Goal: Task Accomplishment & Management: Use online tool/utility

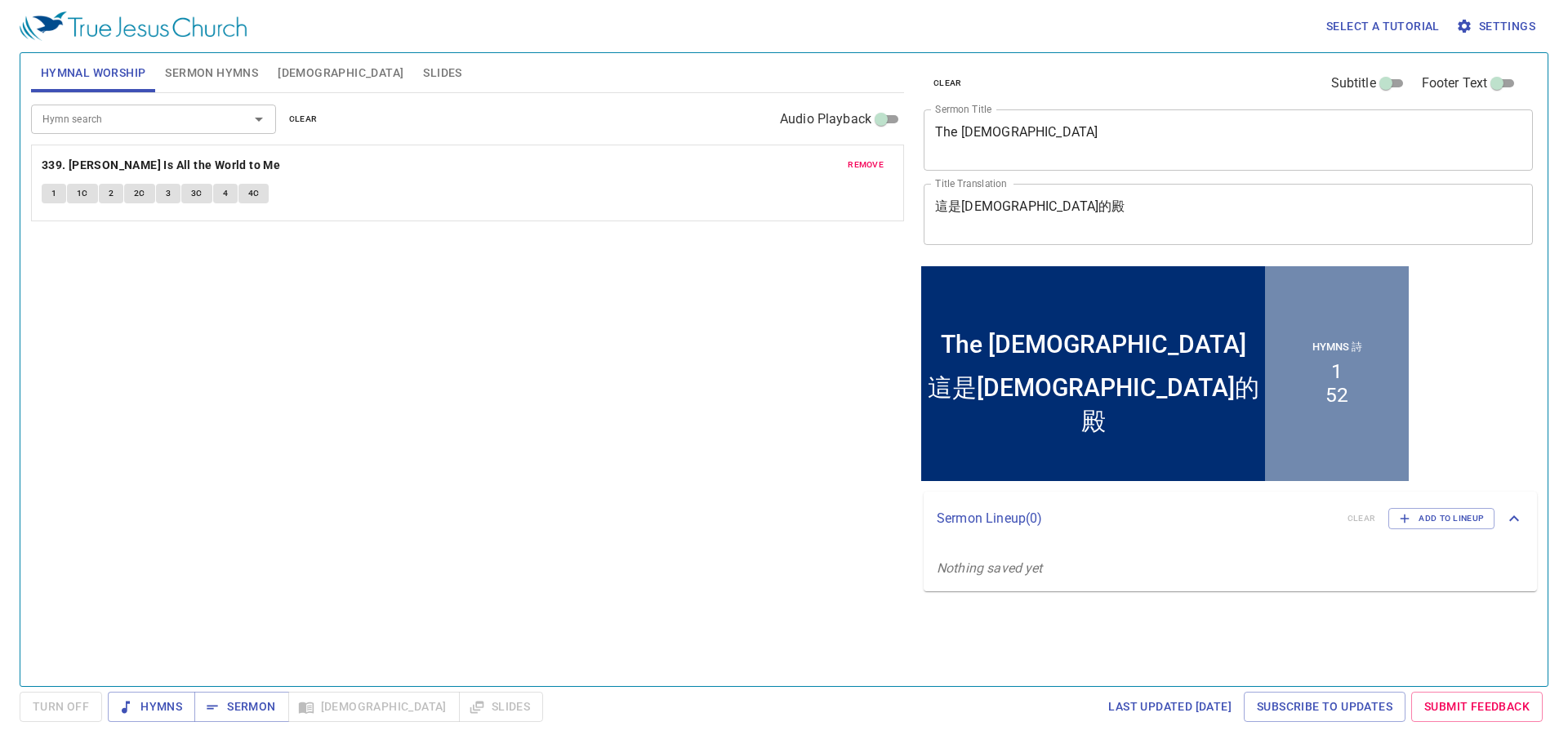
click at [857, 163] on span "remove" at bounding box center [865, 165] width 36 height 15
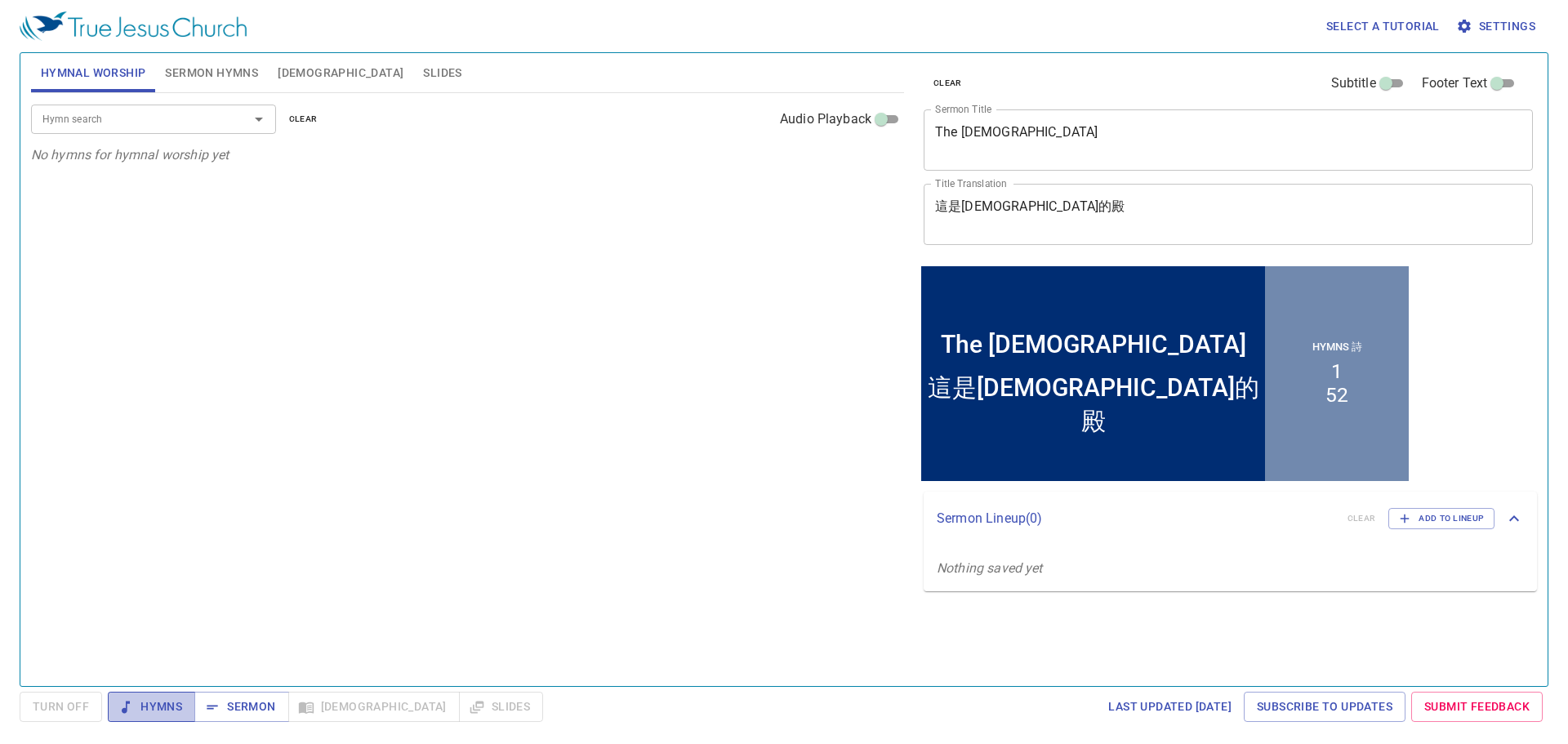
click at [148, 705] on span "Hymns" at bounding box center [151, 706] width 61 height 20
click at [168, 110] on input "Hymn search" at bounding box center [130, 118] width 187 height 18
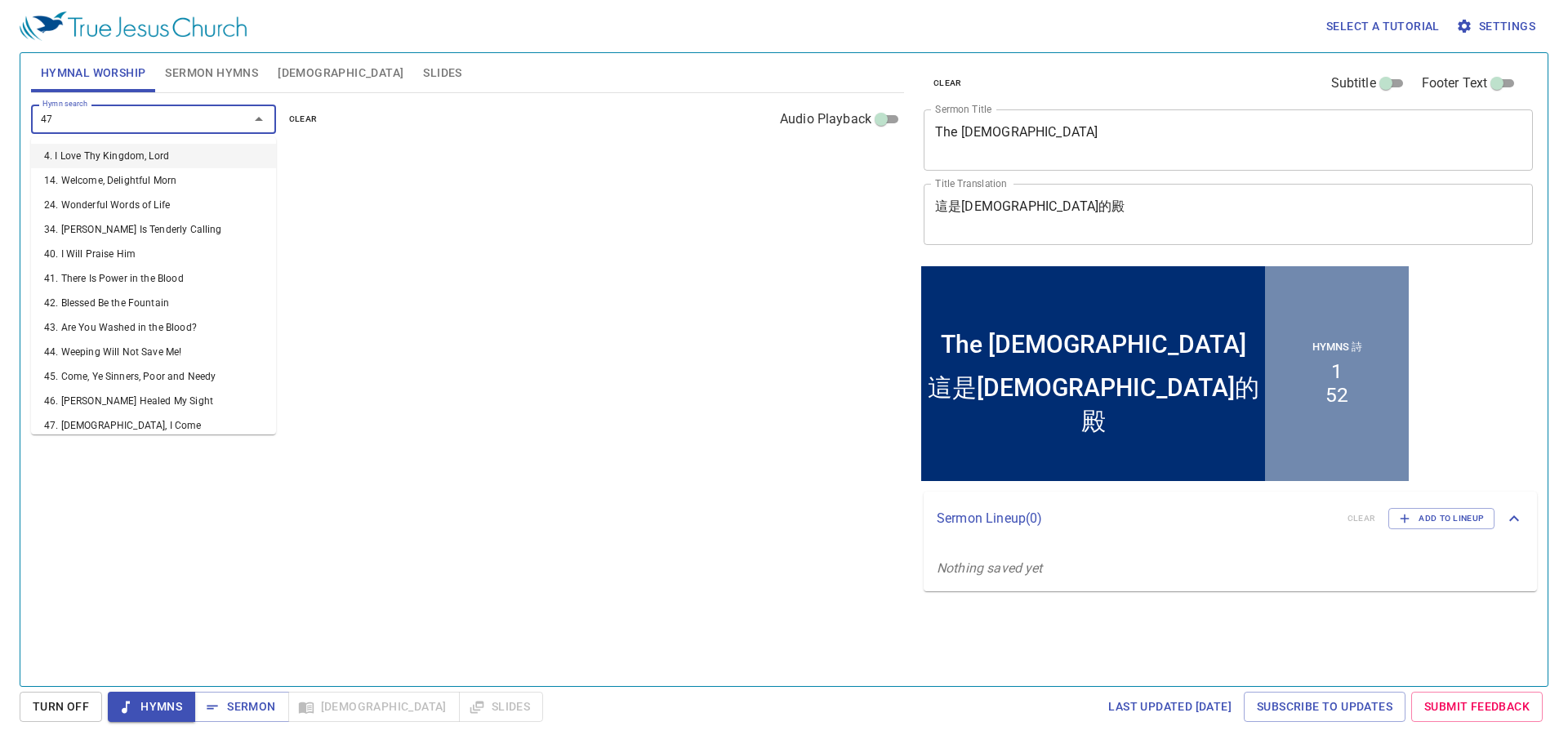
type input "471"
type input "498"
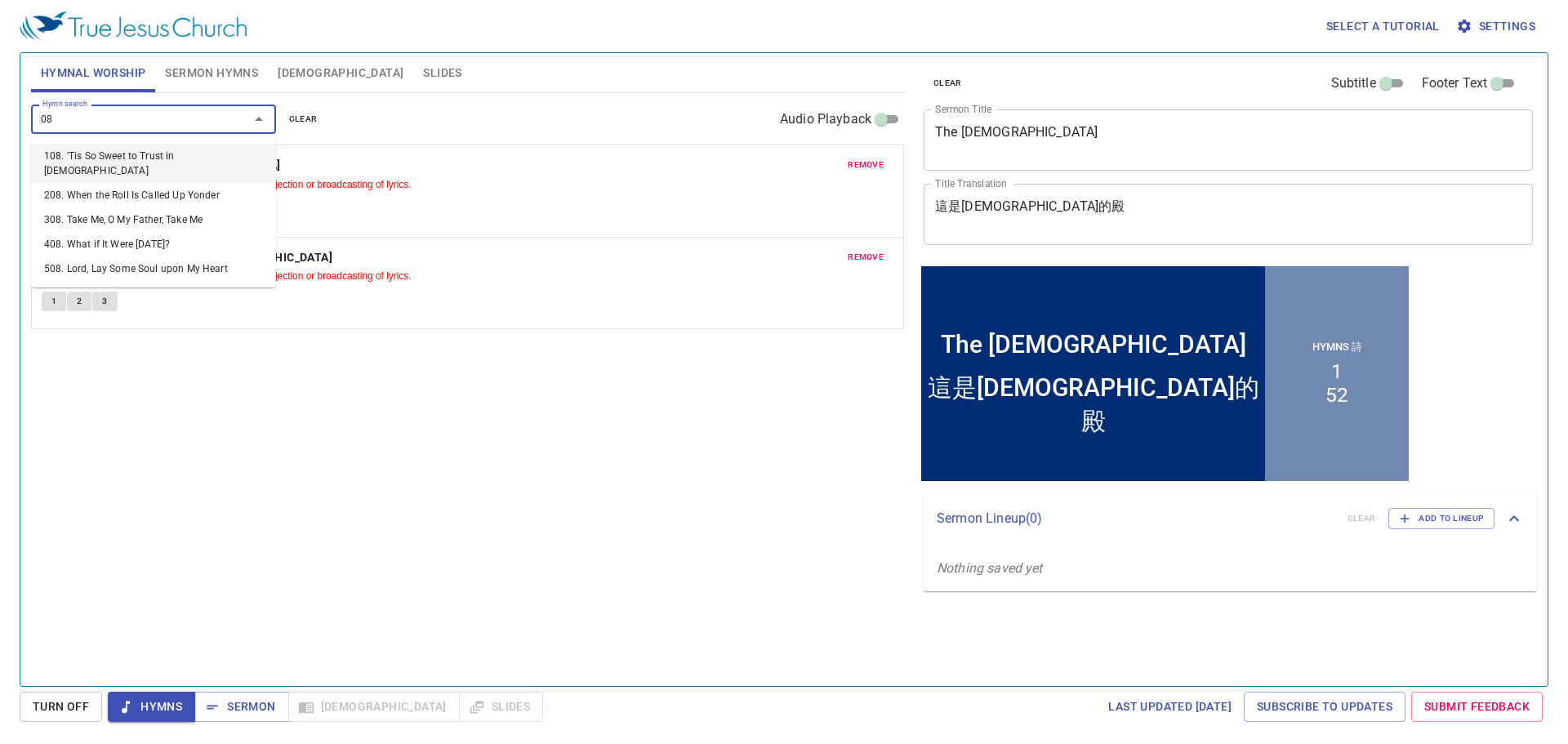
type input "0"
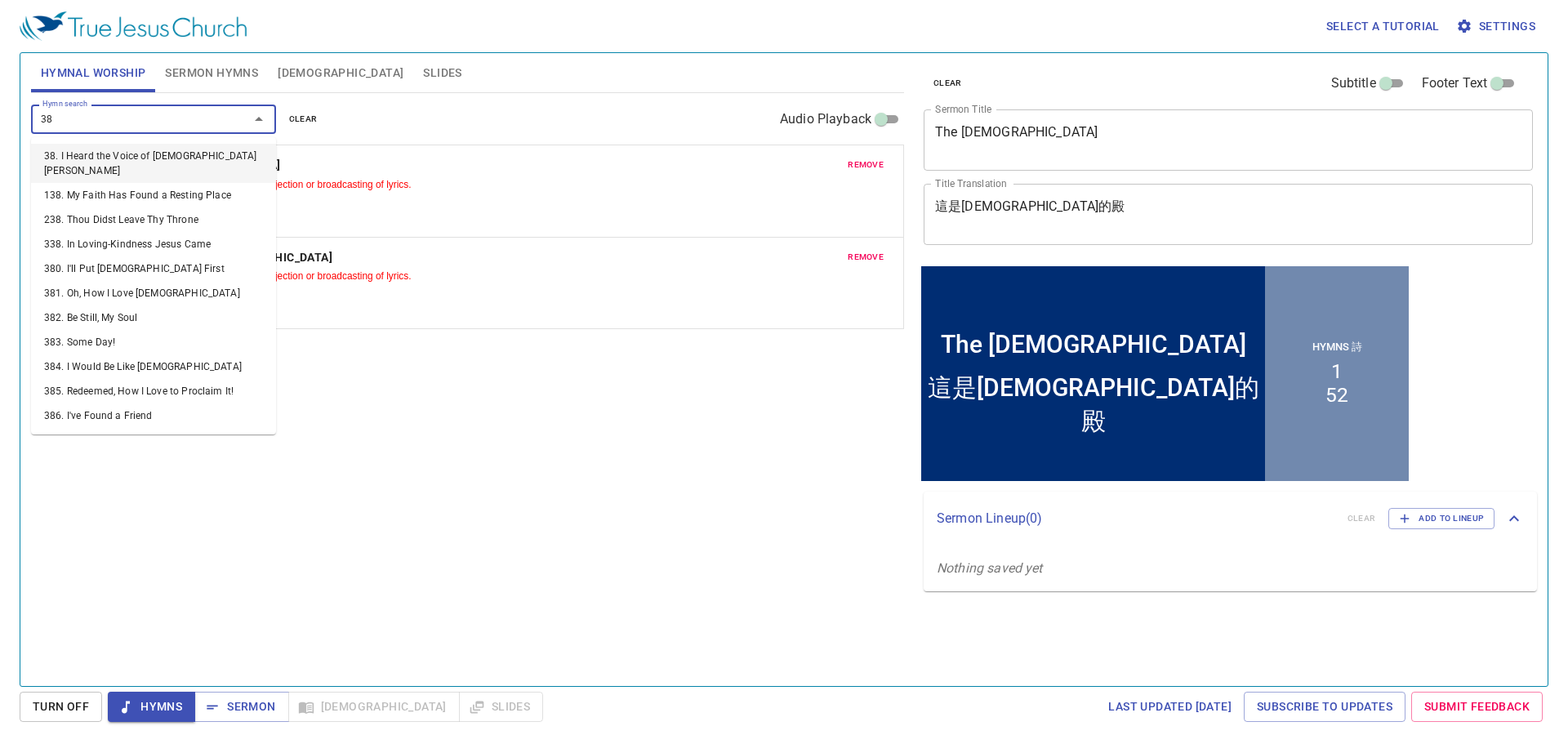
type input "380"
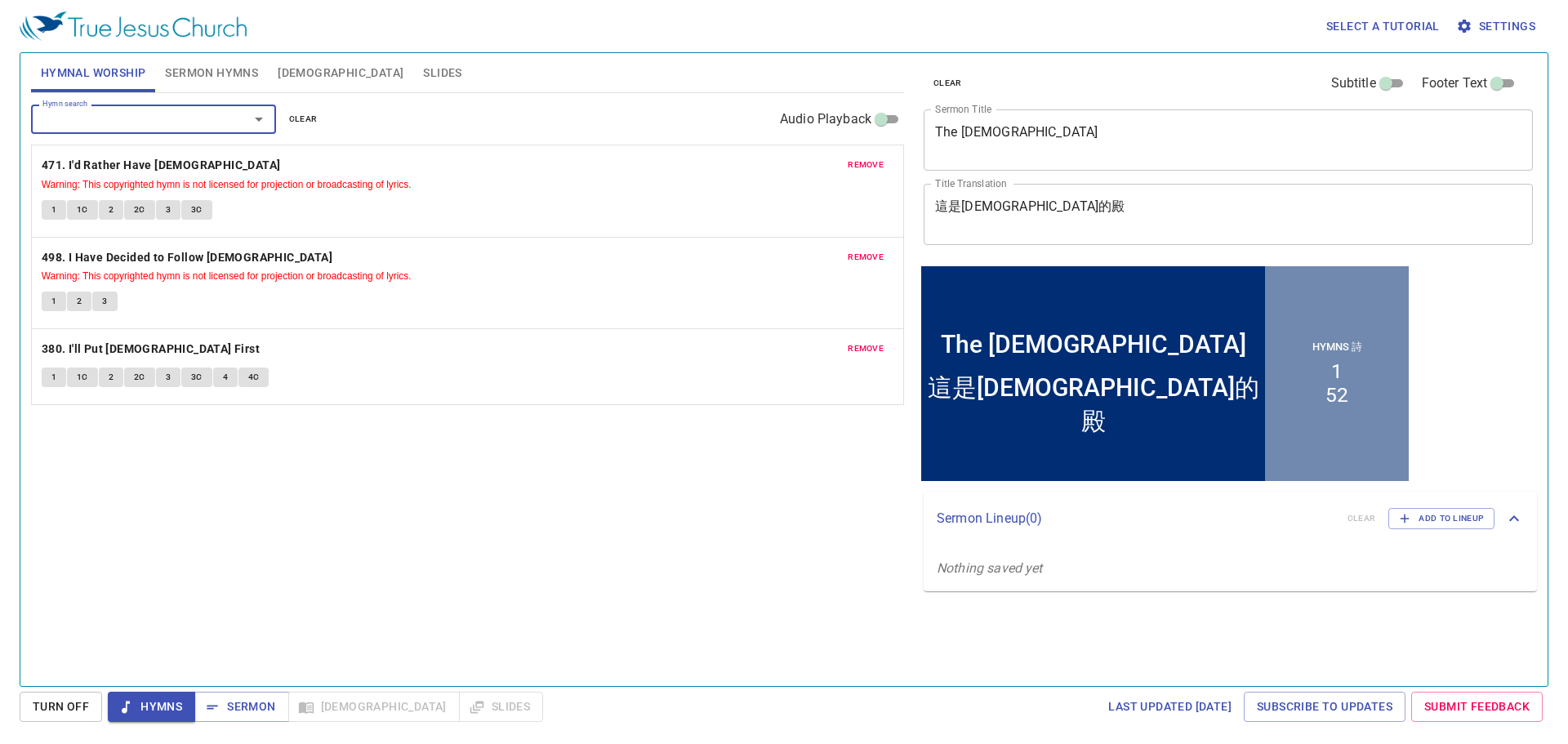
click at [872, 177] on span "Warning: This copyrighted hymn is not licensed for projection or broadcasting o…" at bounding box center [468, 184] width 852 height 17
click at [873, 166] on span "remove" at bounding box center [865, 165] width 36 height 15
click at [873, 250] on span "remove" at bounding box center [865, 257] width 36 height 15
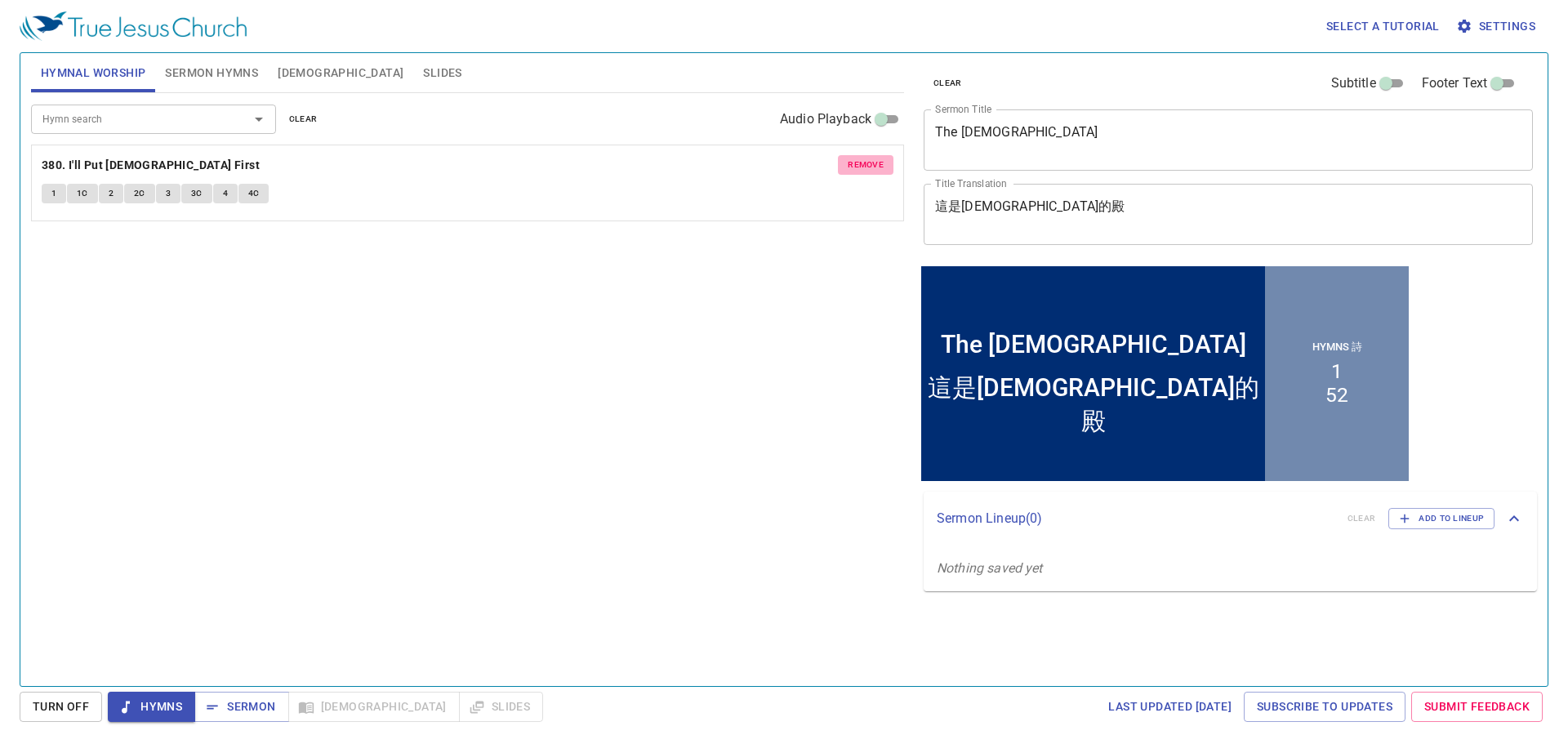
click at [873, 166] on span "remove" at bounding box center [865, 165] width 36 height 15
click at [873, 166] on div "Hymn search Hymn search clear Audio Playback remove 380. I'll Put [DEMOGRAPHIC_…" at bounding box center [467, 383] width 873 height 579
click at [286, 230] on div "Hymn search Hymn search clear Audio Playback No hymns for hymnal worship yet" at bounding box center [467, 383] width 873 height 579
click at [89, 112] on input "Hymn search" at bounding box center [130, 118] width 187 height 18
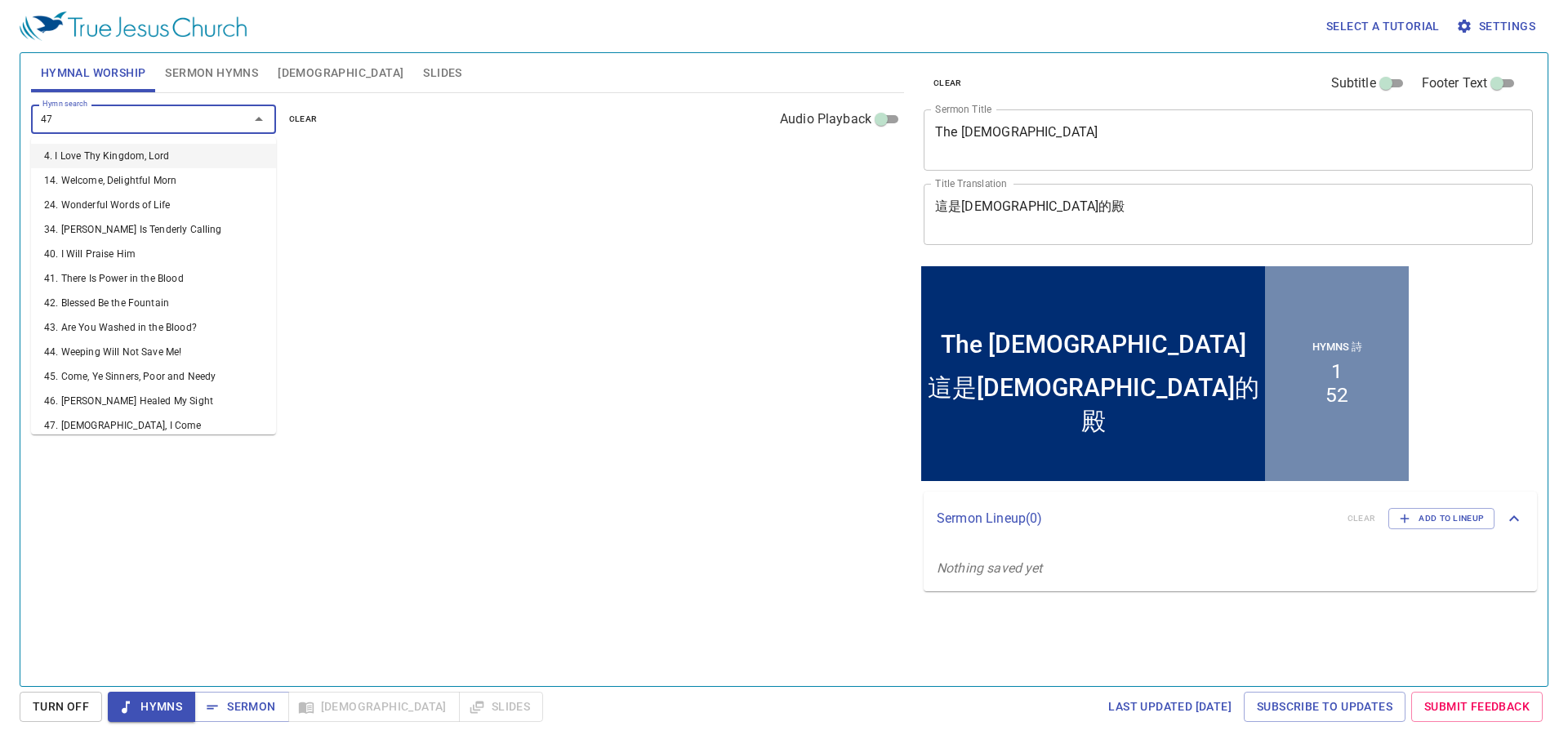
type input "471"
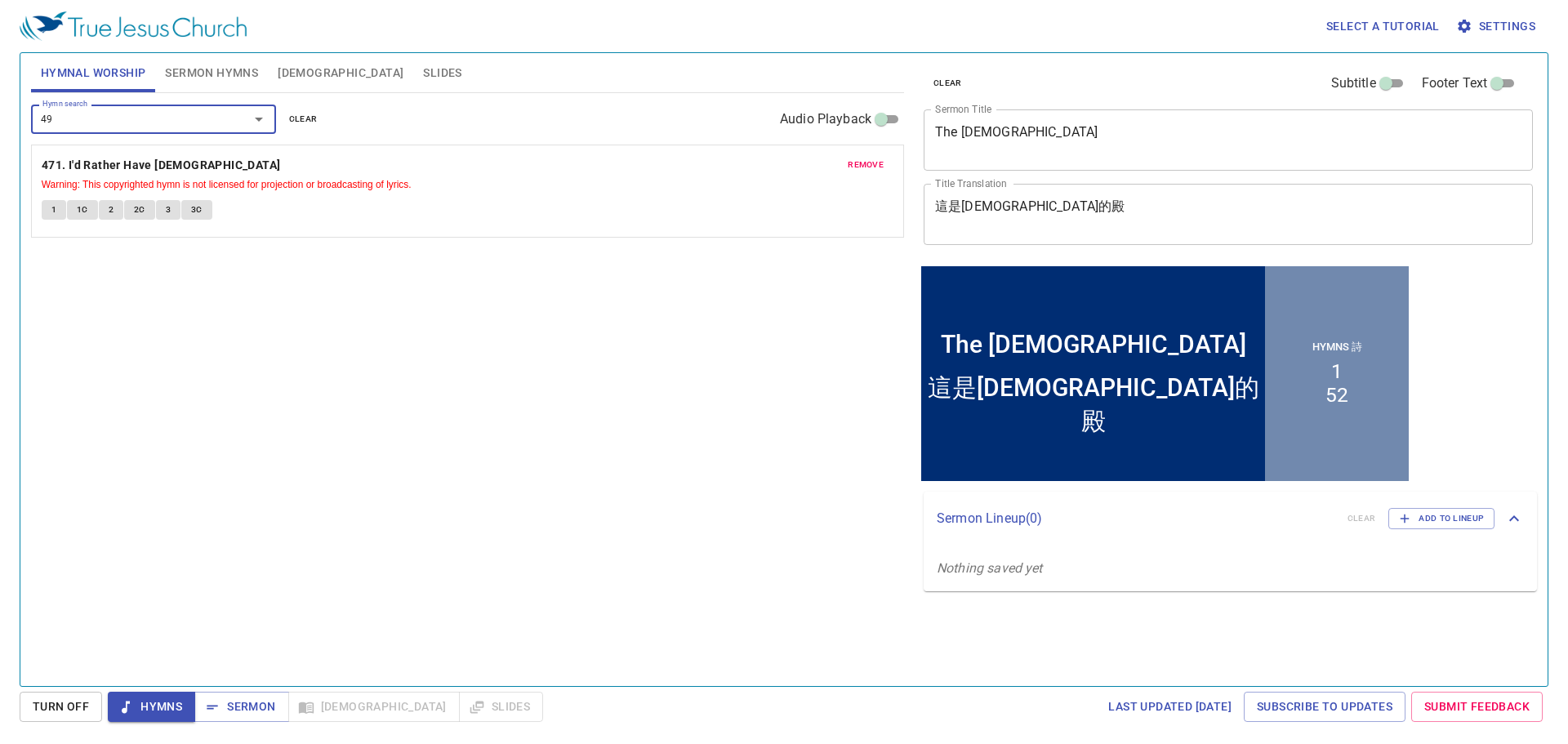
type input "498"
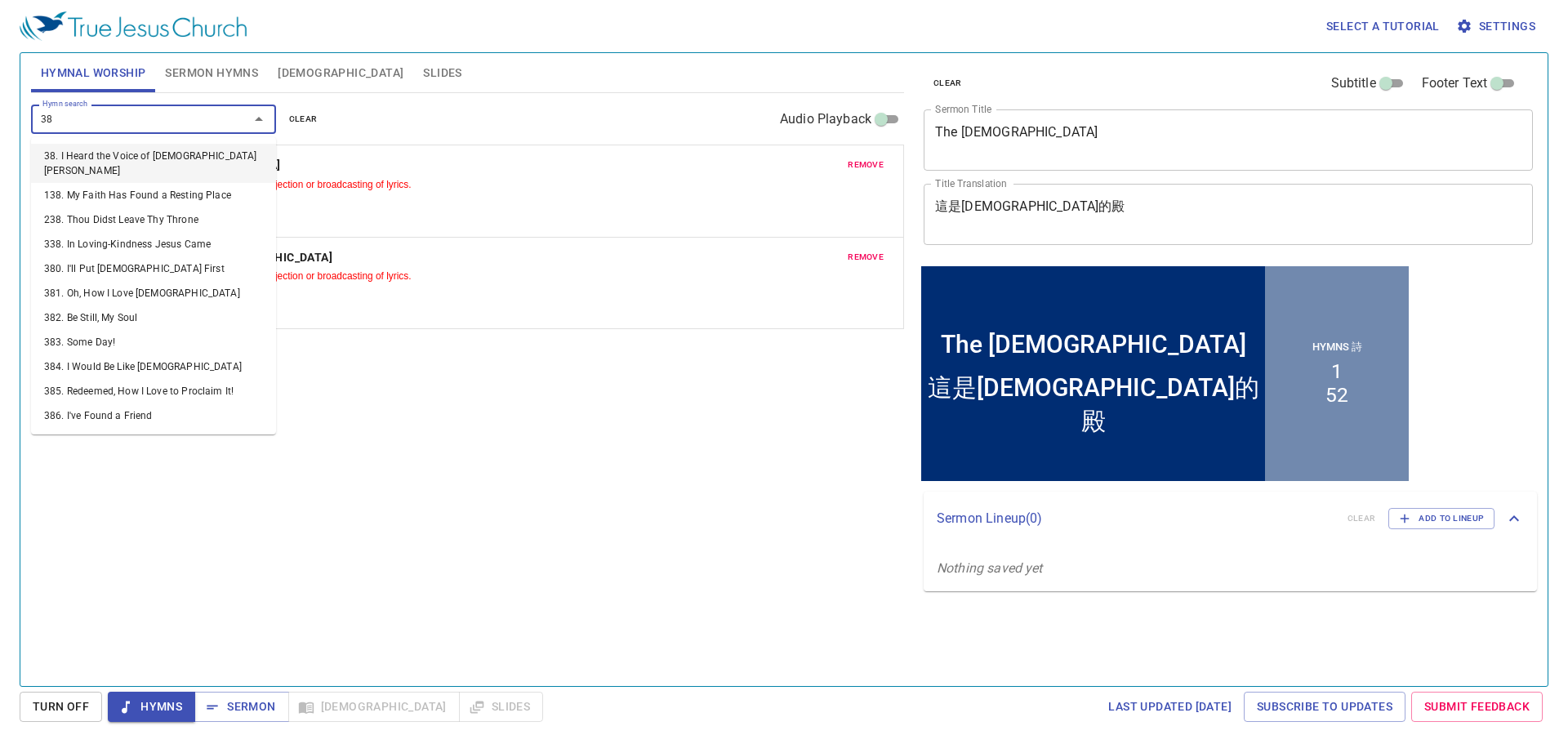
type input "380"
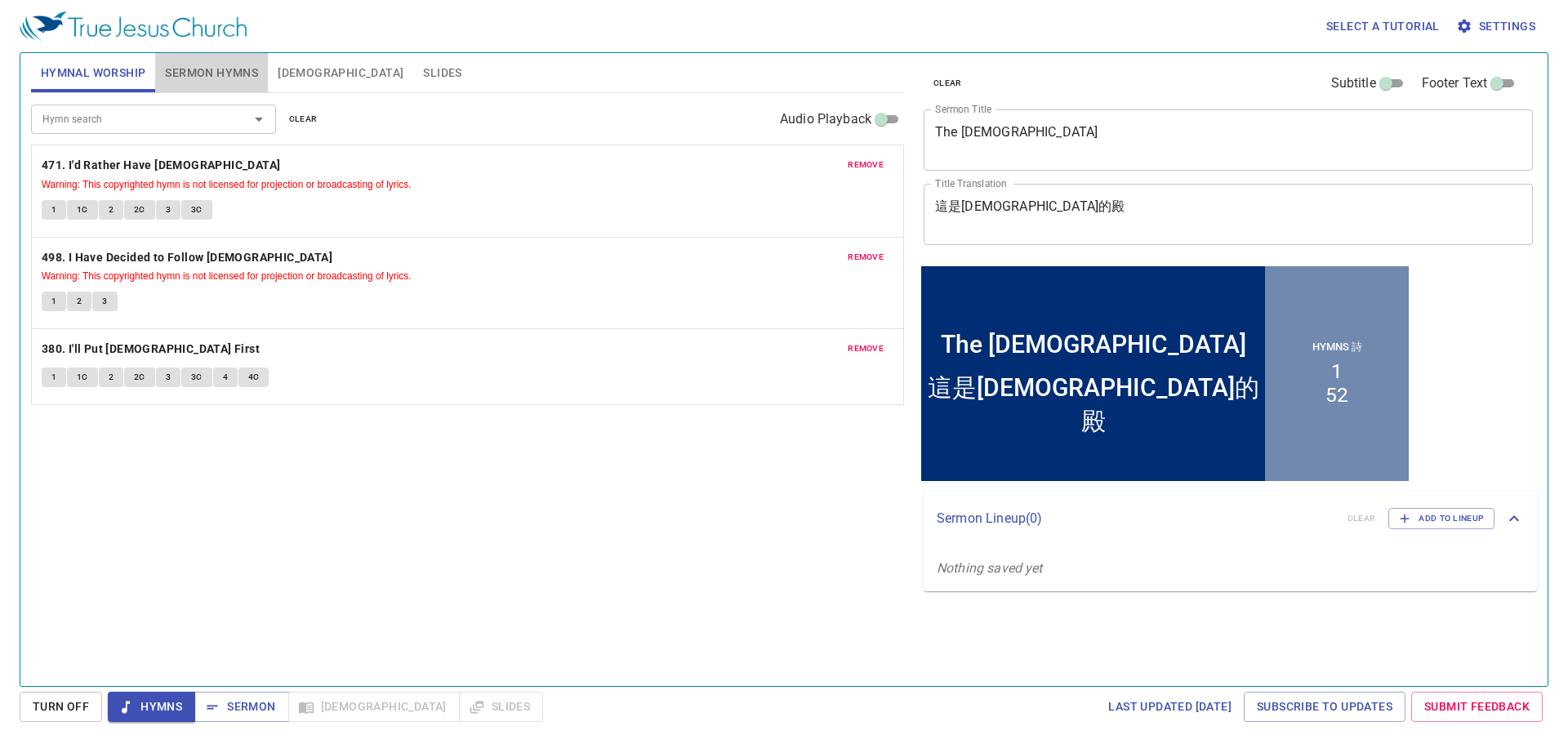
click at [207, 75] on span "Sermon Hymns" at bounding box center [212, 73] width 93 height 20
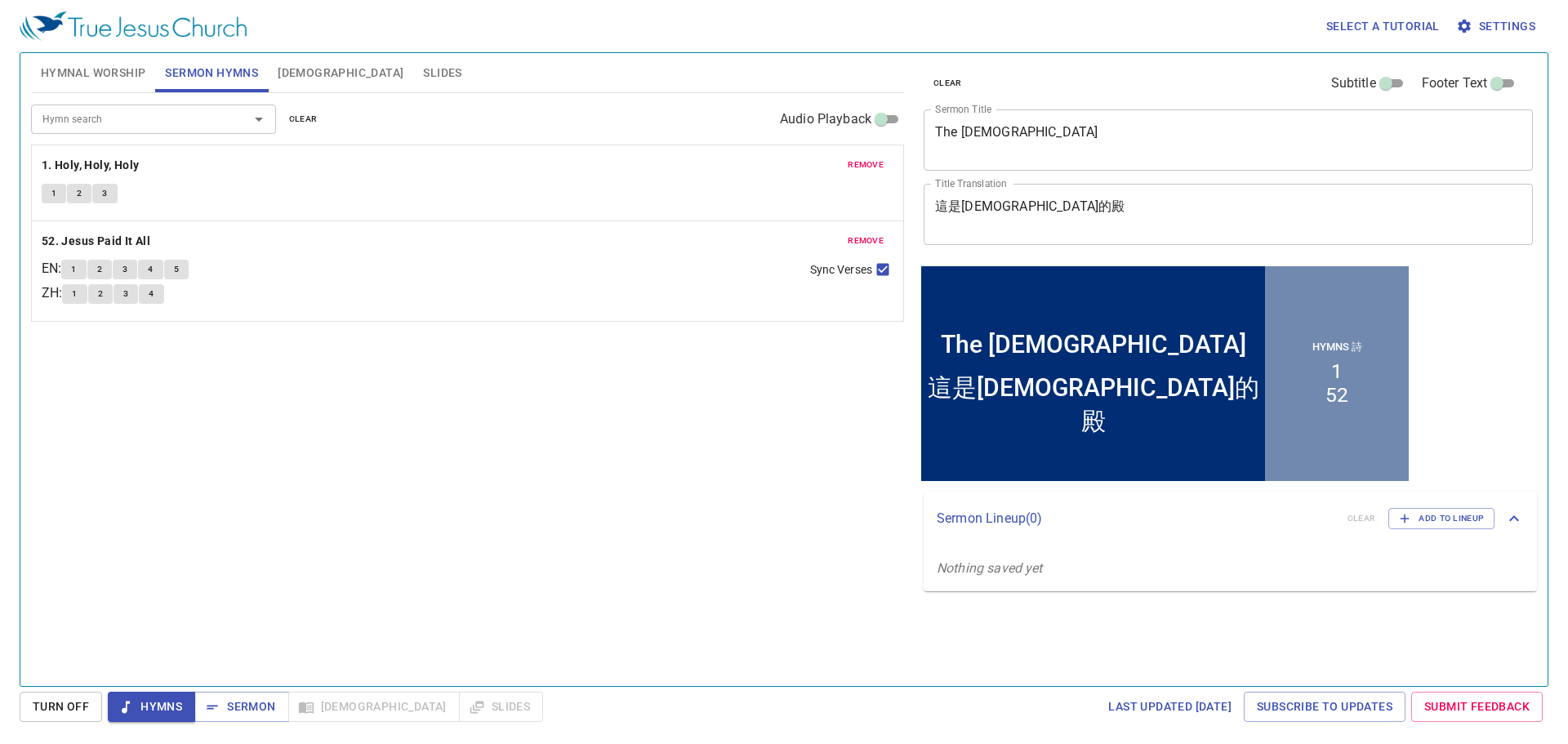
click at [59, 76] on span "Hymnal Worship" at bounding box center [94, 73] width 105 height 20
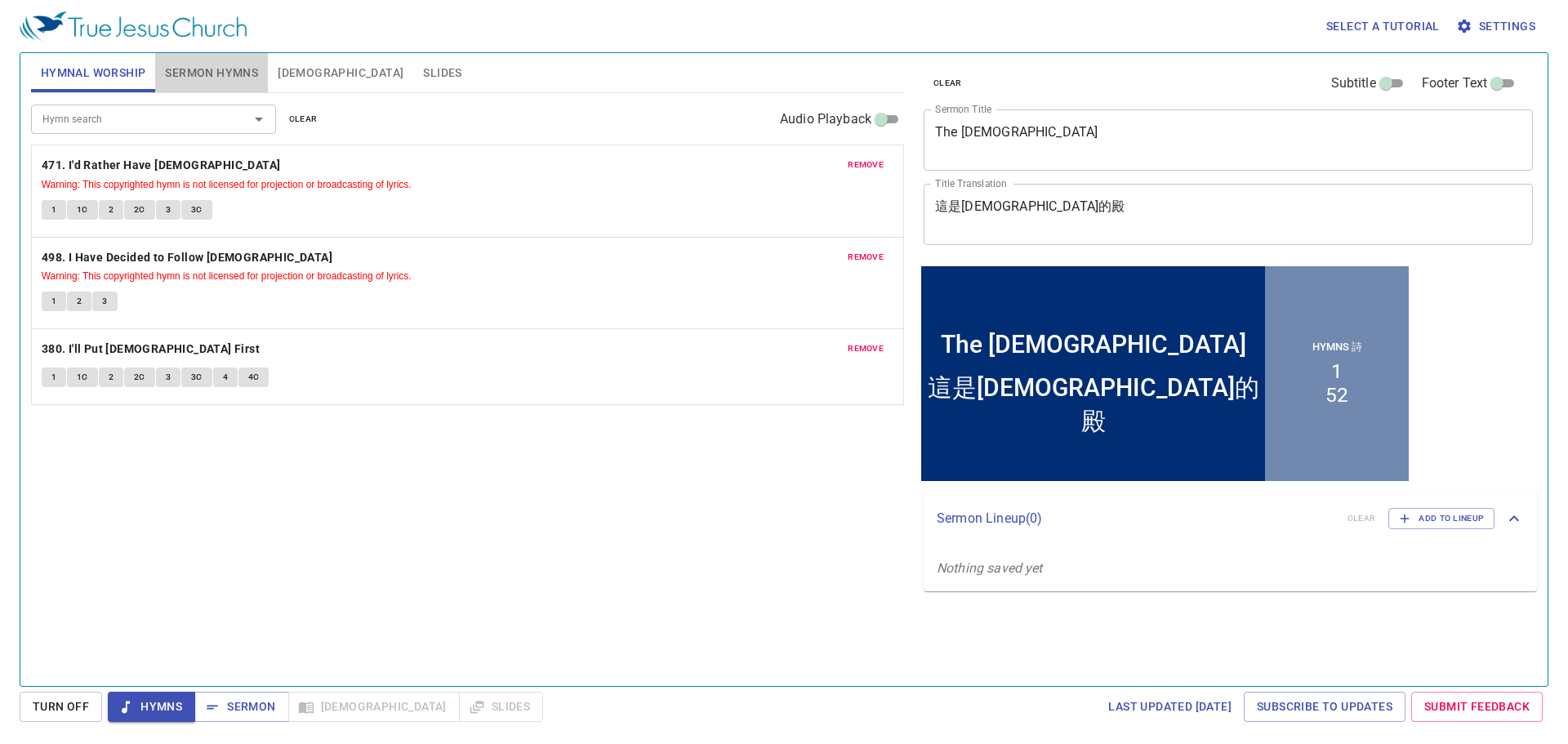
click at [214, 78] on span "Sermon Hymns" at bounding box center [212, 73] width 93 height 20
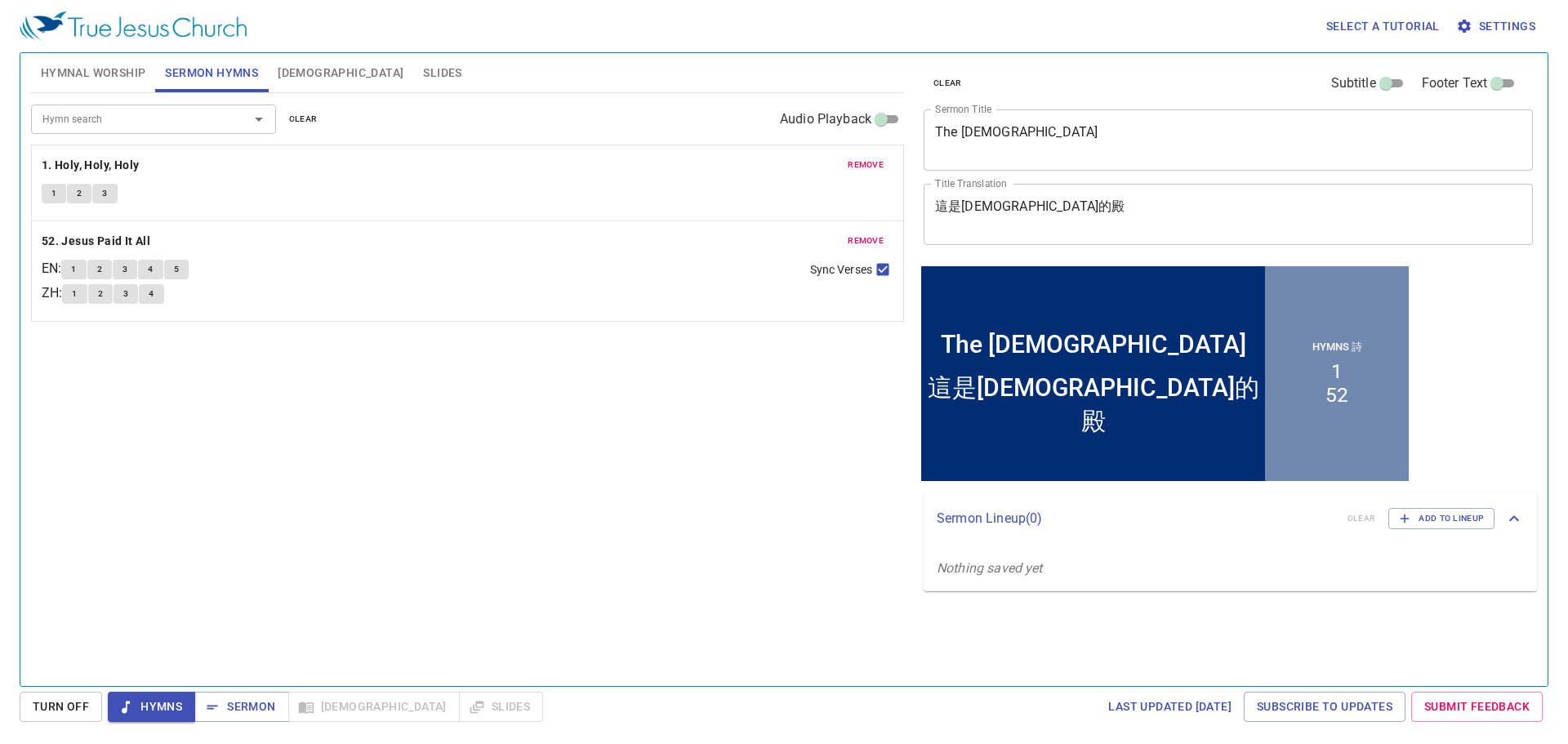
click at [858, 159] on span "remove" at bounding box center [865, 165] width 36 height 15
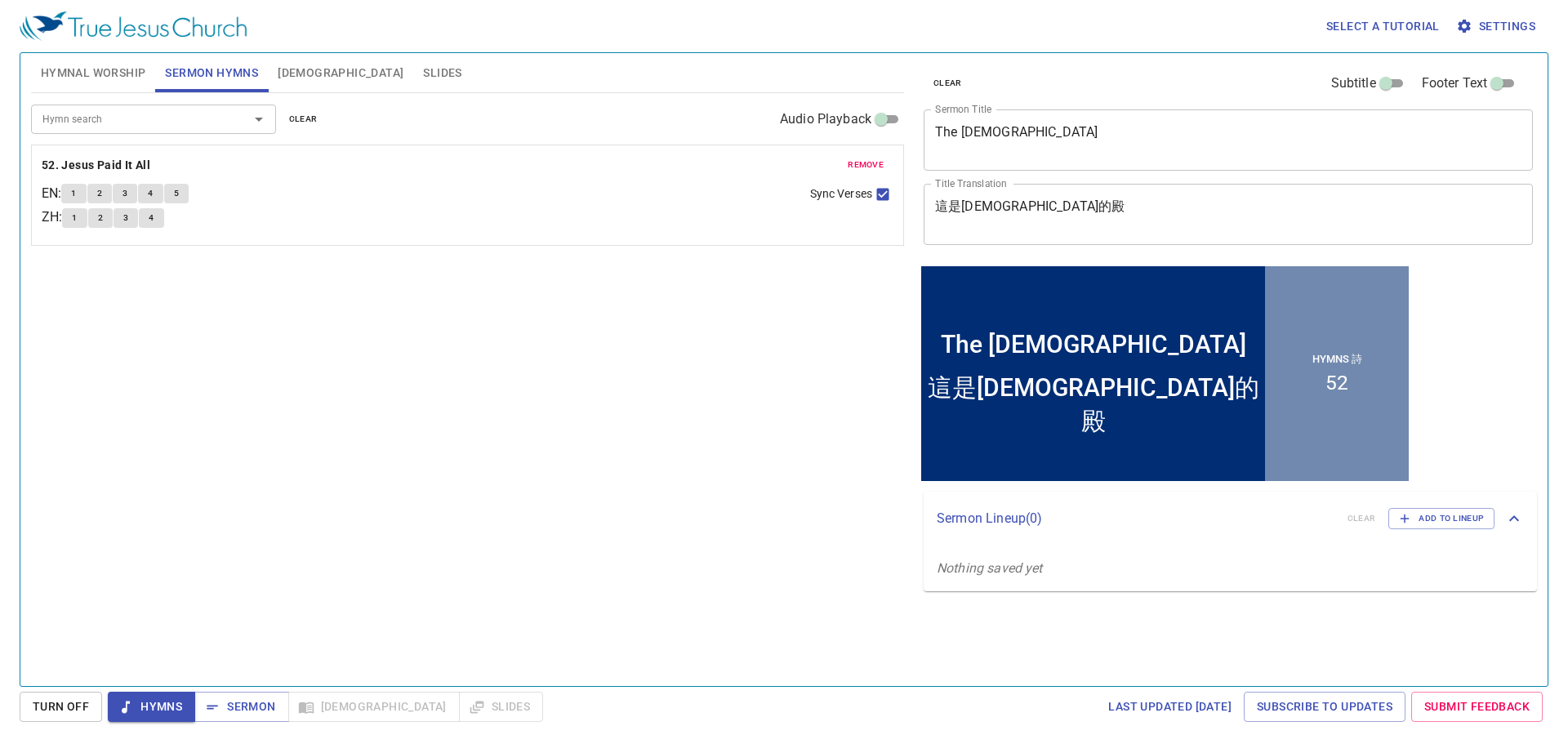
click at [858, 159] on span "remove" at bounding box center [865, 165] width 36 height 15
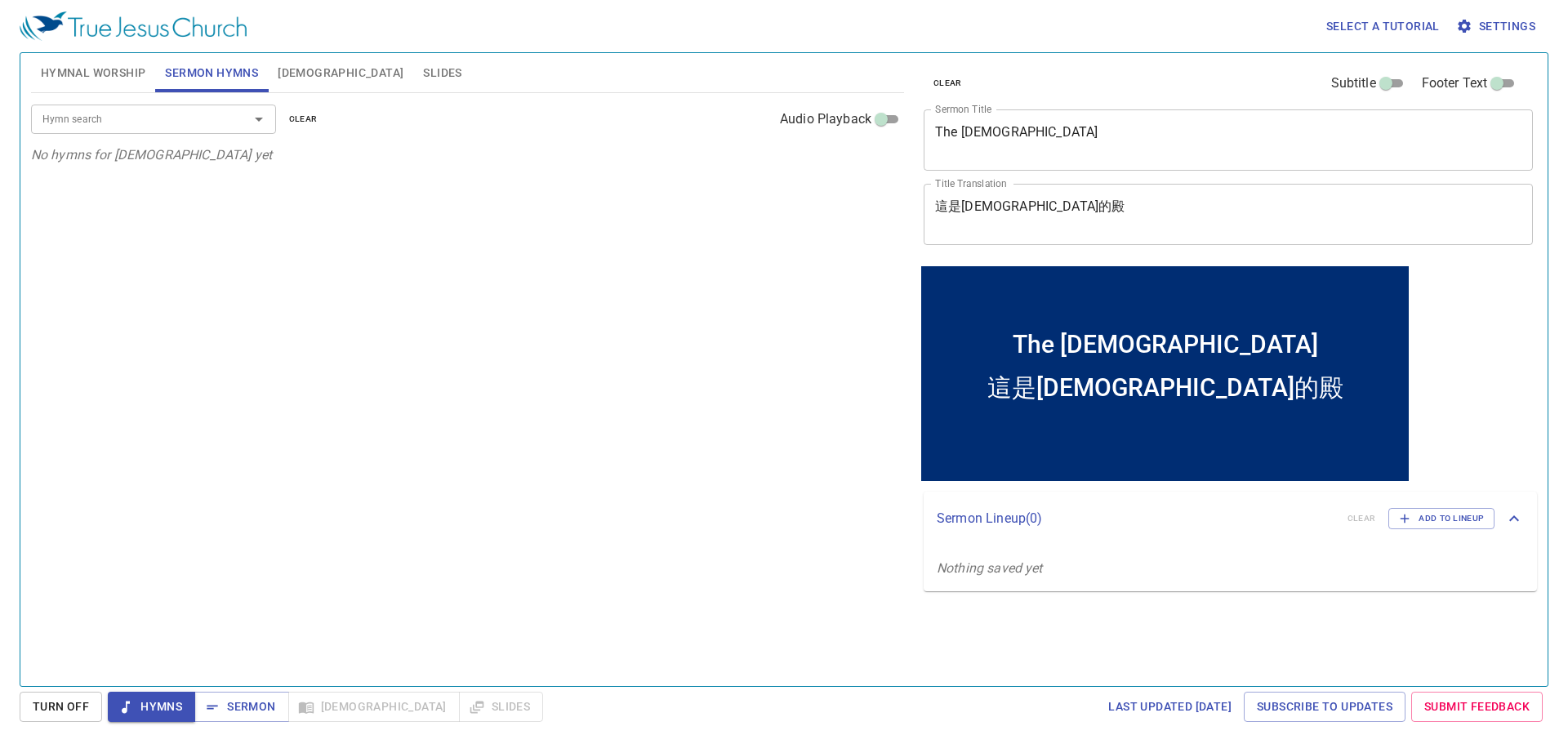
click at [175, 111] on input "Hymn search" at bounding box center [130, 118] width 187 height 18
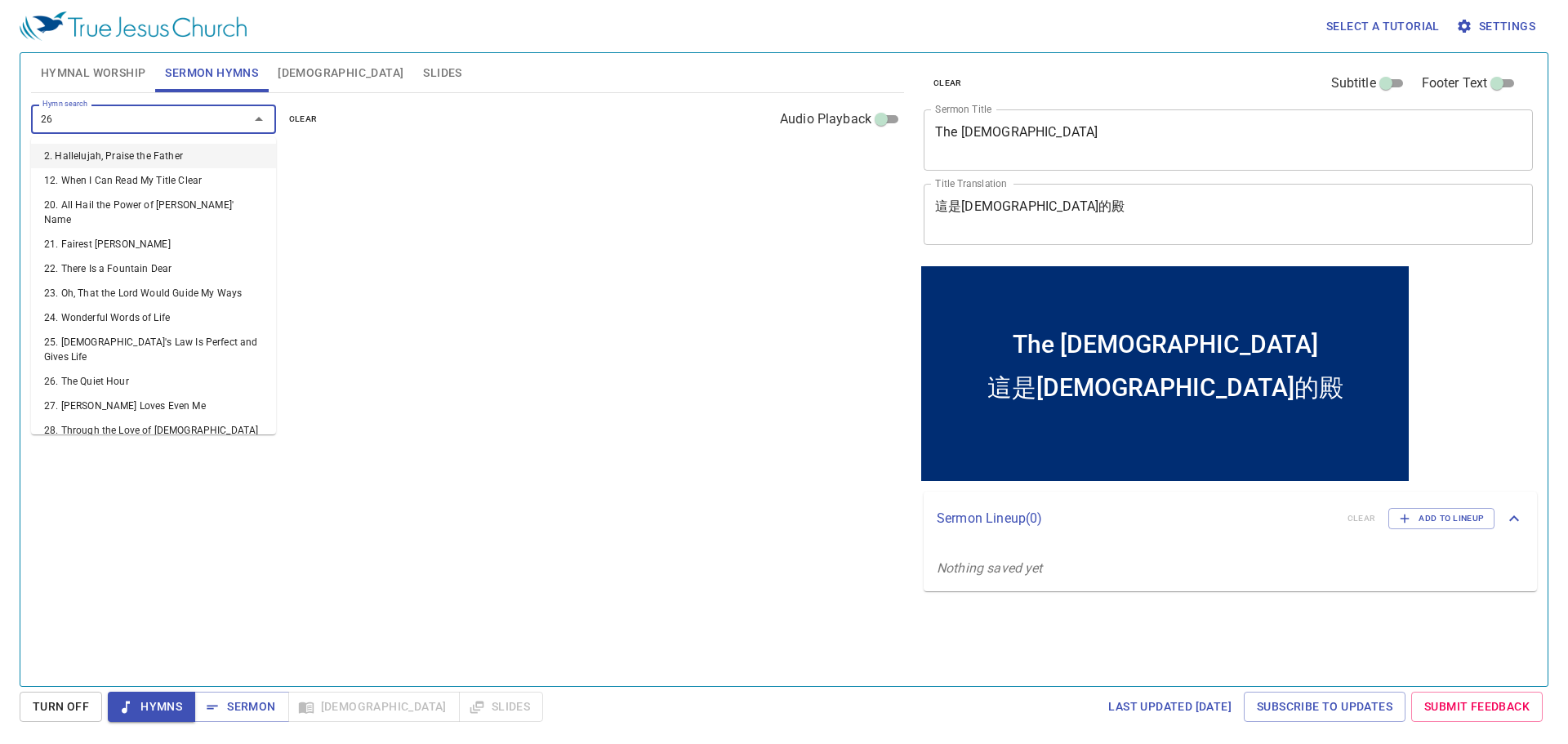
type input "262"
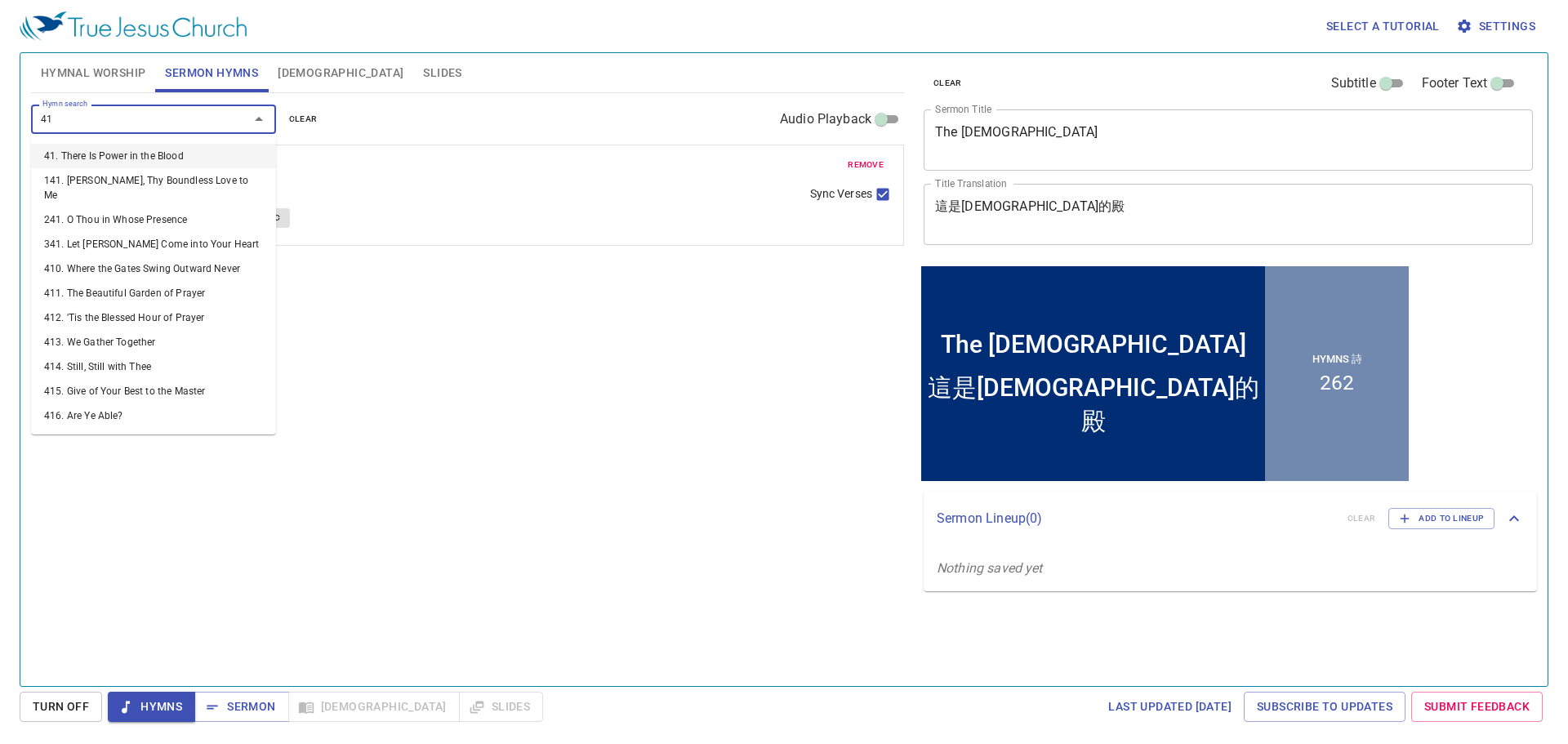
type input "418"
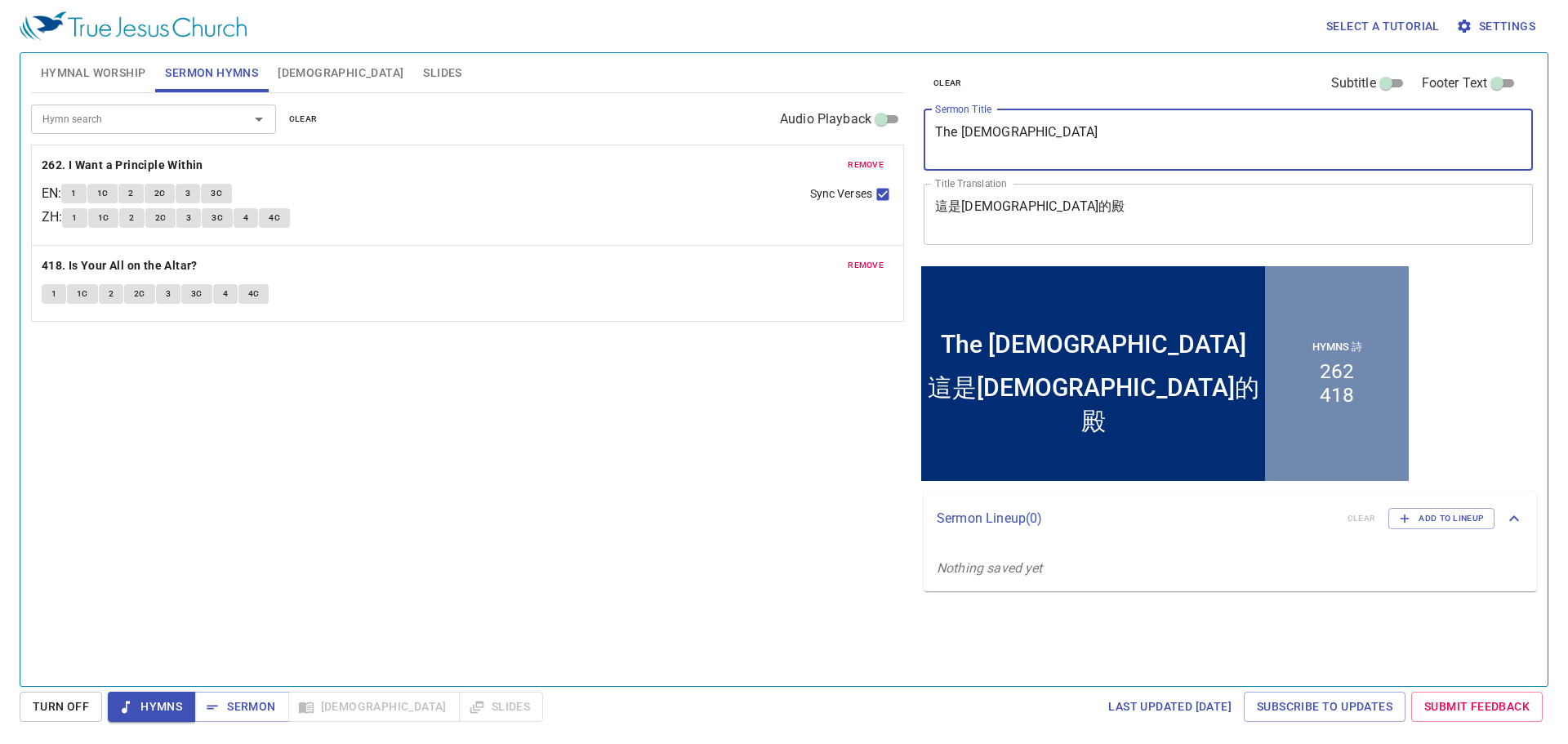
drag, startPoint x: 1102, startPoint y: 135, endPoint x: 788, endPoint y: 77, distance: 319.3
click at [788, 77] on div "Hymnal Worship Sermon Hymns [DEMOGRAPHIC_DATA] Slides Hymn search Hymn search c…" at bounding box center [784, 362] width 1519 height 633
paste textarea "eachers, We Shall Receive a Stricter Judgment 師傅們，我們要受更重的判斷"
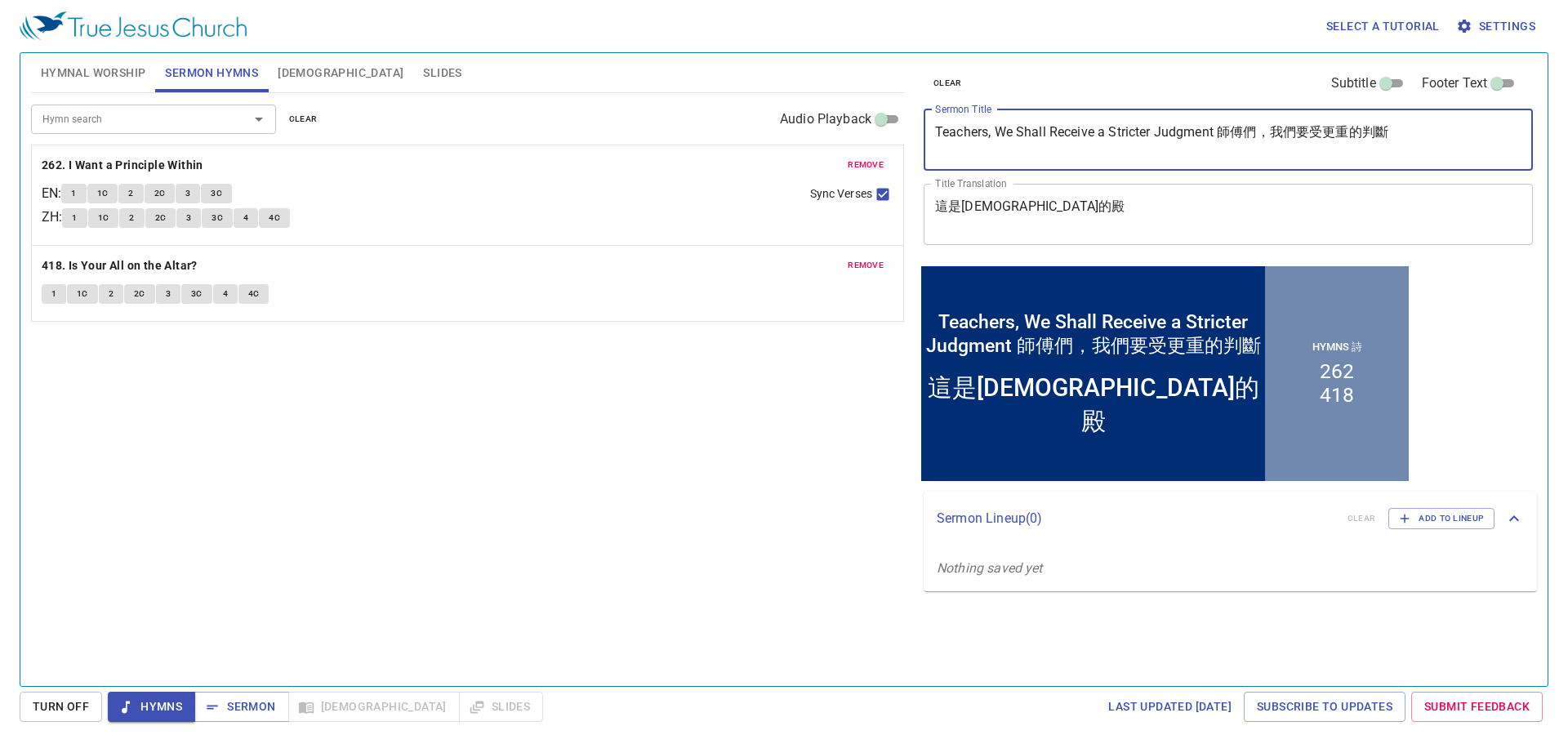
type textarea "Teachers, We Shall Receive a Stricter Judgment 師傅們，我們要受更重的判斷"
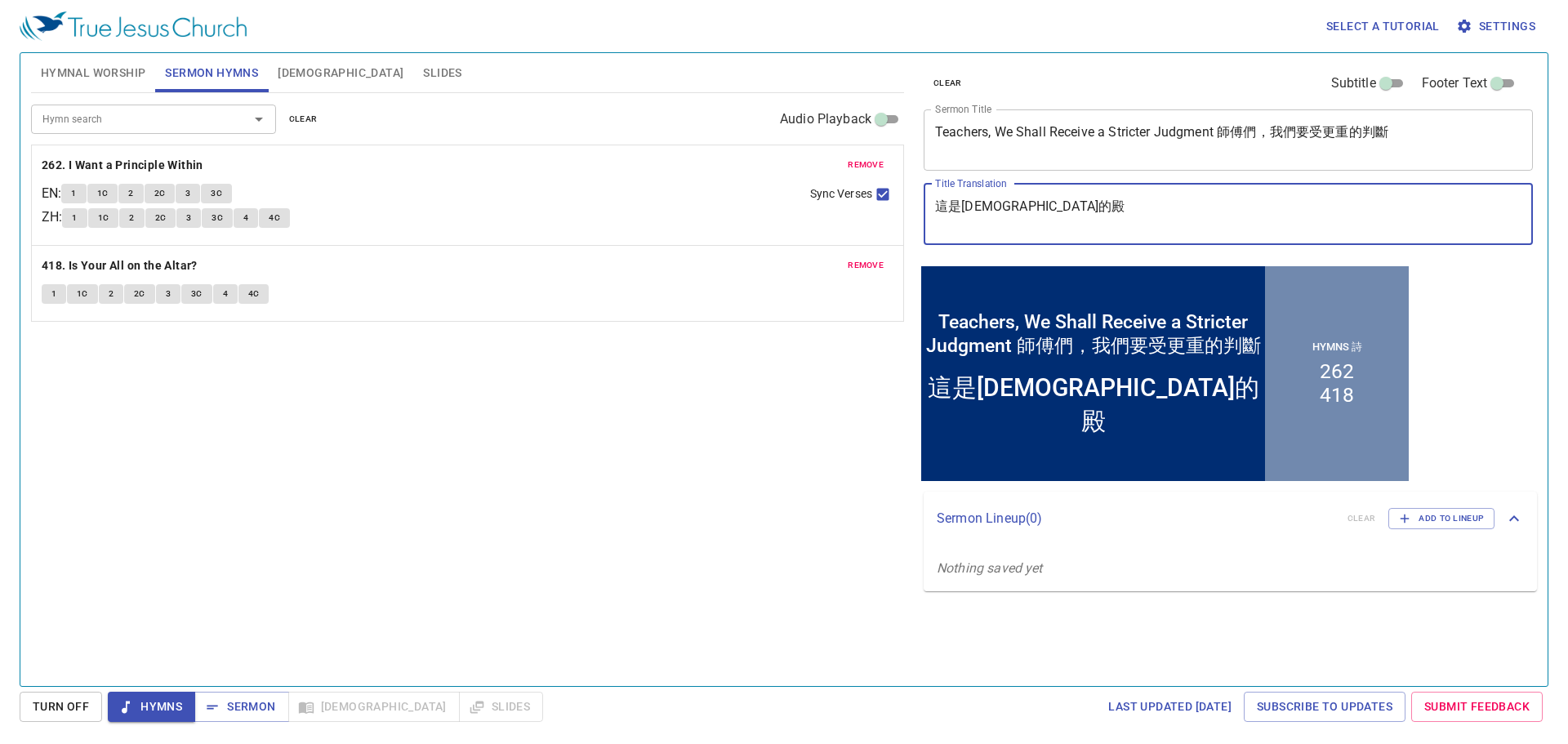
click at [921, 182] on div "clear Subtitle Footer Text Sermon Title Teachers, We Shall Receive a Stricter J…" at bounding box center [1227, 158] width 620 height 209
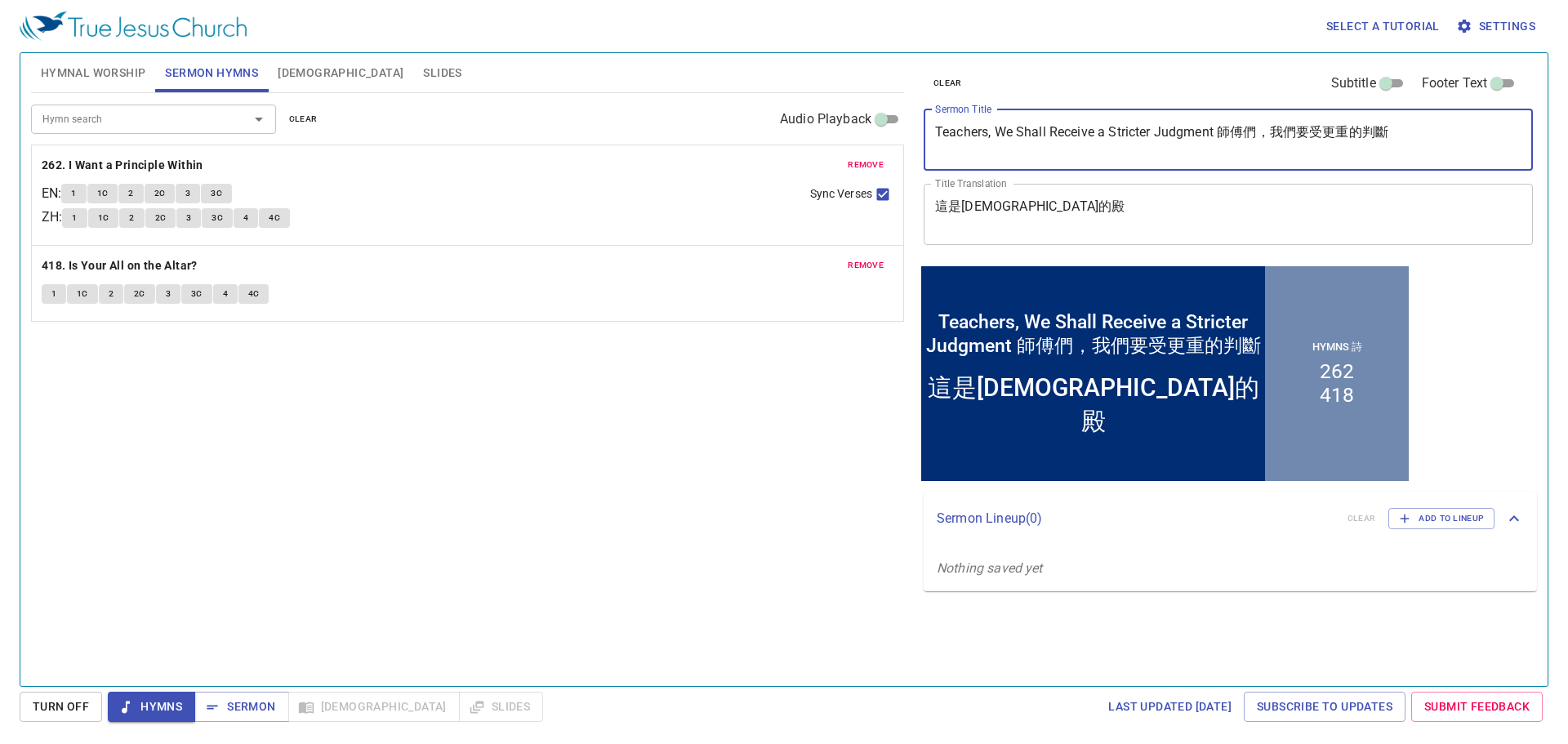
drag, startPoint x: 1218, startPoint y: 129, endPoint x: 1491, endPoint y: 171, distance: 276.2
click at [1457, 171] on div "clear Subtitle Footer Text Sermon Title Teachers, We Shall Receive a Stricter J…" at bounding box center [1227, 158] width 620 height 209
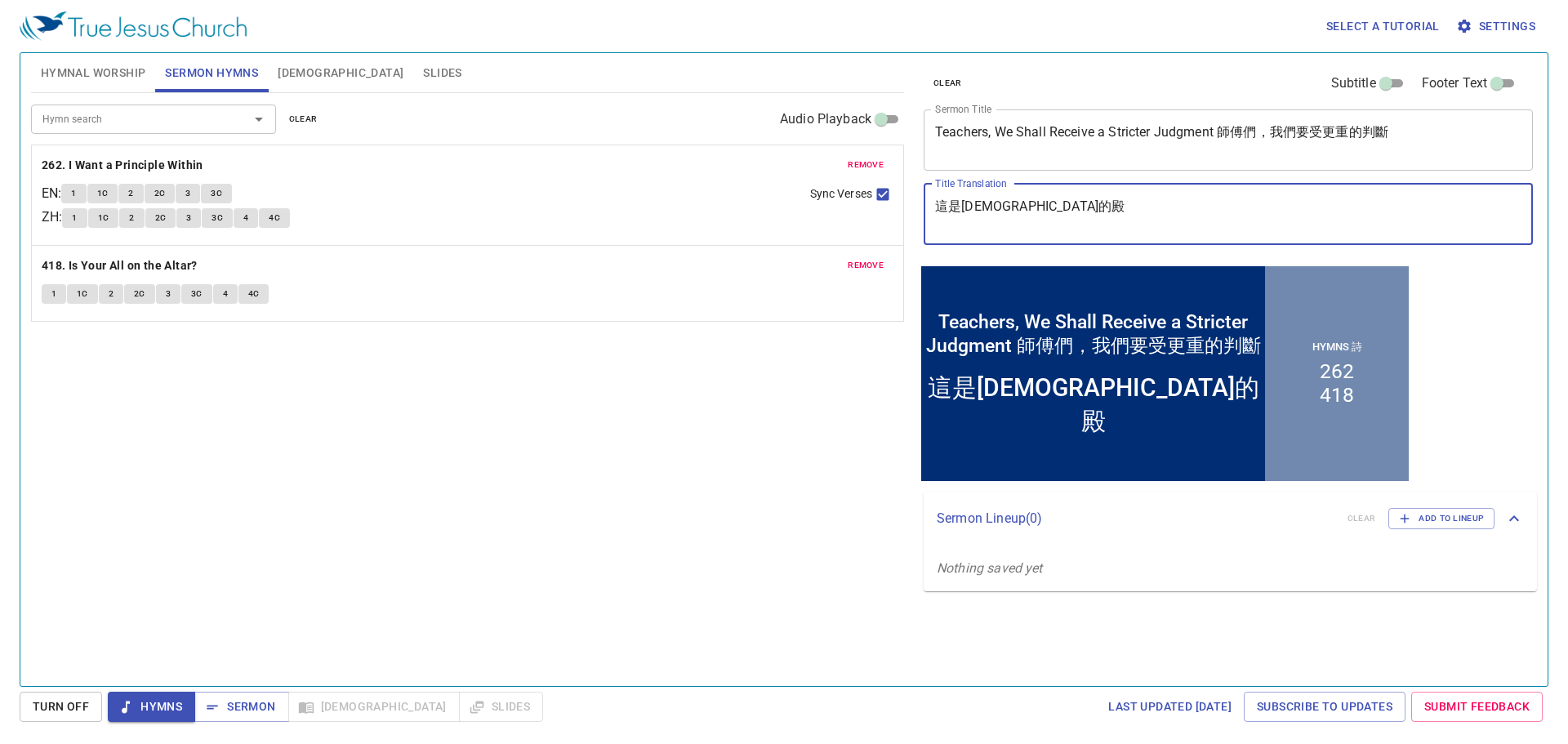
drag, startPoint x: 1040, startPoint y: 200, endPoint x: 810, endPoint y: 165, distance: 232.6
click at [816, 165] on div "Hymnal Worship Sermon Hymns [DEMOGRAPHIC_DATA] Slides Hymn search Hymn search c…" at bounding box center [784, 362] width 1519 height 633
paste textarea "師傅們，我們要受更重的判斷"
type textarea "師傅們，我們要受更重的判斷"
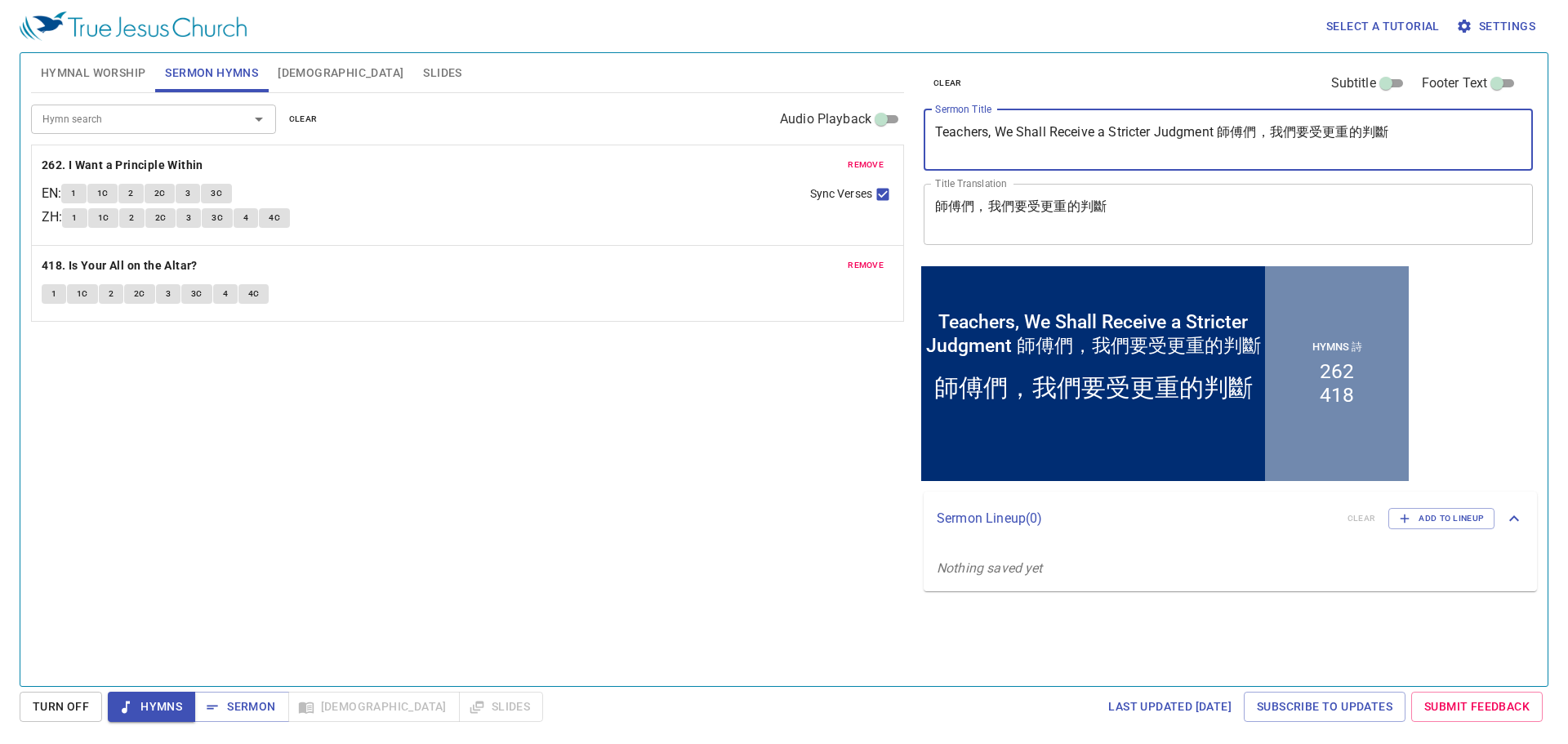
drag, startPoint x: 1421, startPoint y: 130, endPoint x: 1222, endPoint y: 110, distance: 200.0
click at [1222, 110] on div "Teachers, We Shall Receive a Stricter Judgment 師傅們，我們要受更重的判斷 x Sermon Title" at bounding box center [1228, 140] width 609 height 61
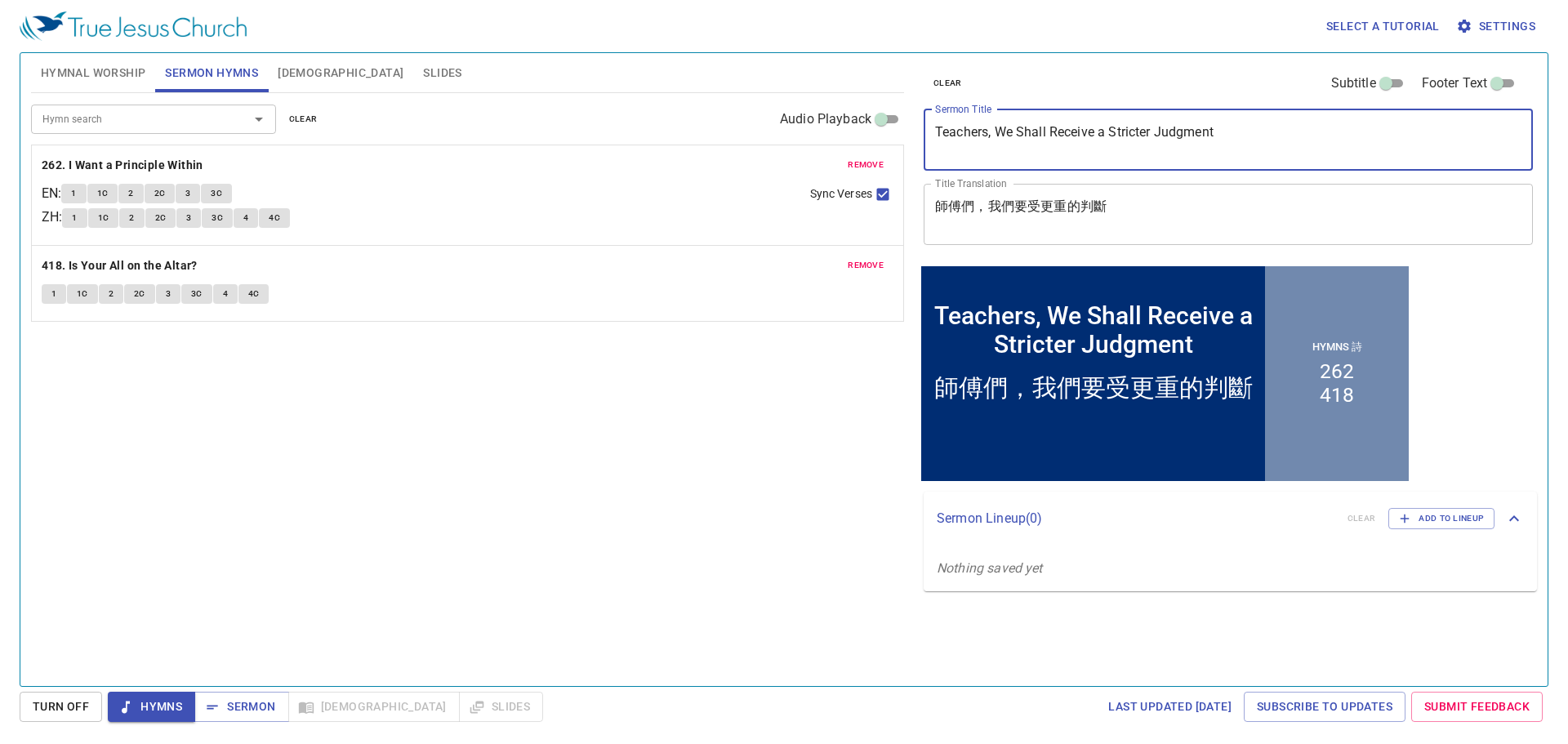
type textarea "Teachers, We Shall Receive a Stricter Judgment"
click at [796, 465] on div "Hymn search Hymn search clear Audio Playback remove 262. I Want a Principle Wit…" at bounding box center [467, 383] width 873 height 579
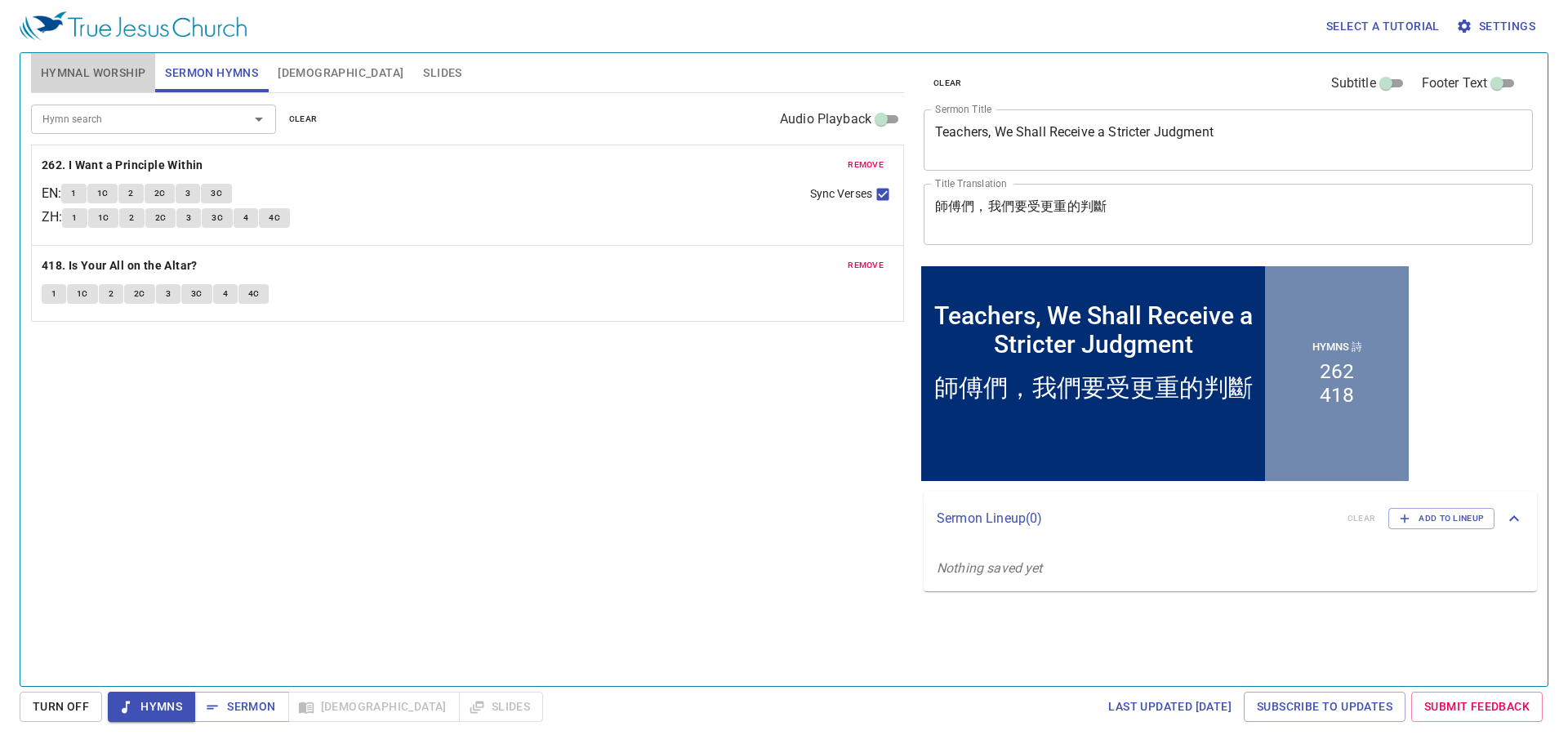
click at [126, 69] on span "Hymnal Worship" at bounding box center [94, 73] width 105 height 20
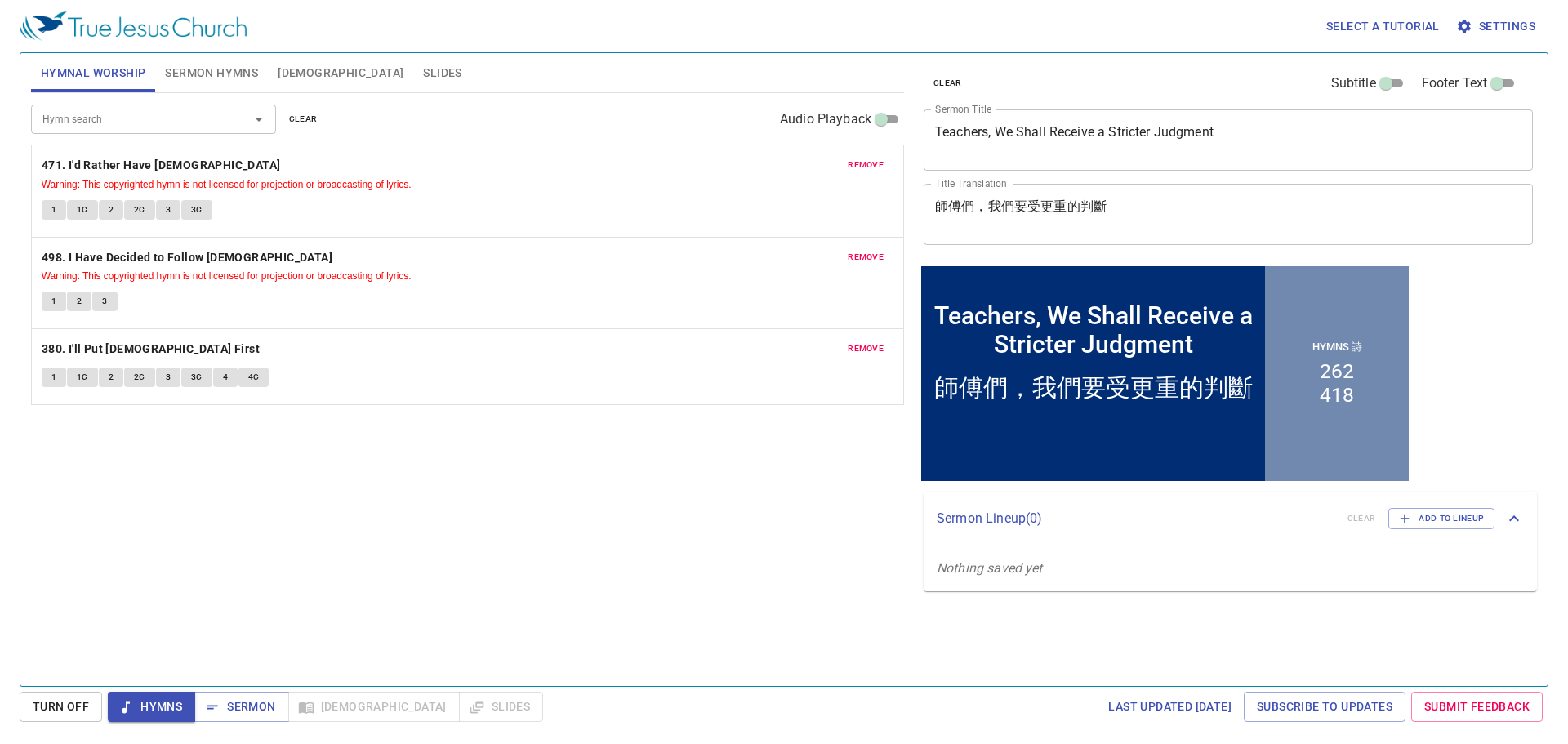
click at [647, 542] on div "Hymn search Hymn search clear Audio Playback remove 471. I'd Rather Have [DEMOG…" at bounding box center [467, 383] width 873 height 579
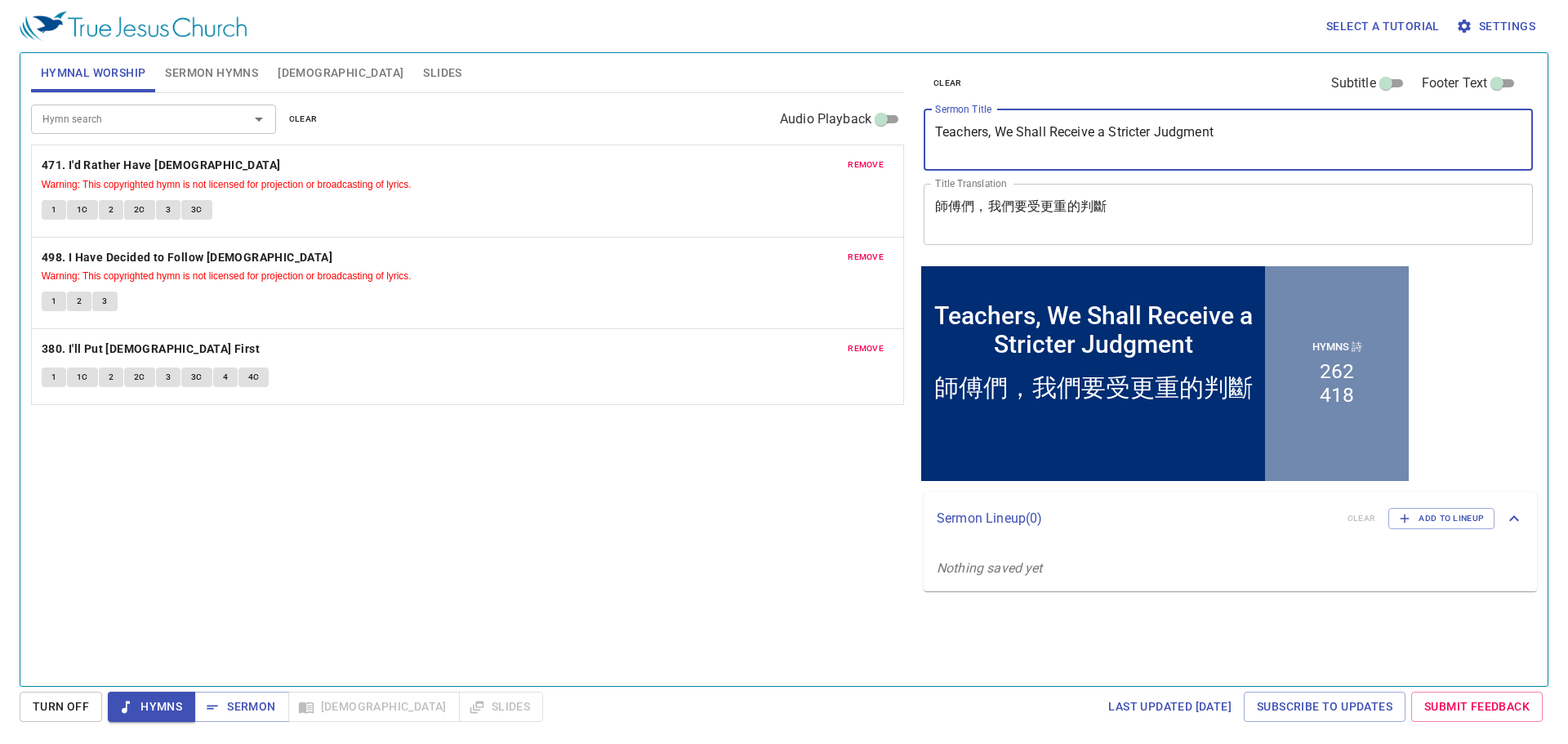
drag, startPoint x: 1270, startPoint y: 148, endPoint x: 850, endPoint y: 114, distance: 421.4
click at [850, 114] on div "Hymnal Worship Sermon Hymns [DEMOGRAPHIC_DATA] Slides Hymn search Hymn search c…" at bounding box center [784, 362] width 1519 height 633
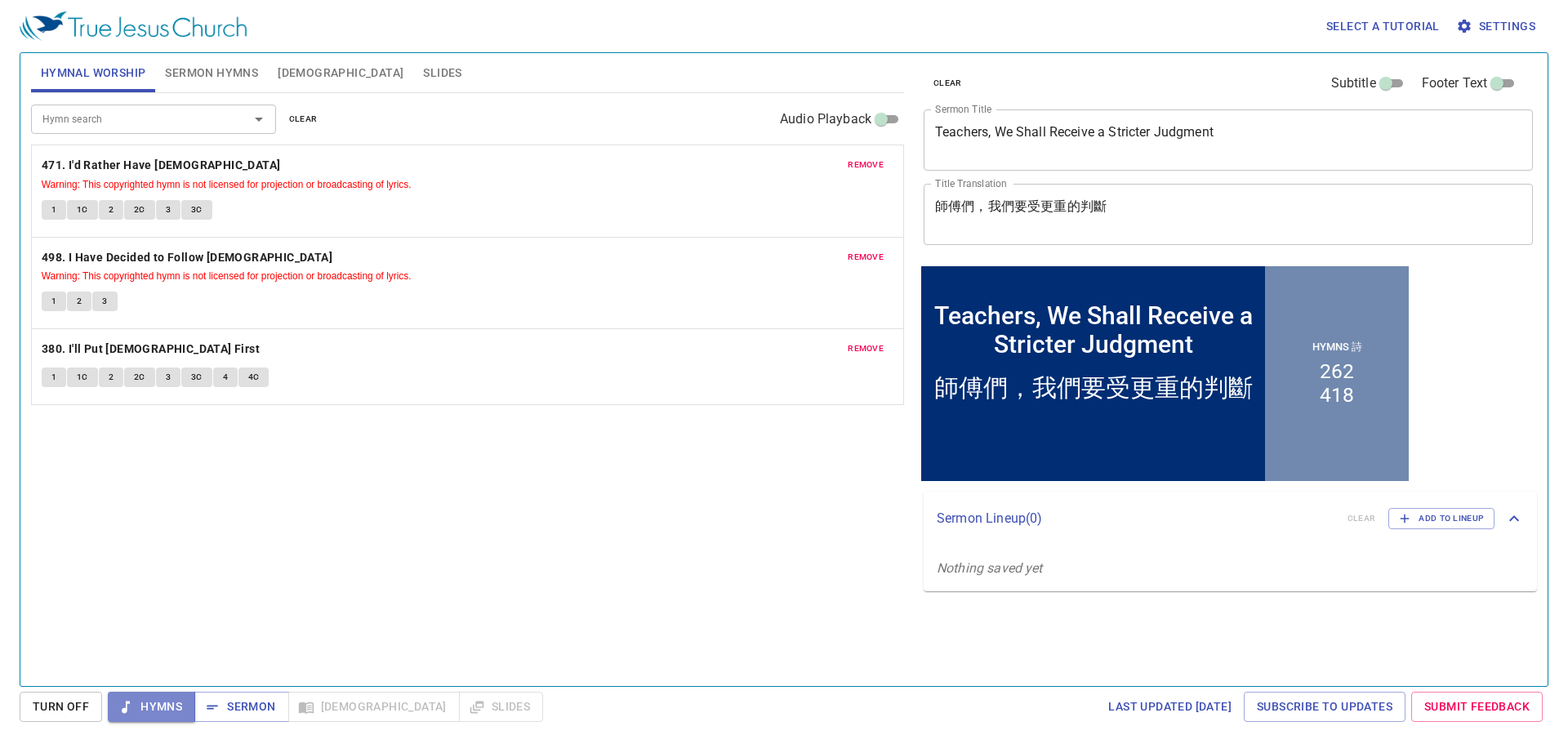
click at [153, 705] on span "Hymns" at bounding box center [151, 706] width 61 height 20
click at [127, 165] on b "471. I'd Rather Have [DEMOGRAPHIC_DATA]" at bounding box center [162, 165] width 240 height 20
click at [424, 76] on span "Slides" at bounding box center [443, 73] width 38 height 20
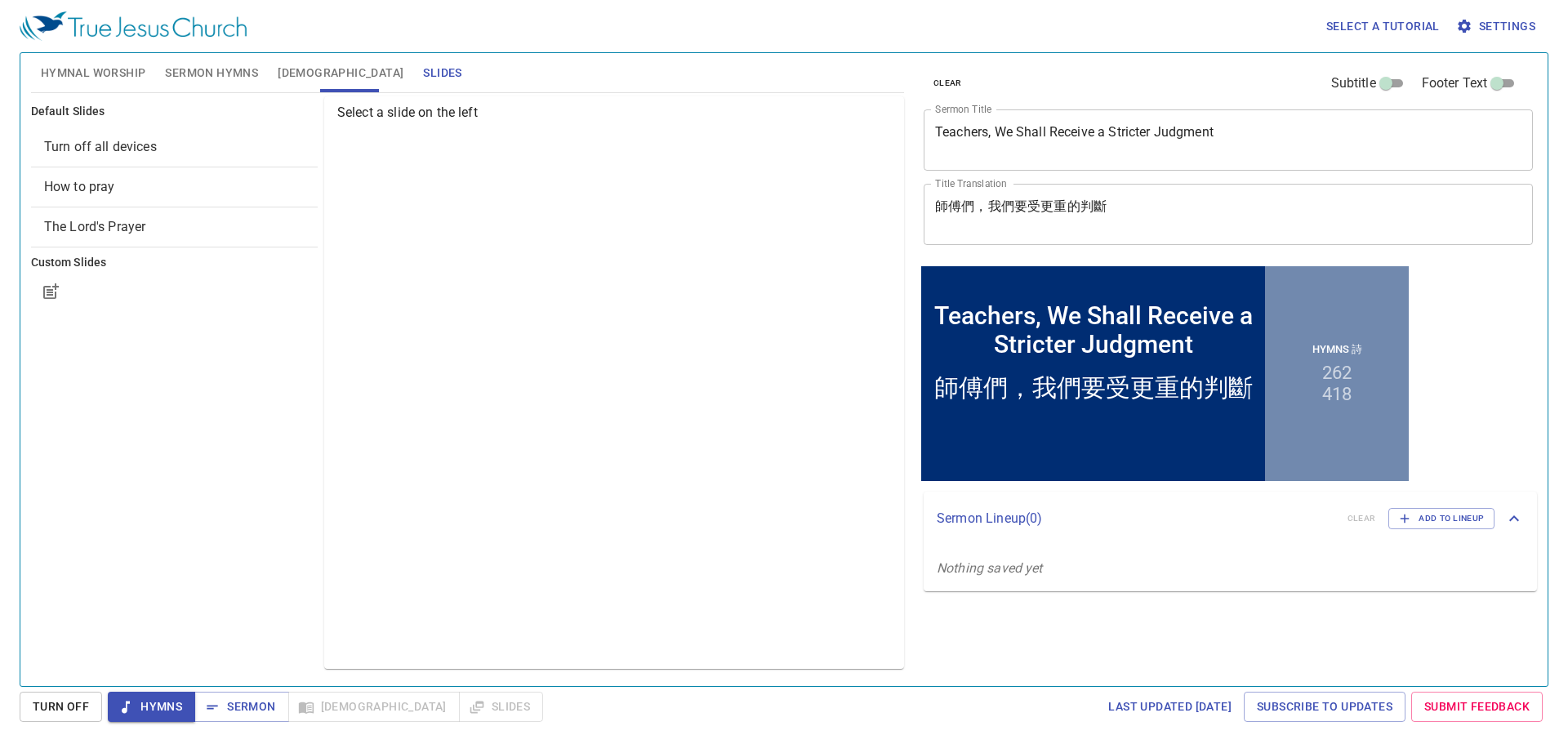
click at [104, 63] on span "Hymnal Worship" at bounding box center [94, 73] width 105 height 20
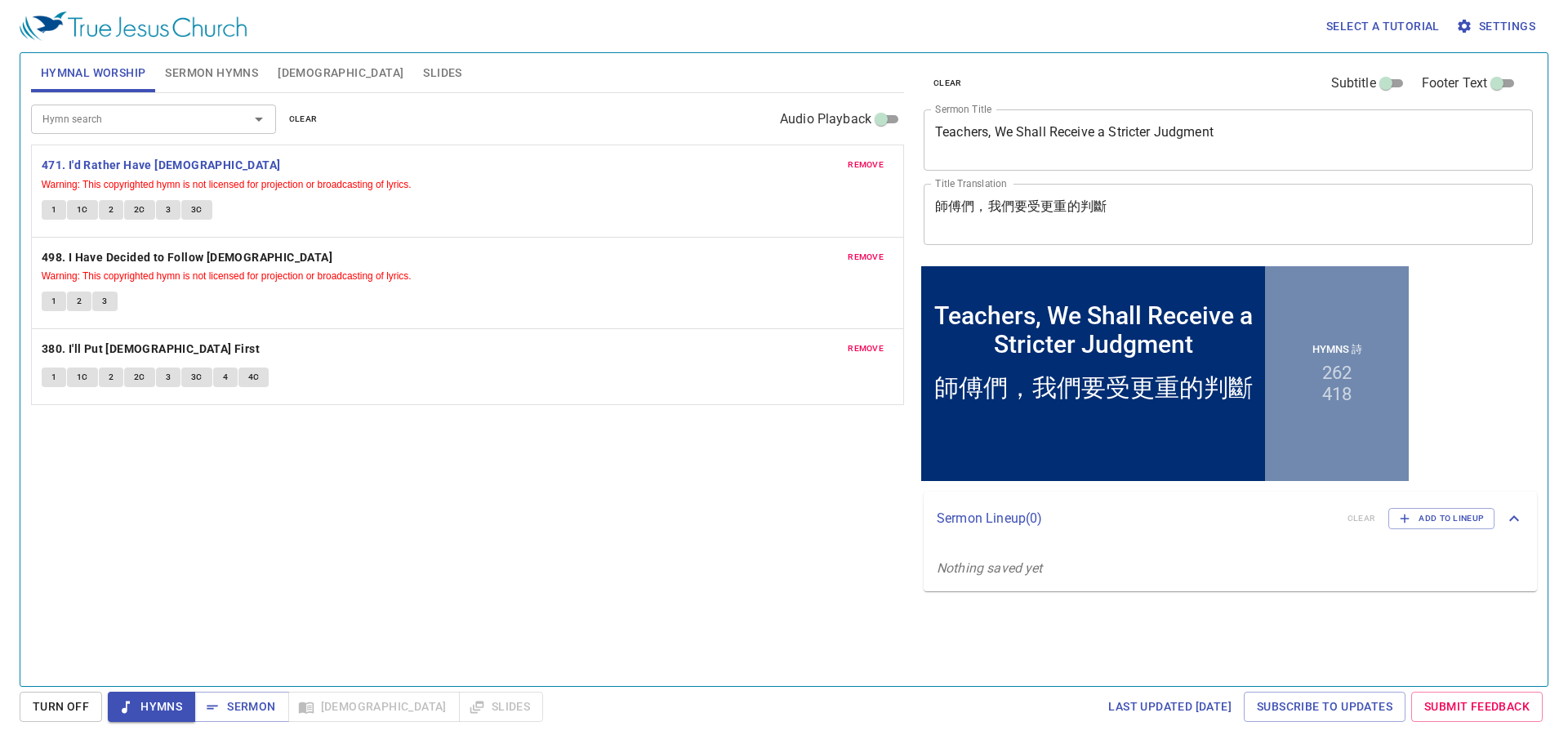
click at [215, 75] on span "Sermon Hymns" at bounding box center [212, 73] width 93 height 20
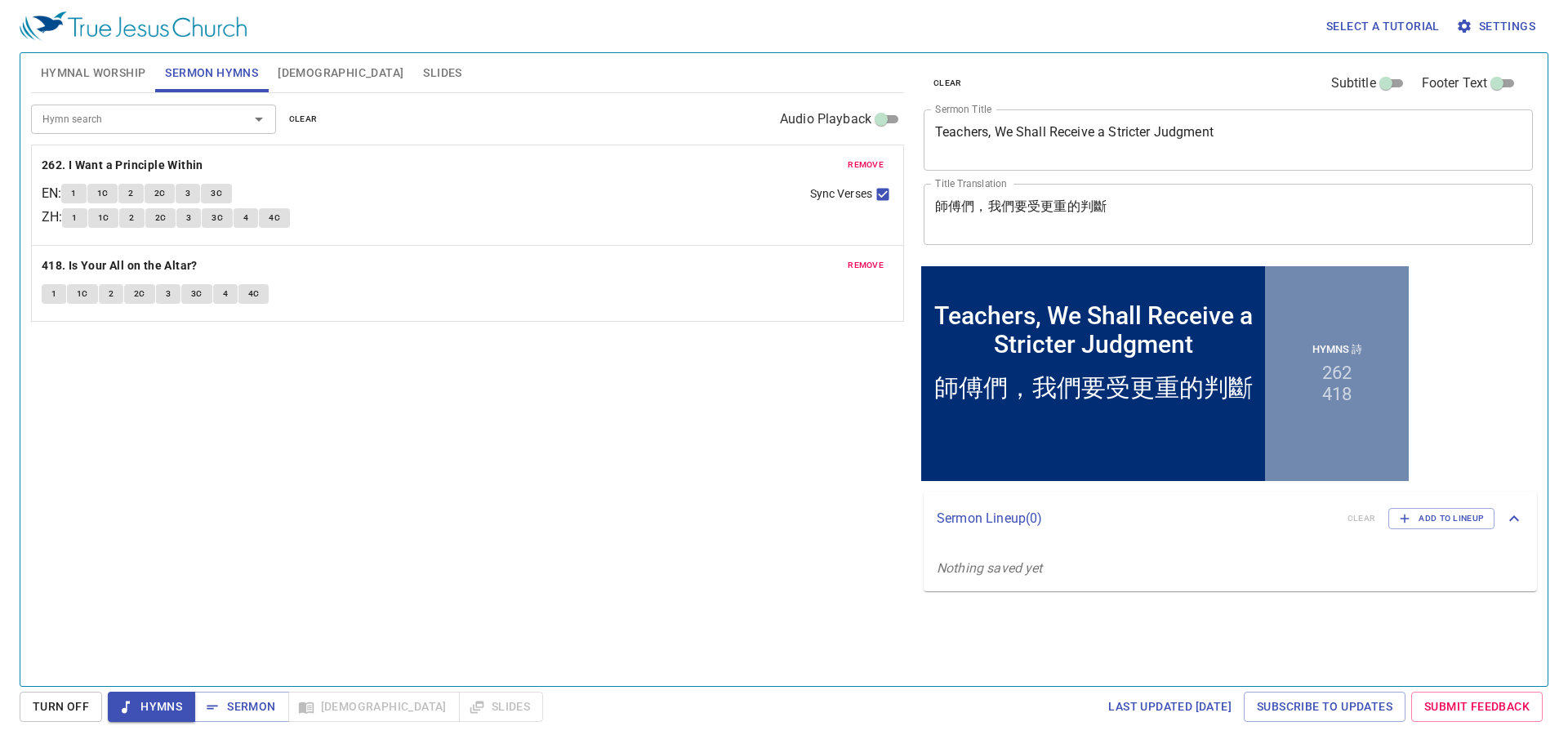
click at [283, 75] on span "[DEMOGRAPHIC_DATA]" at bounding box center [340, 73] width 126 height 20
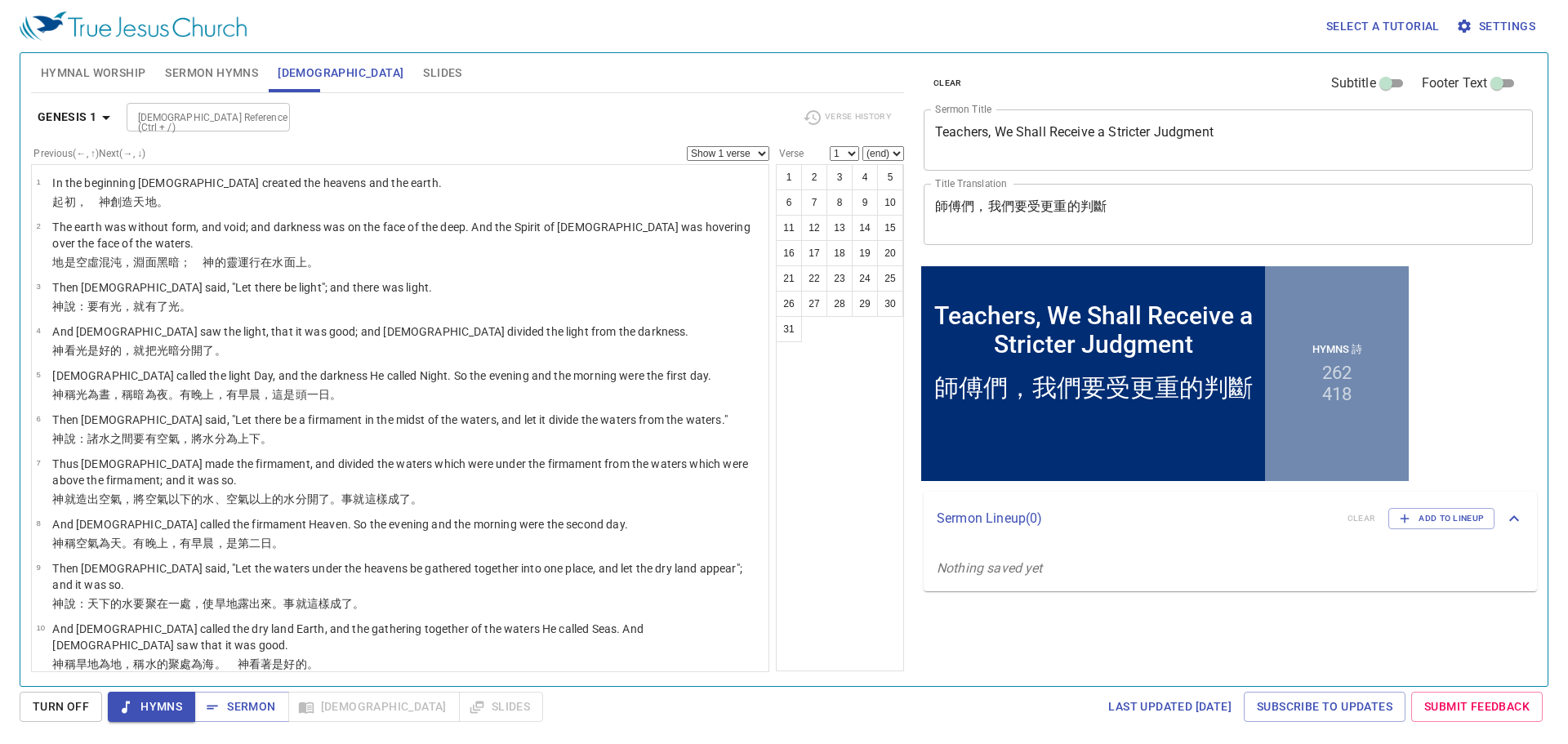
click at [86, 63] on span "Hymnal Worship" at bounding box center [94, 73] width 105 height 20
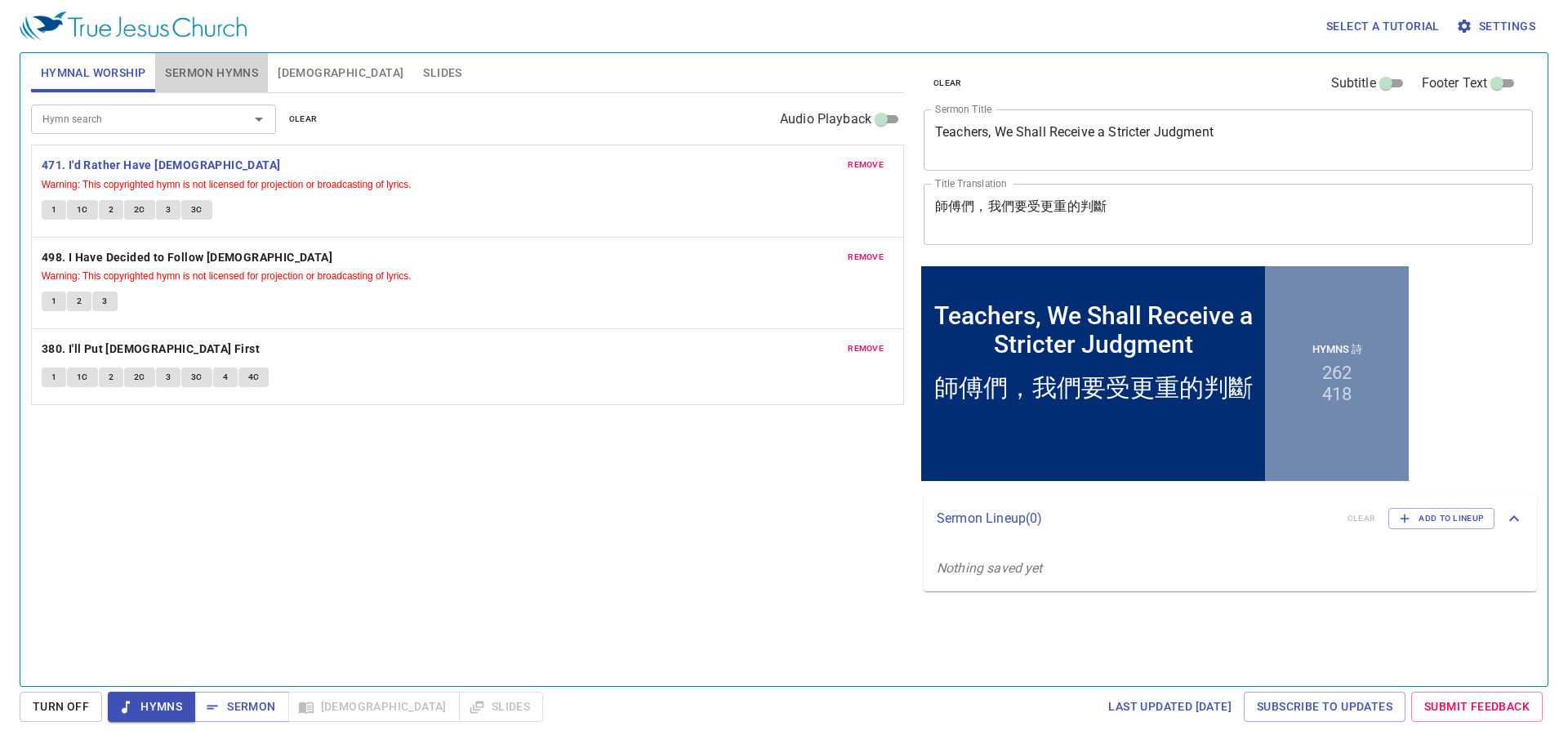
click at [210, 63] on span "Sermon Hymns" at bounding box center [212, 73] width 93 height 20
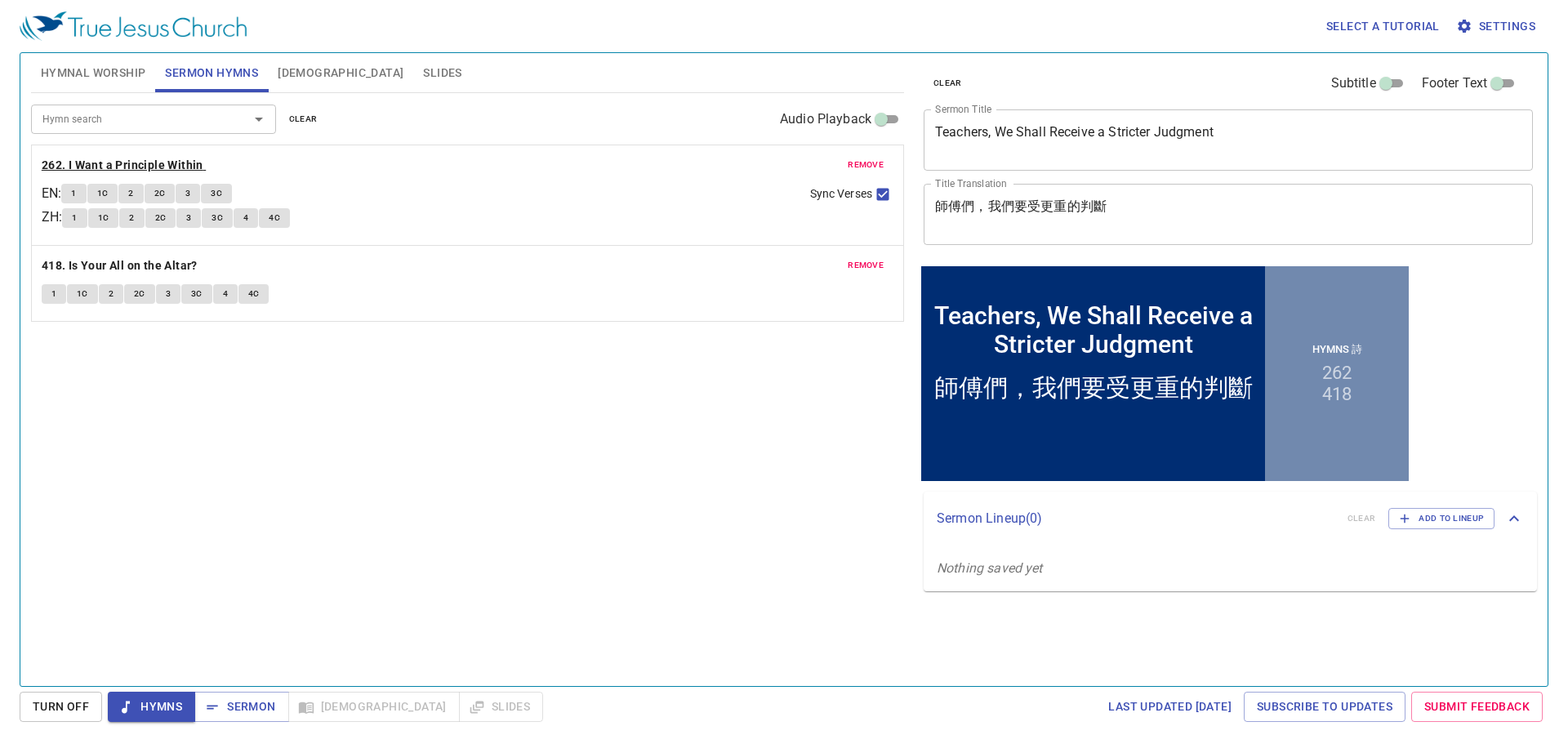
click at [119, 158] on b "262. I Want a Principle Within" at bounding box center [122, 165] width 162 height 20
click at [109, 59] on button "Hymnal Worship" at bounding box center [93, 73] width 125 height 39
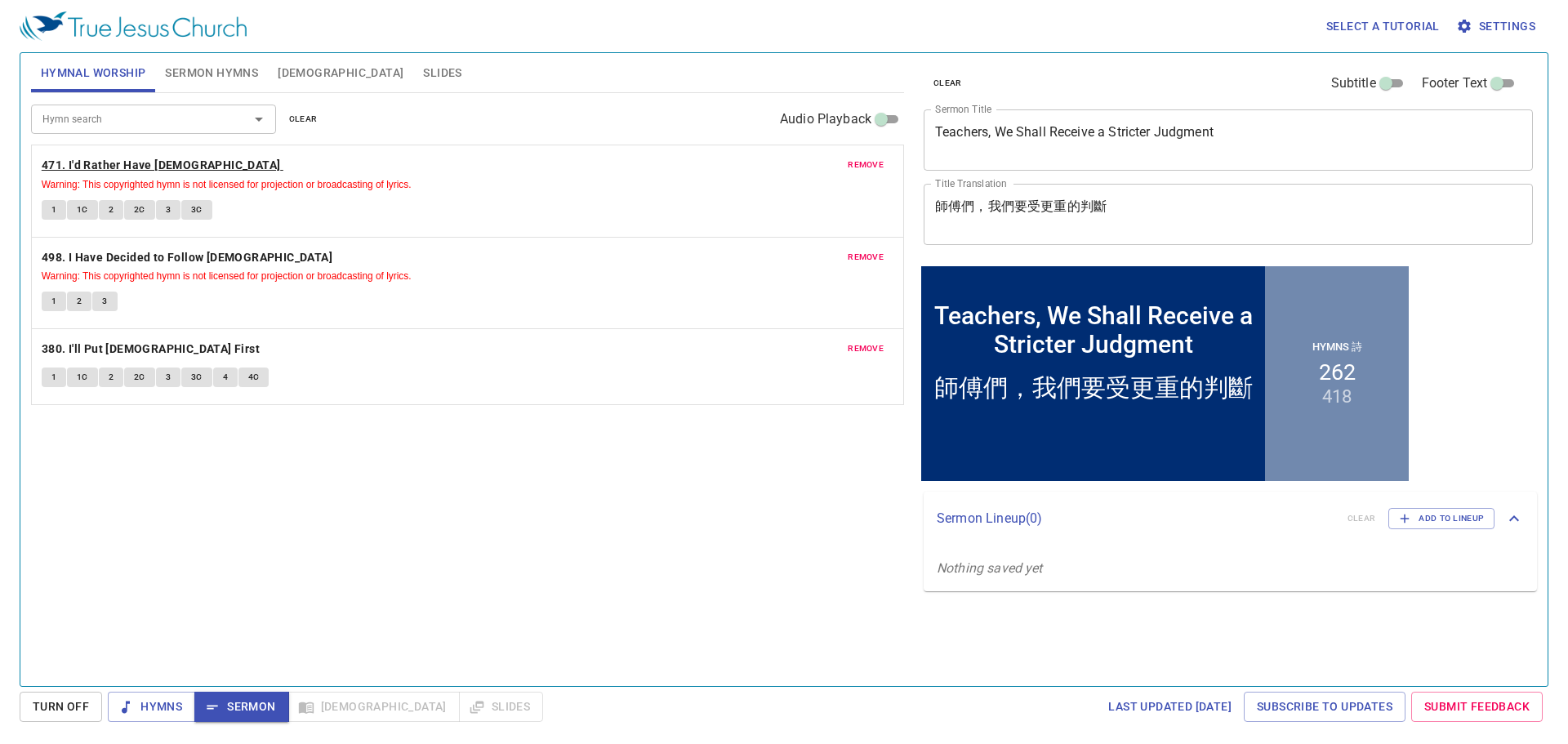
click at [153, 165] on b "471. I'd Rather Have [DEMOGRAPHIC_DATA]" at bounding box center [162, 165] width 240 height 20
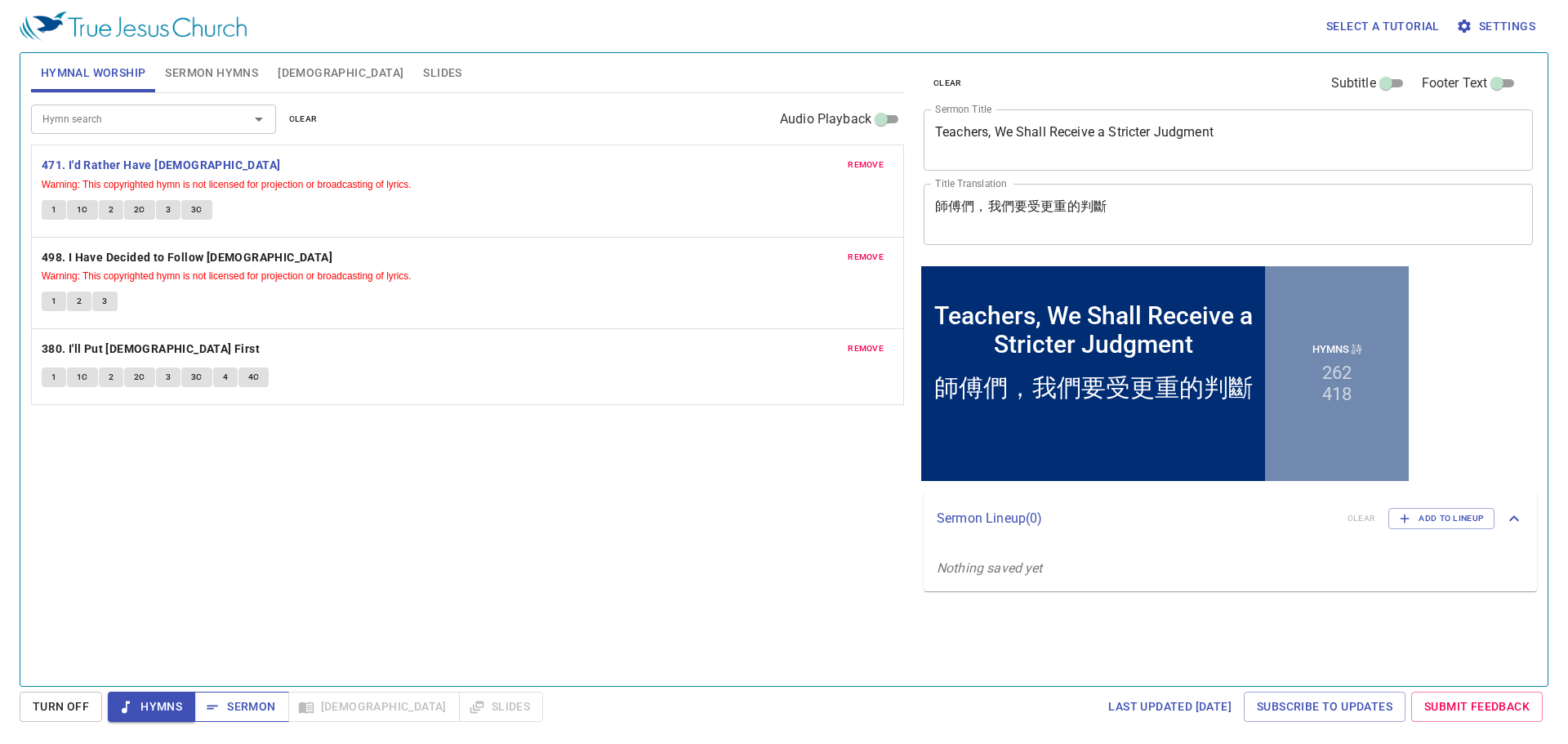
click at [228, 706] on span "Sermon" at bounding box center [241, 706] width 67 height 20
click at [163, 701] on span "Hymns" at bounding box center [151, 706] width 61 height 20
click at [293, 63] on span "[DEMOGRAPHIC_DATA]" at bounding box center [340, 73] width 126 height 20
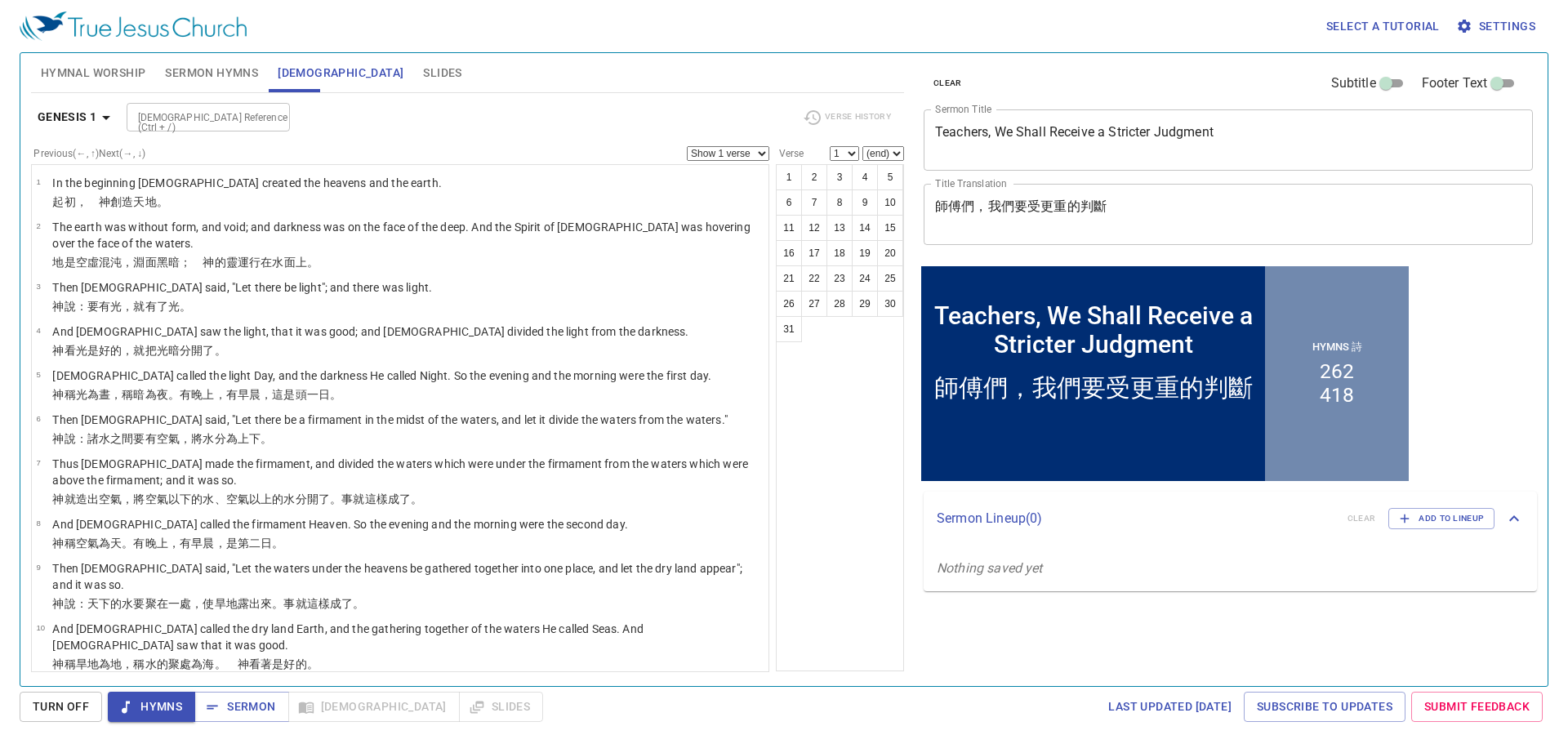
click at [227, 64] on span "Sermon Hymns" at bounding box center [212, 73] width 93 height 20
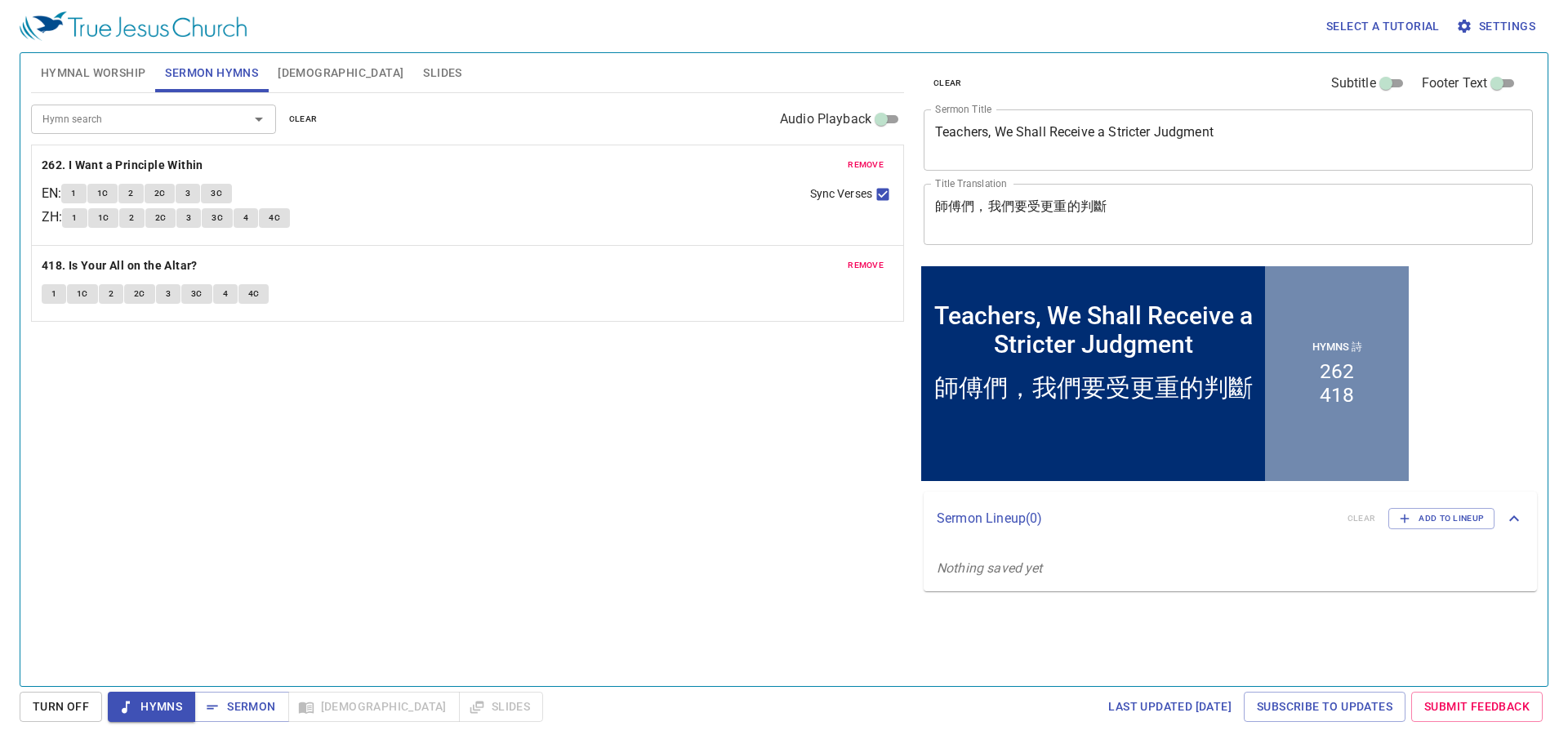
click at [100, 70] on span "Hymnal Worship" at bounding box center [94, 73] width 105 height 20
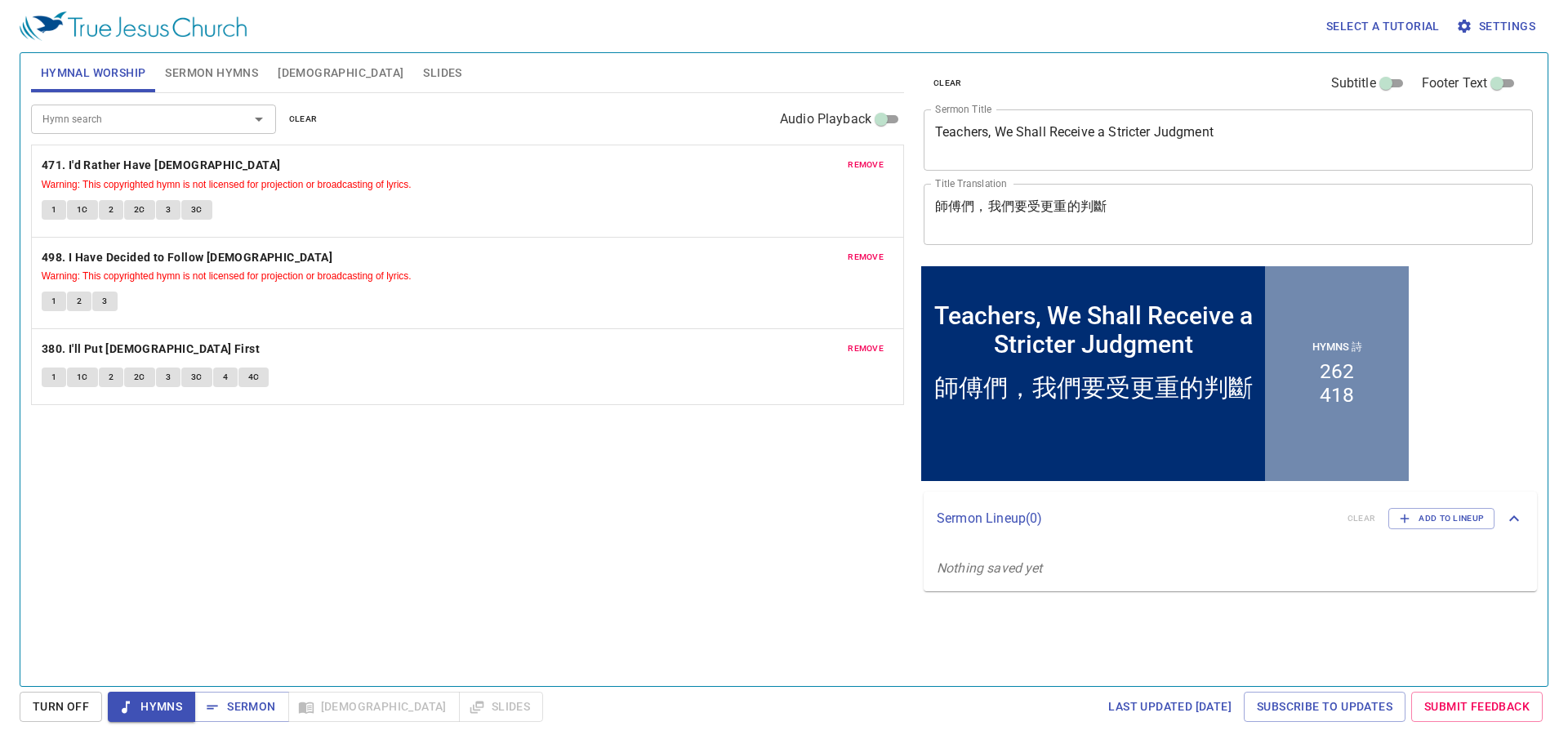
click at [704, 468] on div "Hymn search Hymn search clear Audio Playback remove 471. I'd Rather Have [DEMOG…" at bounding box center [467, 383] width 873 height 579
drag, startPoint x: 153, startPoint y: 164, endPoint x: 676, endPoint y: 569, distance: 661.5
click at [676, 569] on div "Hymn search Hymn search clear Audio Playback remove 471. I'd Rather Have [DEMOG…" at bounding box center [467, 383] width 873 height 579
click at [237, 707] on span "Sermon" at bounding box center [241, 706] width 67 height 20
click at [122, 709] on icon "button" at bounding box center [125, 707] width 17 height 17
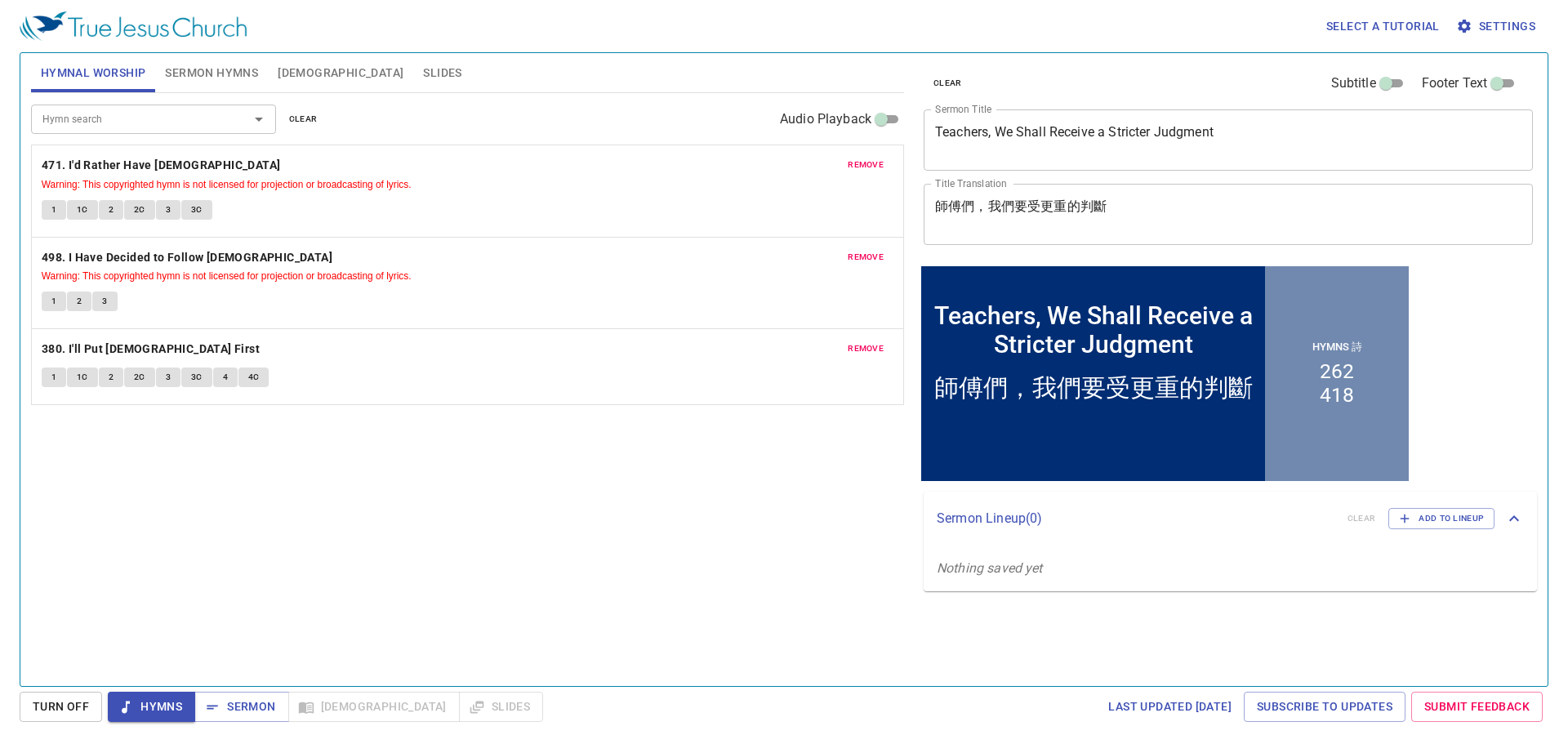
click at [74, 699] on span "Turn Off" at bounding box center [60, 706] width 56 height 20
click at [166, 719] on button "Hymns" at bounding box center [151, 707] width 88 height 31
click at [178, 63] on span "Sermon Hymns" at bounding box center [212, 73] width 93 height 20
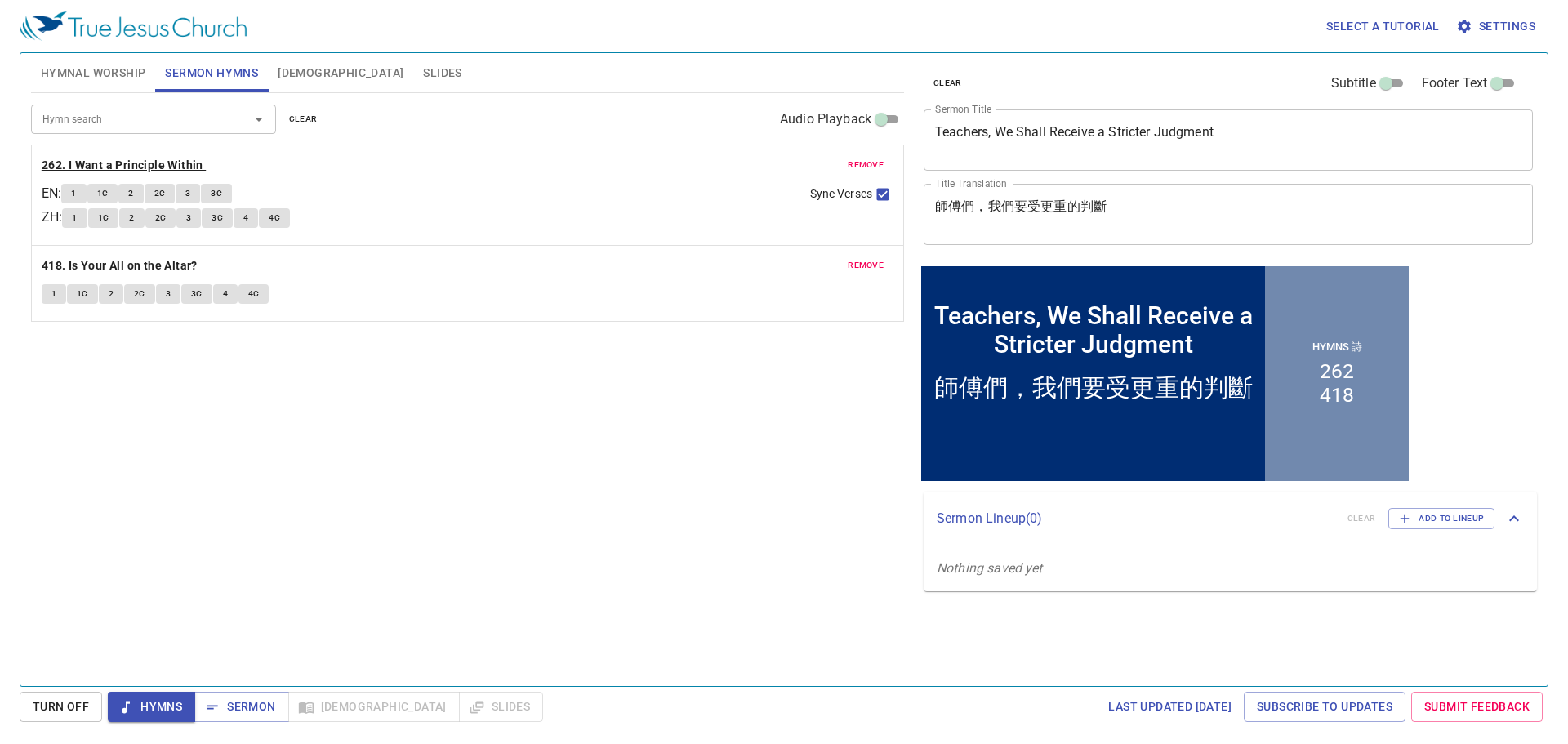
click at [100, 158] on b "262. I Want a Principle Within" at bounding box center [122, 165] width 162 height 20
click at [106, 80] on span "Hymnal Worship" at bounding box center [94, 73] width 105 height 20
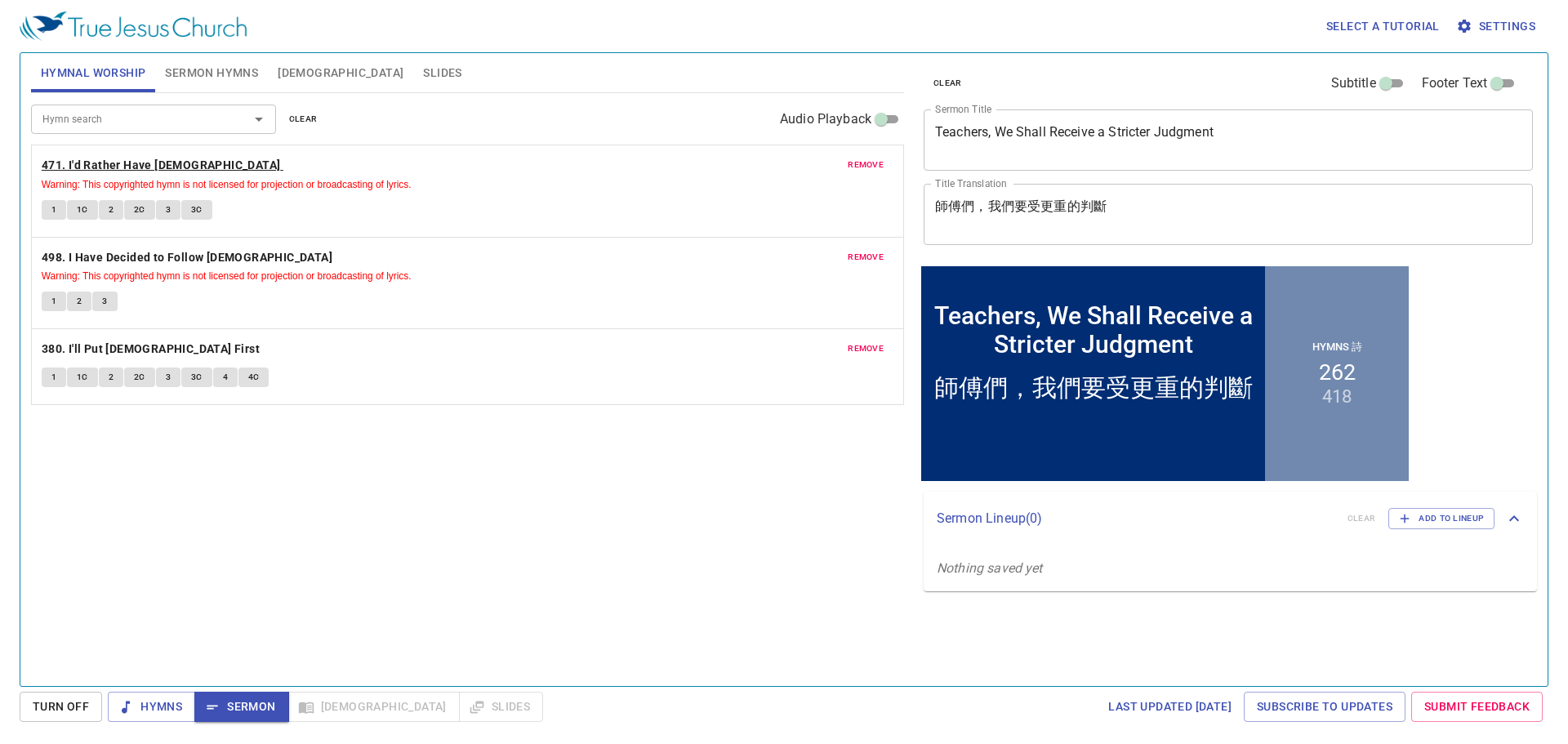
click at [108, 162] on b "471. I'd Rather Have [DEMOGRAPHIC_DATA]" at bounding box center [162, 165] width 240 height 20
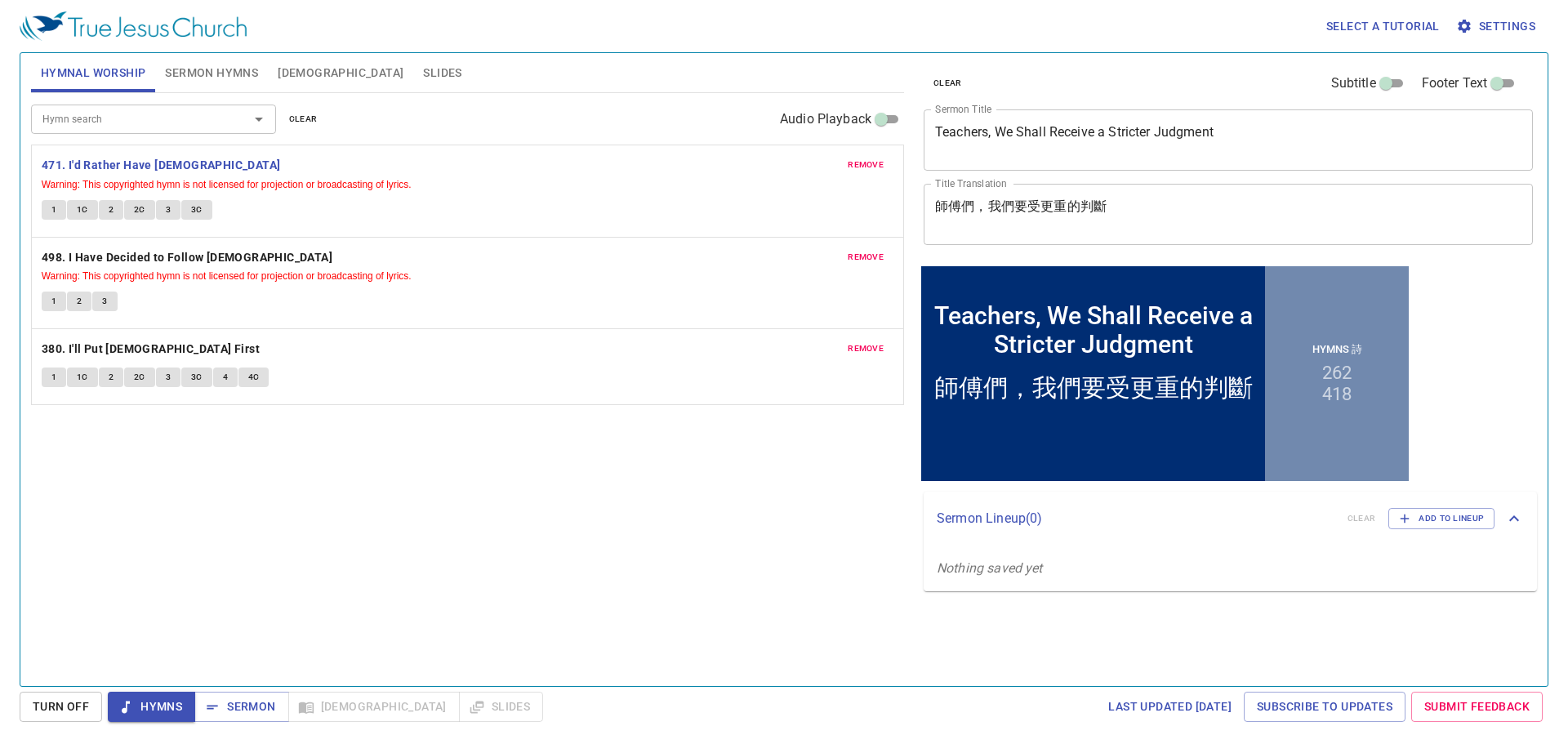
click at [1282, 123] on div "Teachers, We Shall Receive a Stricter Judgment x Sermon Title" at bounding box center [1228, 140] width 609 height 61
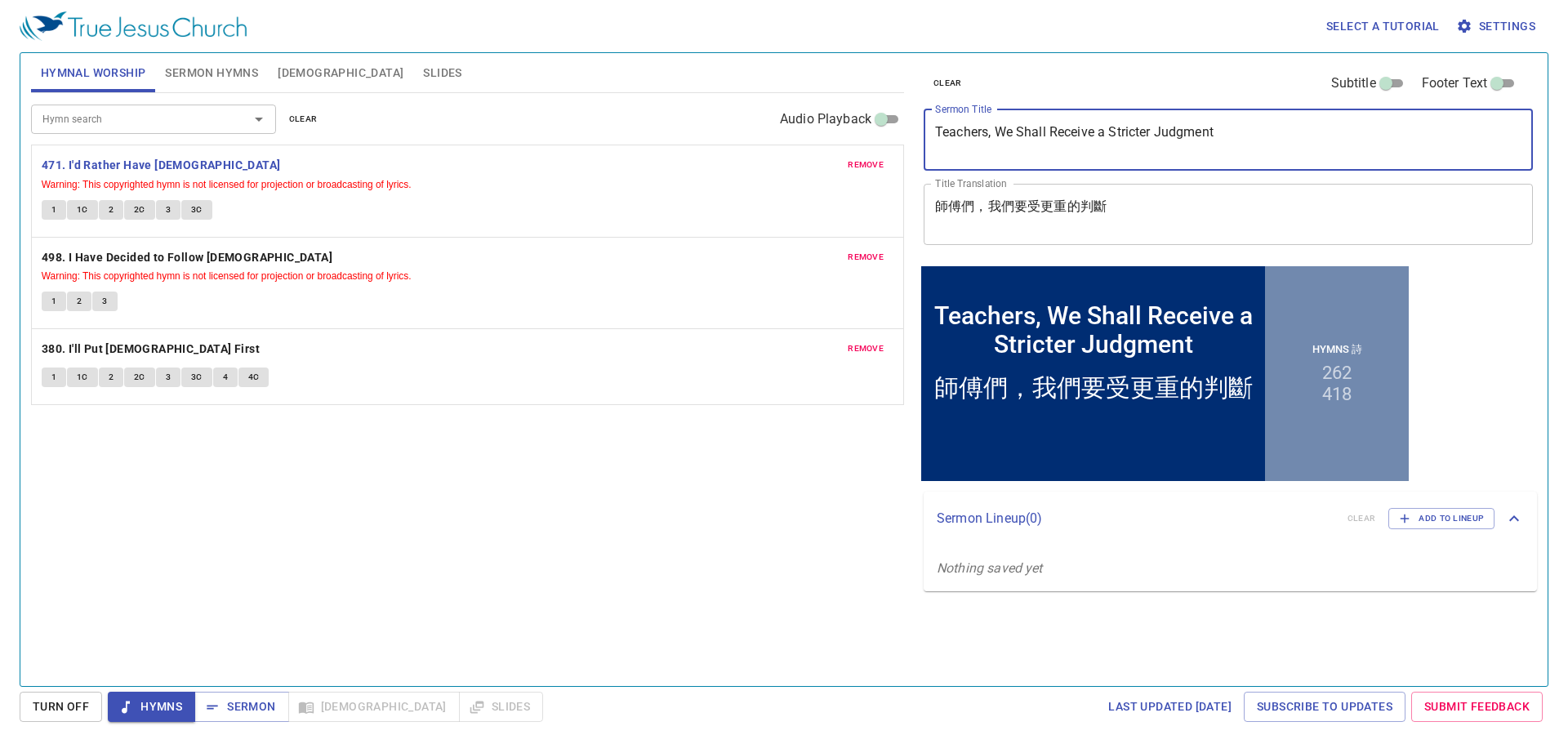
click at [1282, 123] on div "Teachers, We Shall Receive a Stricter Judgment x Sermon Title" at bounding box center [1228, 140] width 609 height 61
click at [642, 488] on div "Hymn search Hymn search clear Audio Playback remove 471. I'd Rather Have [DEMOG…" at bounding box center [467, 383] width 873 height 579
click at [1457, 150] on textarea "Teachers, We Shall Receive a Stricter Judgment" at bounding box center [1228, 139] width 586 height 31
type textarea "Teachers, We Shall Receive a Stricter Judgment"
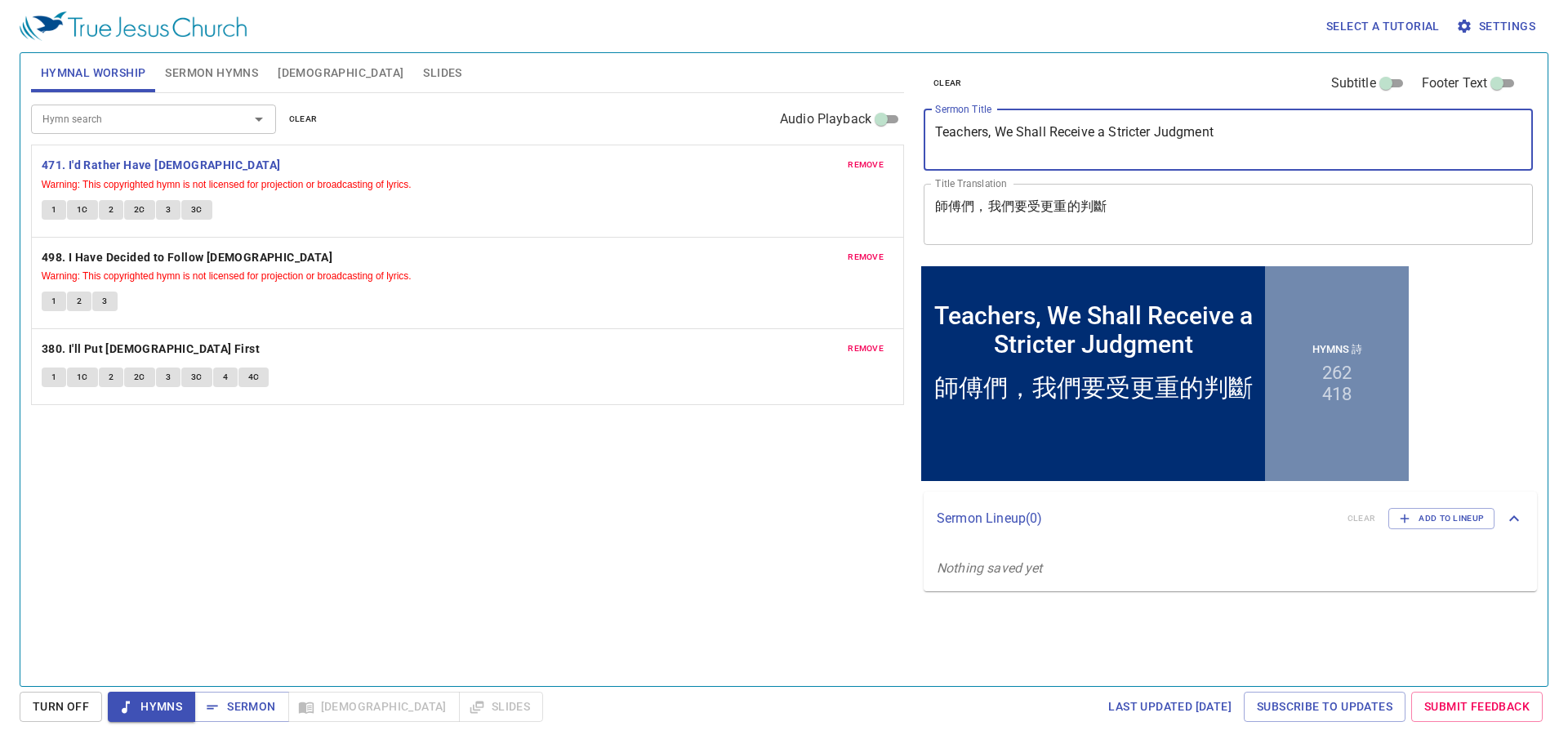
click at [872, 553] on div "Hymn search Hymn search clear Audio Playback remove 471. I'd Rather Have [DEMOG…" at bounding box center [467, 383] width 873 height 579
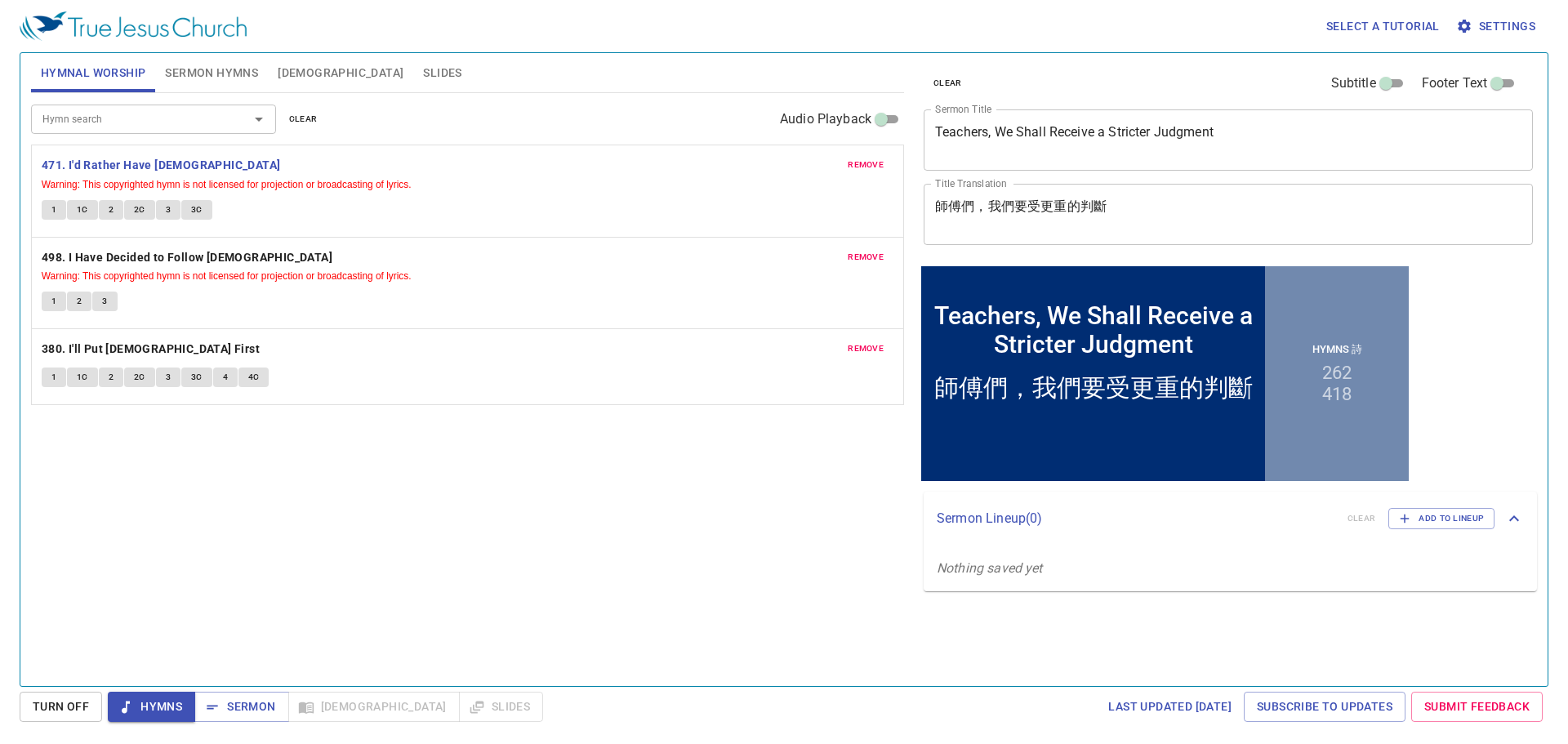
click at [172, 84] on button "Sermon Hymns" at bounding box center [211, 73] width 113 height 39
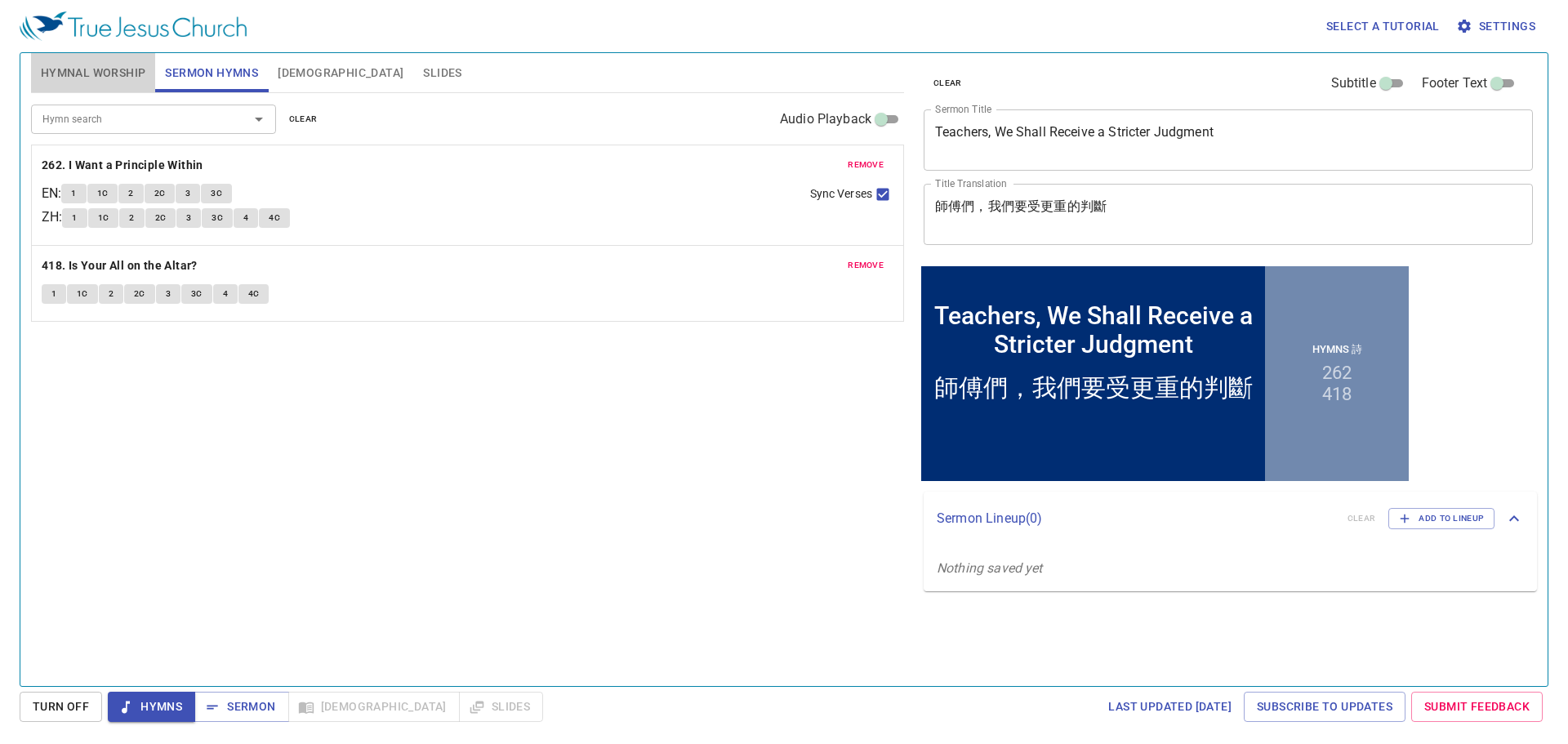
click at [113, 60] on button "Hymnal Worship" at bounding box center [93, 73] width 125 height 39
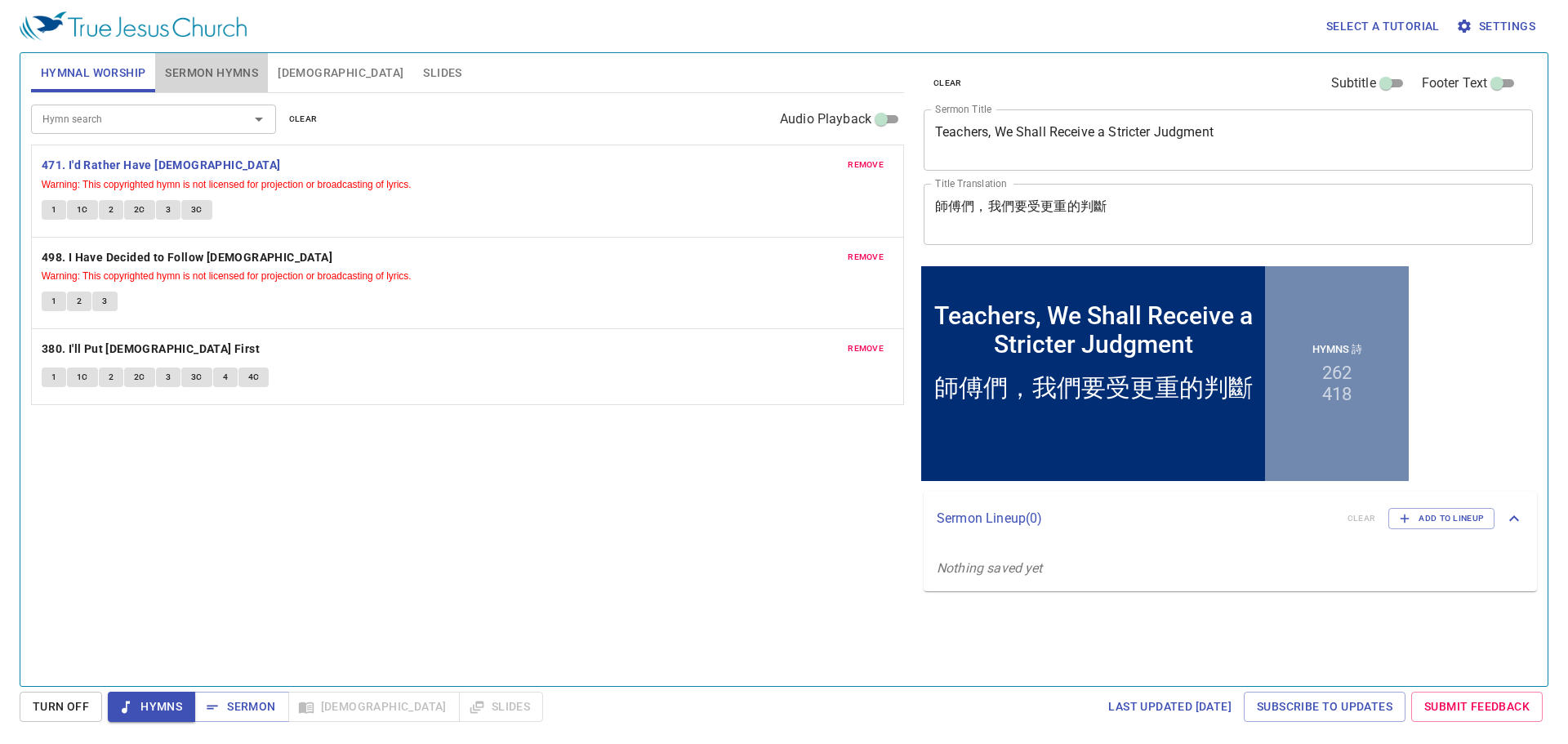
click at [215, 75] on span "Sermon Hymns" at bounding box center [212, 73] width 93 height 20
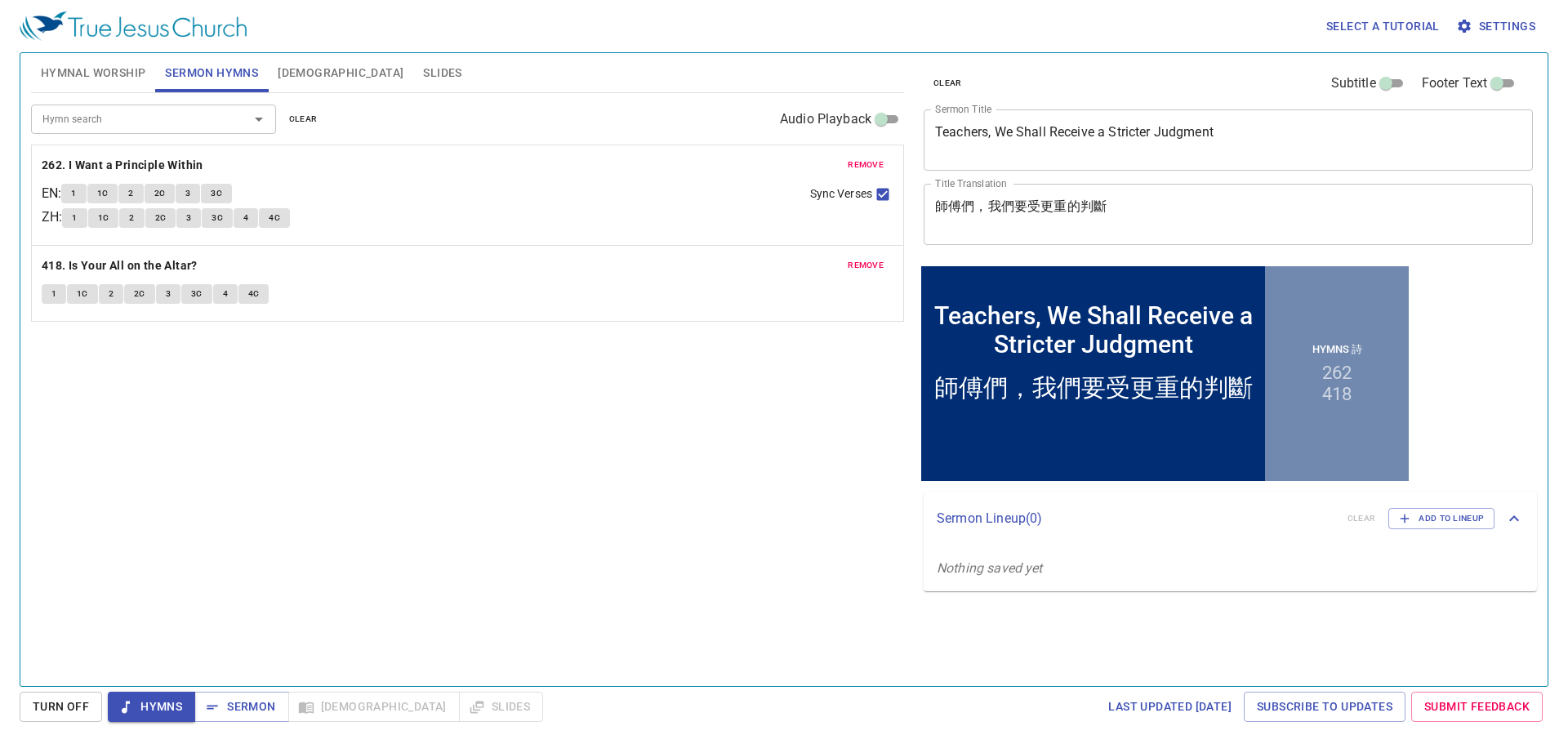
click at [83, 72] on span "Hymnal Worship" at bounding box center [94, 73] width 105 height 20
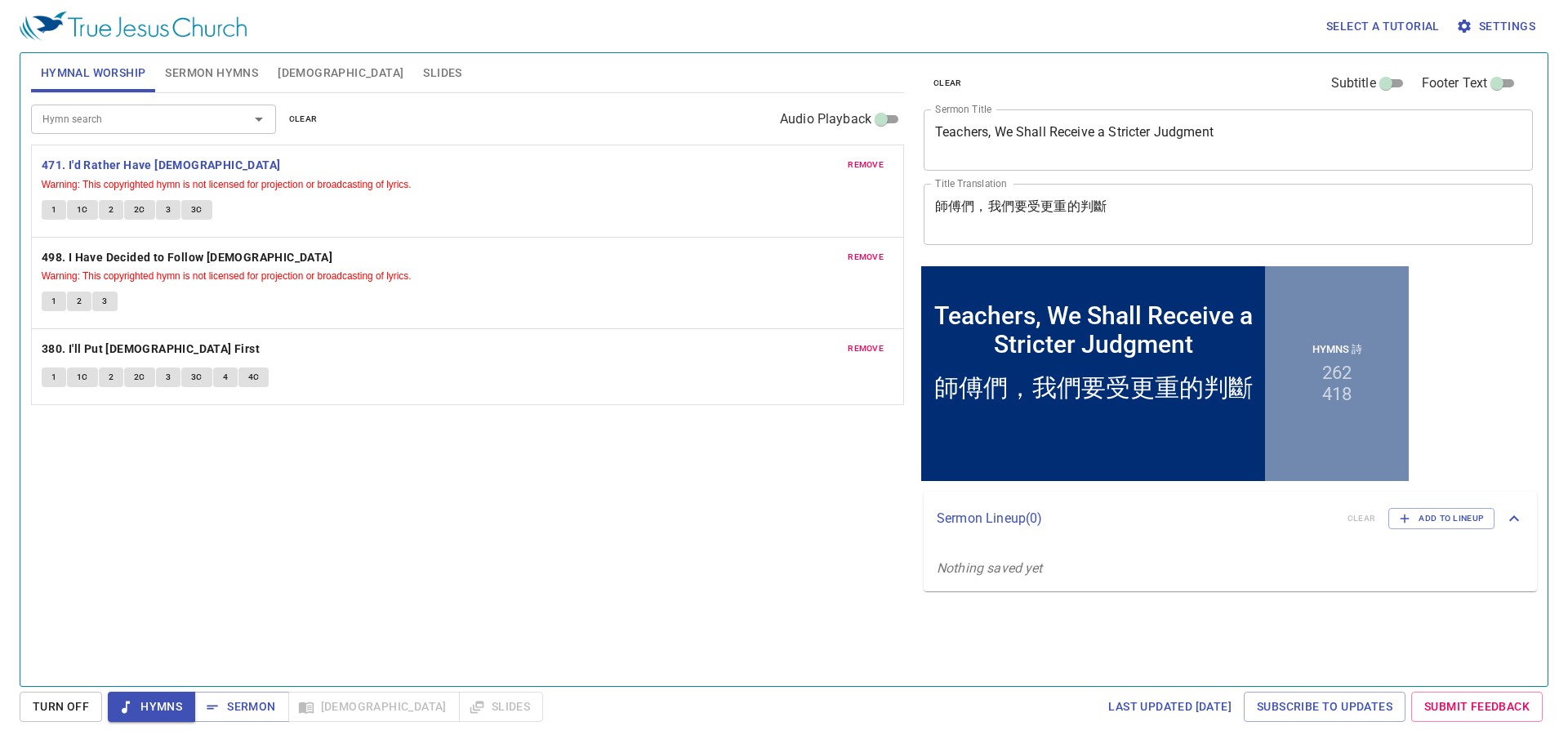
click at [596, 513] on div "Hymn search Hymn search clear Audio Playback remove 471. I'd Rather Have [DEMOG…" at bounding box center [467, 383] width 873 height 579
click at [594, 520] on div "Hymn search Hymn search clear Audio Playback remove 471. I'd Rather Have [DEMOG…" at bounding box center [467, 383] width 873 height 579
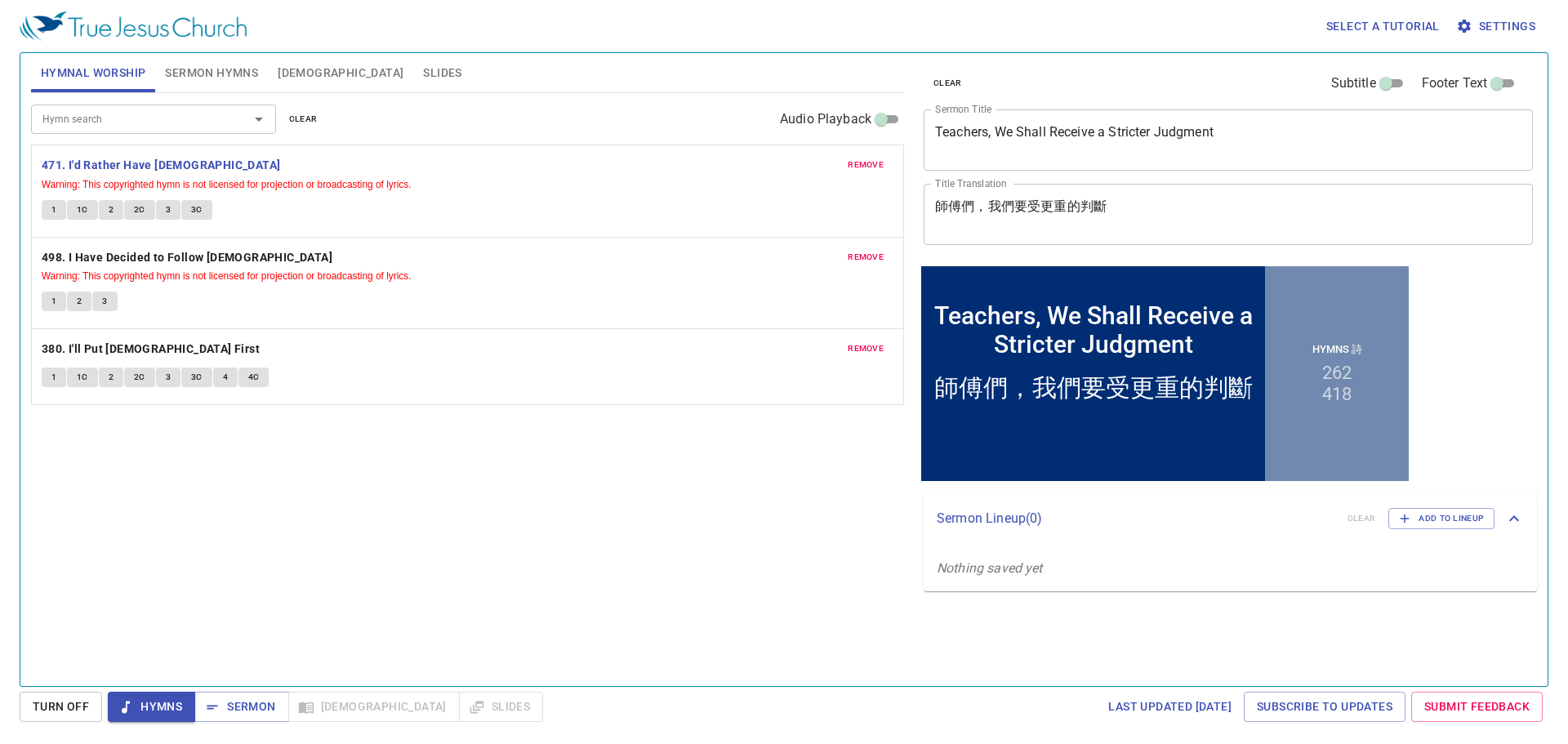
click at [598, 522] on div "Hymn search Hymn search clear Audio Playback remove 471. I'd Rather Have [DEMOG…" at bounding box center [467, 383] width 873 height 579
click at [144, 158] on b "471. I'd Rather Have [DEMOGRAPHIC_DATA]" at bounding box center [162, 165] width 240 height 20
click at [63, 204] on button "1" at bounding box center [54, 210] width 24 height 19
click at [641, 503] on div "Hymn search Hymn search clear Audio Playback remove 471. I'd Rather Have [DEMOG…" at bounding box center [467, 383] width 873 height 579
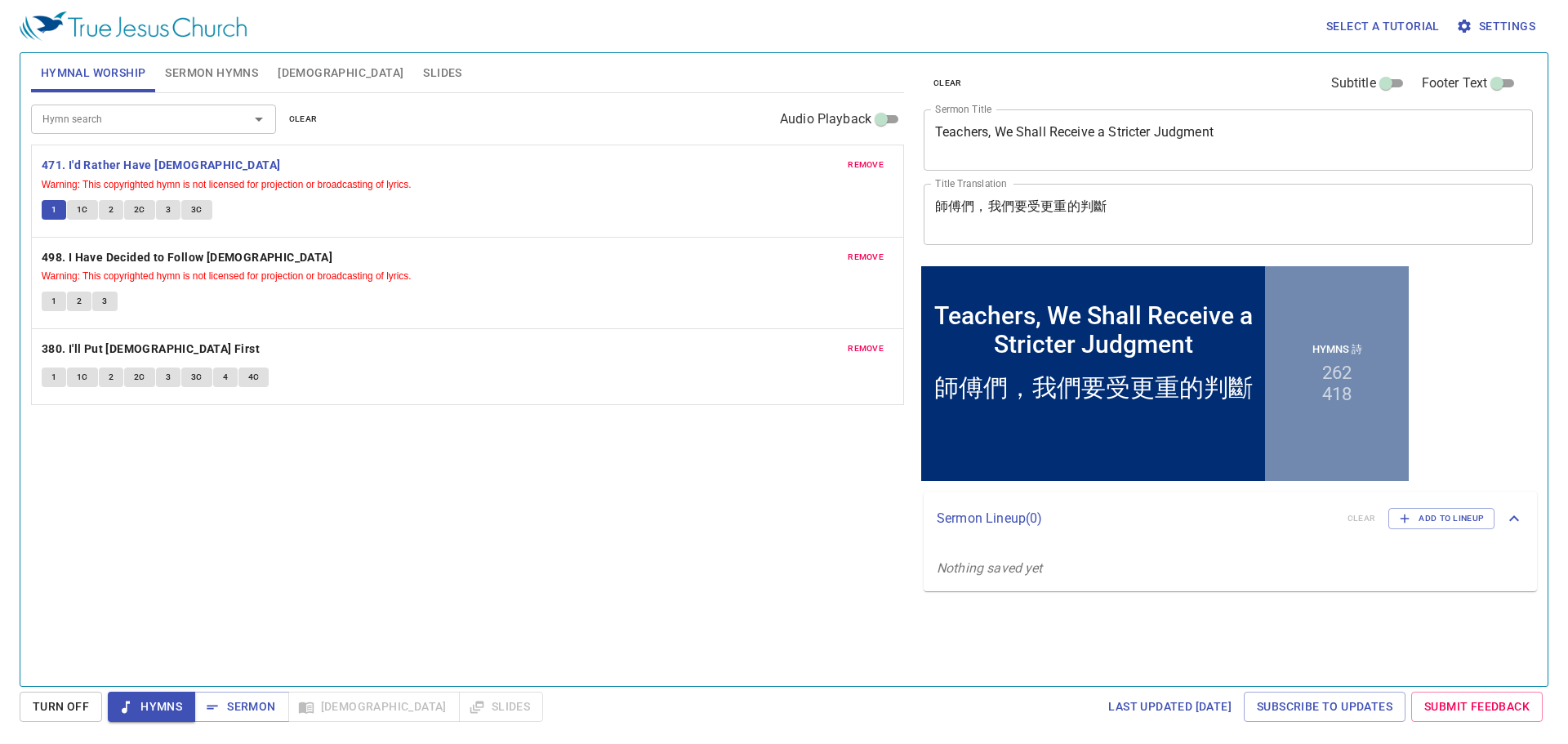
click at [641, 503] on div "Hymn search Hymn search clear Audio Playback remove 471. I'd Rather Have [DEMOG…" at bounding box center [467, 383] width 873 height 579
click at [645, 495] on div "Hymn search Hymn search clear Audio Playback remove 471. I'd Rather Have [DEMOG…" at bounding box center [467, 383] width 873 height 579
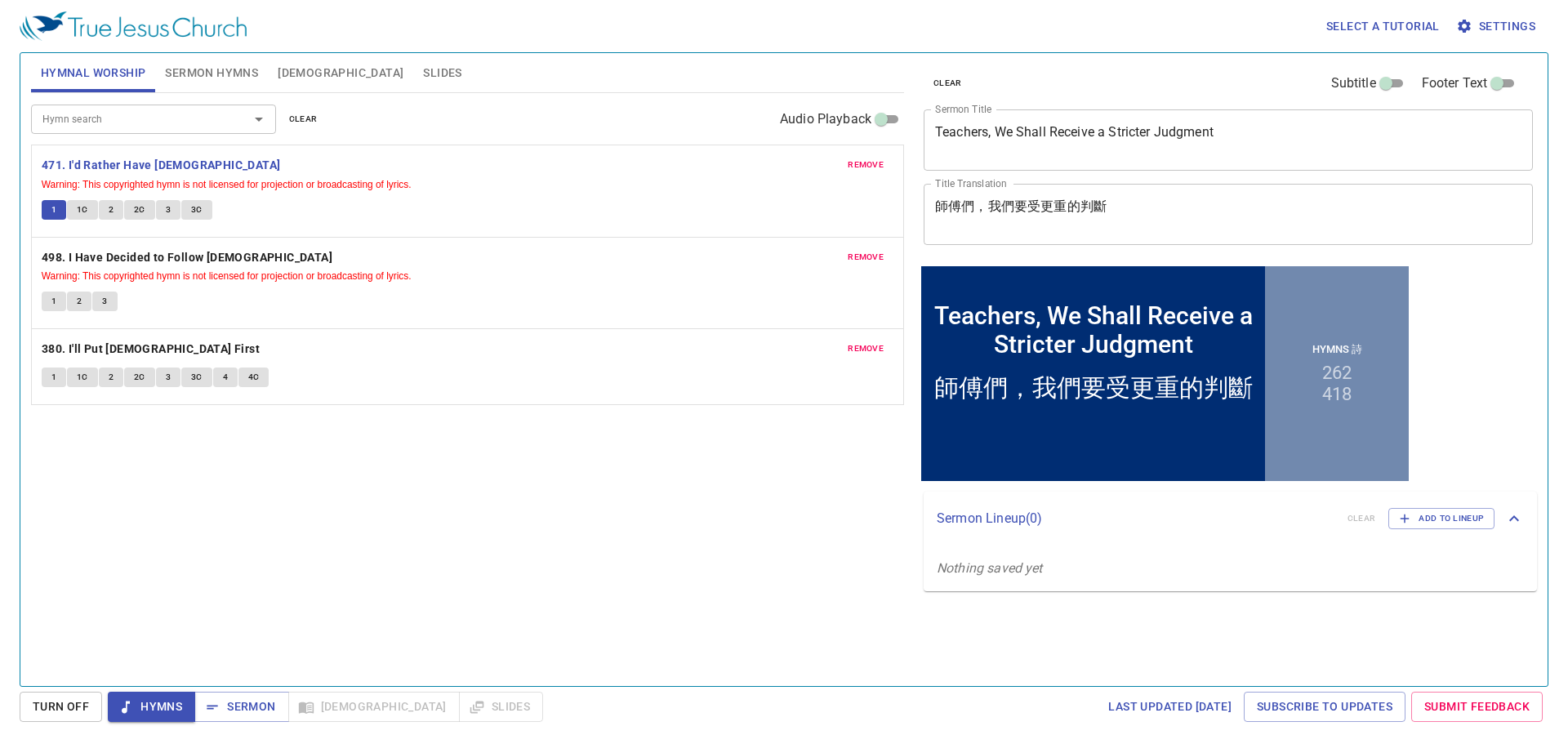
click at [645, 495] on div "Hymn search Hymn search clear Audio Playback remove 471. I'd Rather Have [DEMOG…" at bounding box center [467, 383] width 873 height 579
click at [80, 204] on span "1C" at bounding box center [82, 210] width 11 height 15
click at [112, 213] on span "2" at bounding box center [111, 210] width 5 height 15
click at [140, 212] on span "2C" at bounding box center [139, 210] width 11 height 15
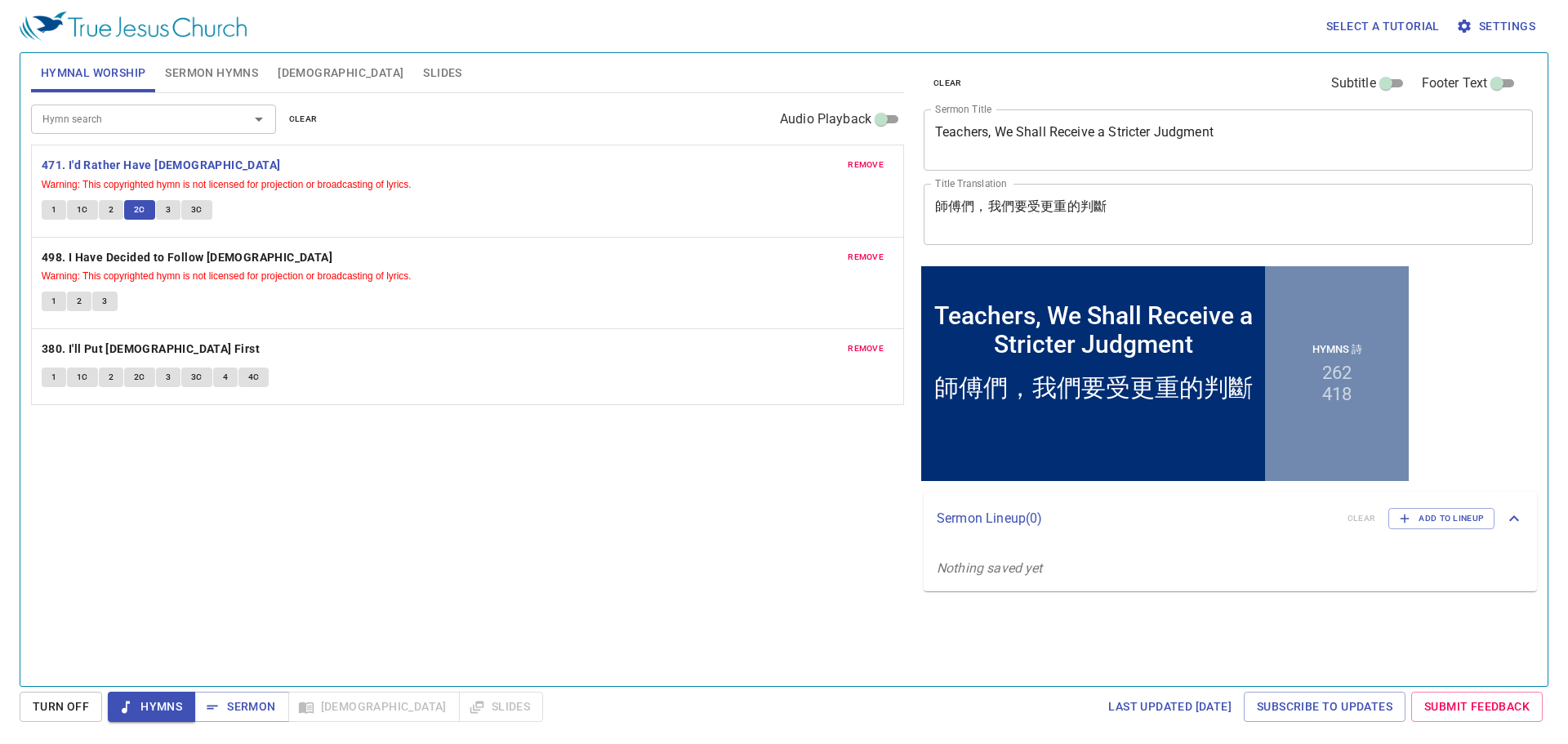
click at [165, 209] on span "3" at bounding box center [168, 210] width 5 height 15
click at [202, 203] on button "3C" at bounding box center [196, 210] width 31 height 19
click at [557, 516] on div "Hymn search Hymn search clear Audio Playback remove 471. I'd Rather Have [DEMOG…" at bounding box center [467, 383] width 873 height 579
click at [556, 516] on div "Hymn search Hymn search clear Audio Playback remove 471. I'd Rather Have [DEMOG…" at bounding box center [467, 383] width 873 height 579
click at [537, 504] on div "Hymn search Hymn search clear Audio Playback remove 471. I'd Rather Have [DEMOG…" at bounding box center [467, 383] width 873 height 579
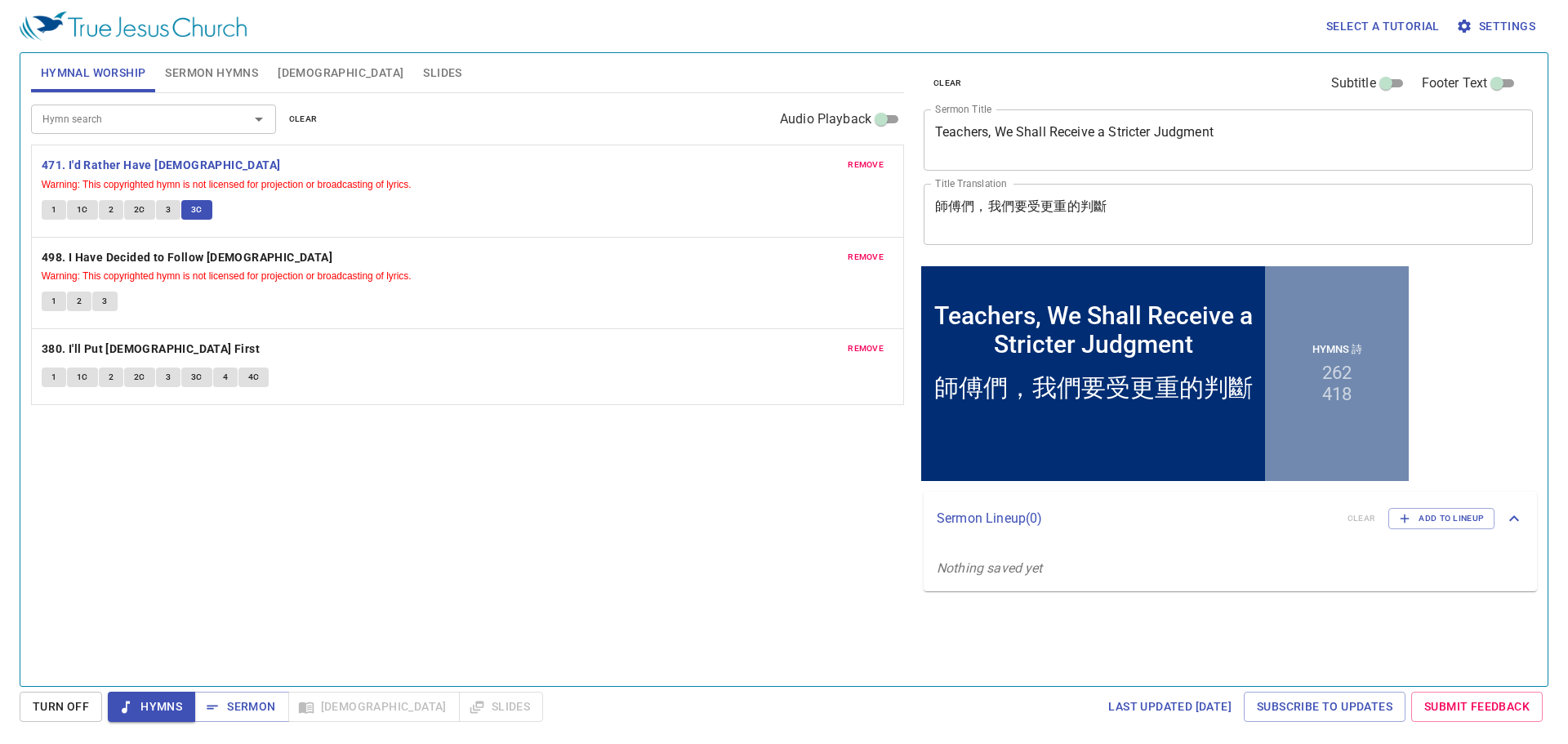
click at [593, 515] on div "Hymn search Hymn search clear Audio Playback remove 471. I'd Rather Have [DEMOG…" at bounding box center [467, 383] width 873 height 579
click at [554, 509] on div "Hymn search Hymn search clear Audio Playback remove 471. I'd Rather Have [DEMOG…" at bounding box center [467, 383] width 873 height 579
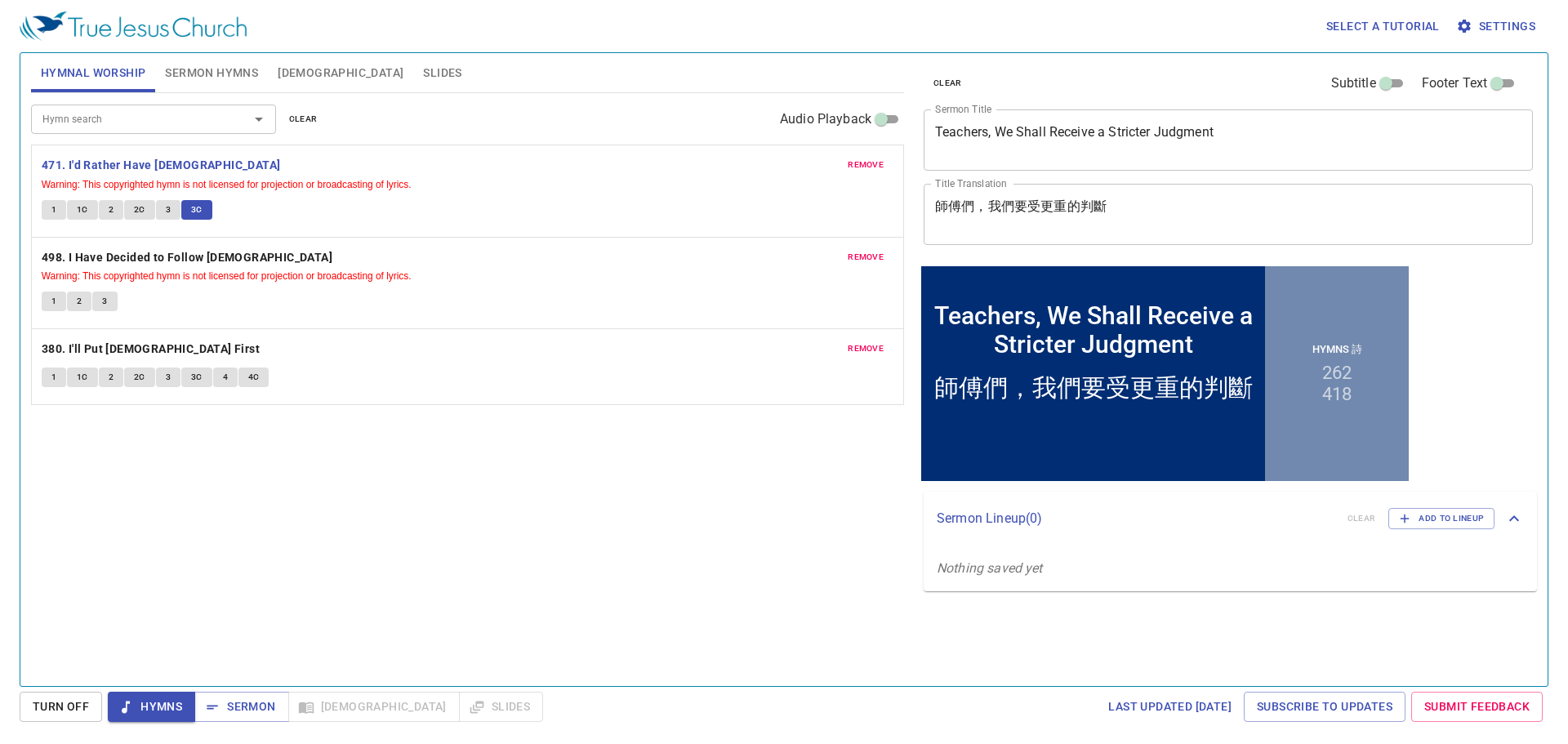
click at [554, 509] on div "Hymn search Hymn search clear Audio Playback remove 471. I'd Rather Have [DEMOG…" at bounding box center [467, 383] width 873 height 579
click at [568, 510] on div "Hymn search Hymn search clear Audio Playback remove 471. I'd Rather Have [DEMOG…" at bounding box center [467, 383] width 873 height 579
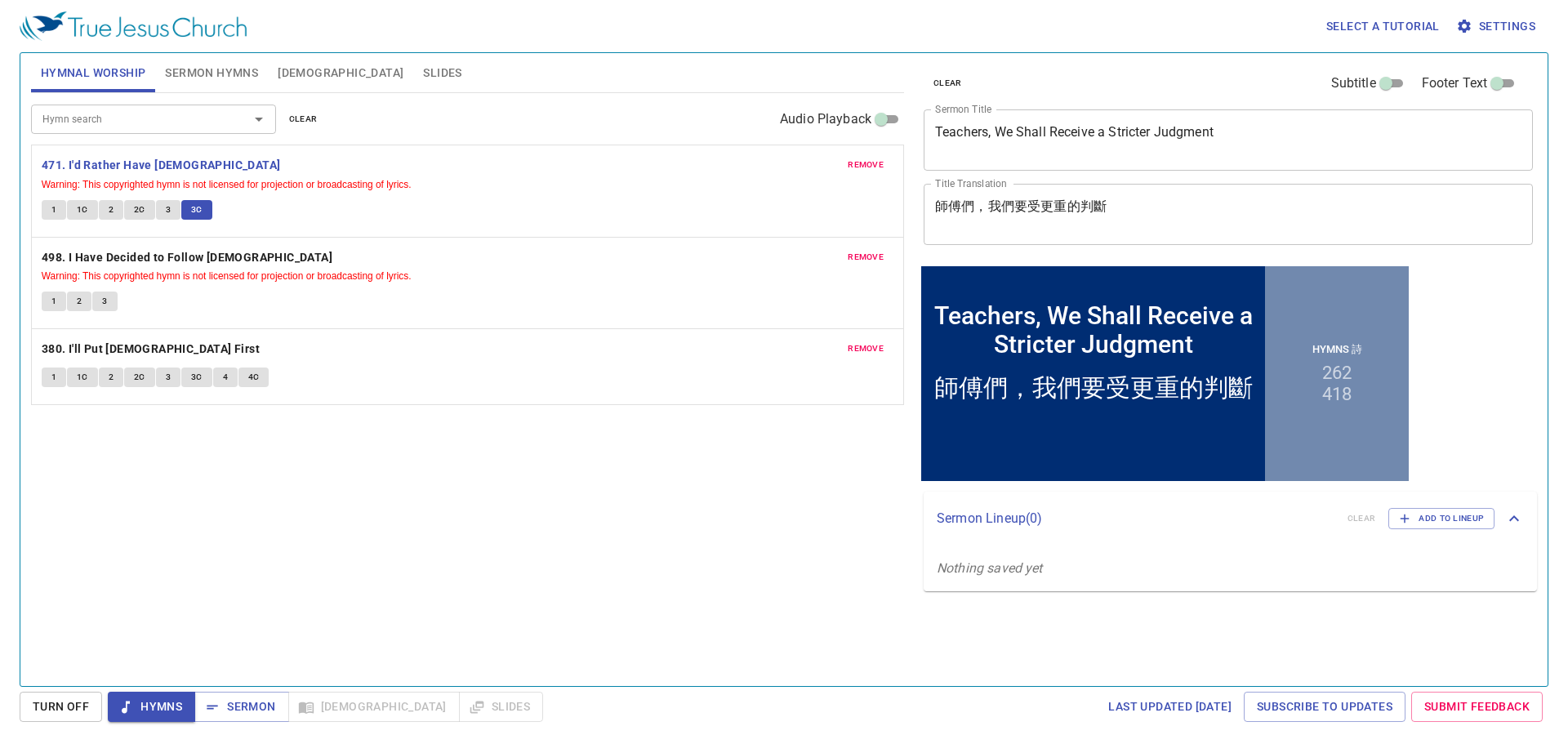
click at [568, 510] on div "Hymn search Hymn search clear Audio Playback remove 471. I'd Rather Have [DEMOG…" at bounding box center [467, 383] width 873 height 579
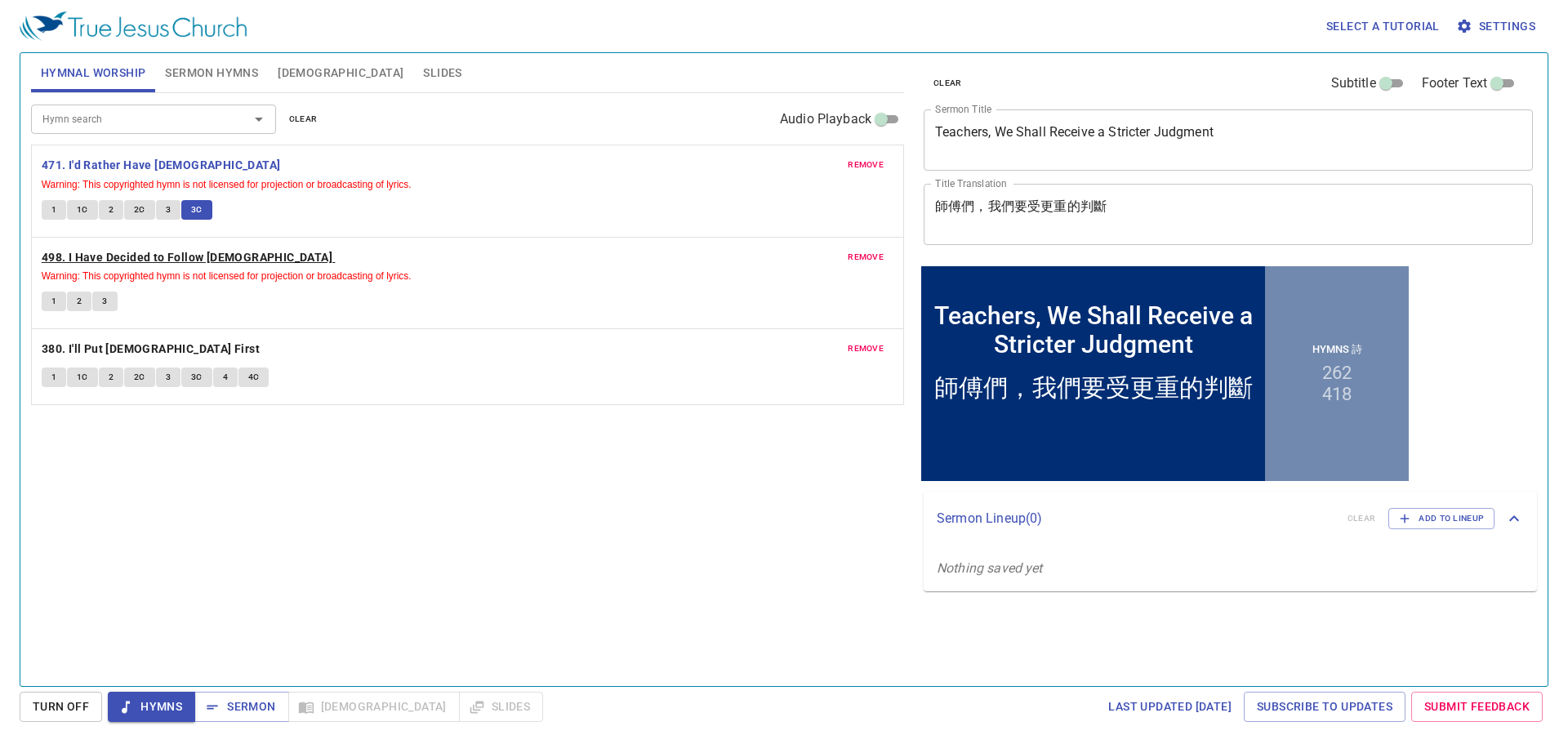
click at [218, 261] on b "498. I Have Decided to Follow [DEMOGRAPHIC_DATA]" at bounding box center [187, 257] width 290 height 20
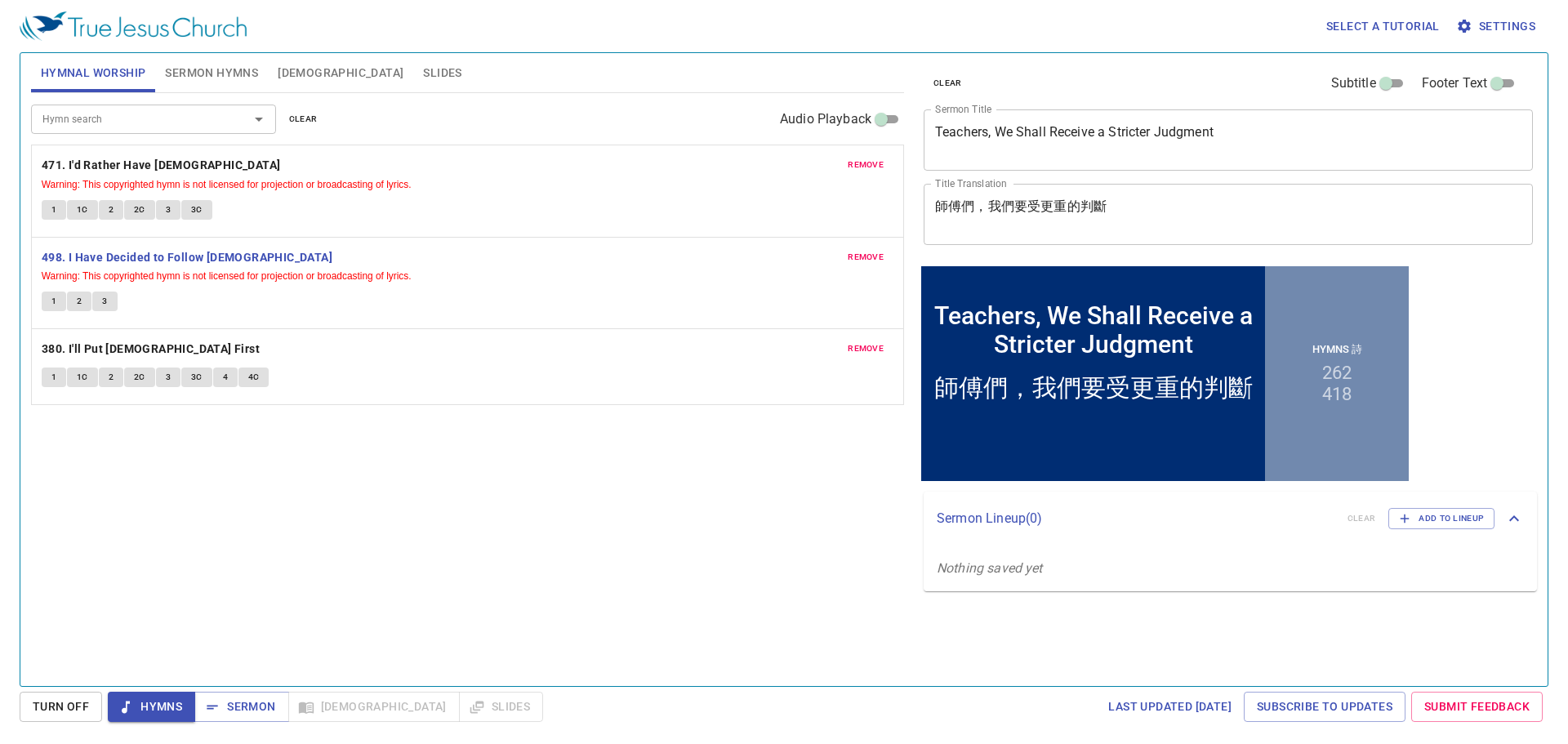
click at [60, 305] on button "1" at bounding box center [54, 301] width 24 height 19
click at [80, 304] on span "2" at bounding box center [80, 301] width 5 height 15
click at [113, 301] on button "3" at bounding box center [104, 301] width 24 height 19
click at [125, 350] on b "380. I'll Put [DEMOGRAPHIC_DATA] First" at bounding box center [150, 348] width 218 height 20
click at [462, 534] on div "Hymn search Hymn search clear Audio Playback remove 471. I'd Rather Have [DEMOG…" at bounding box center [467, 383] width 873 height 579
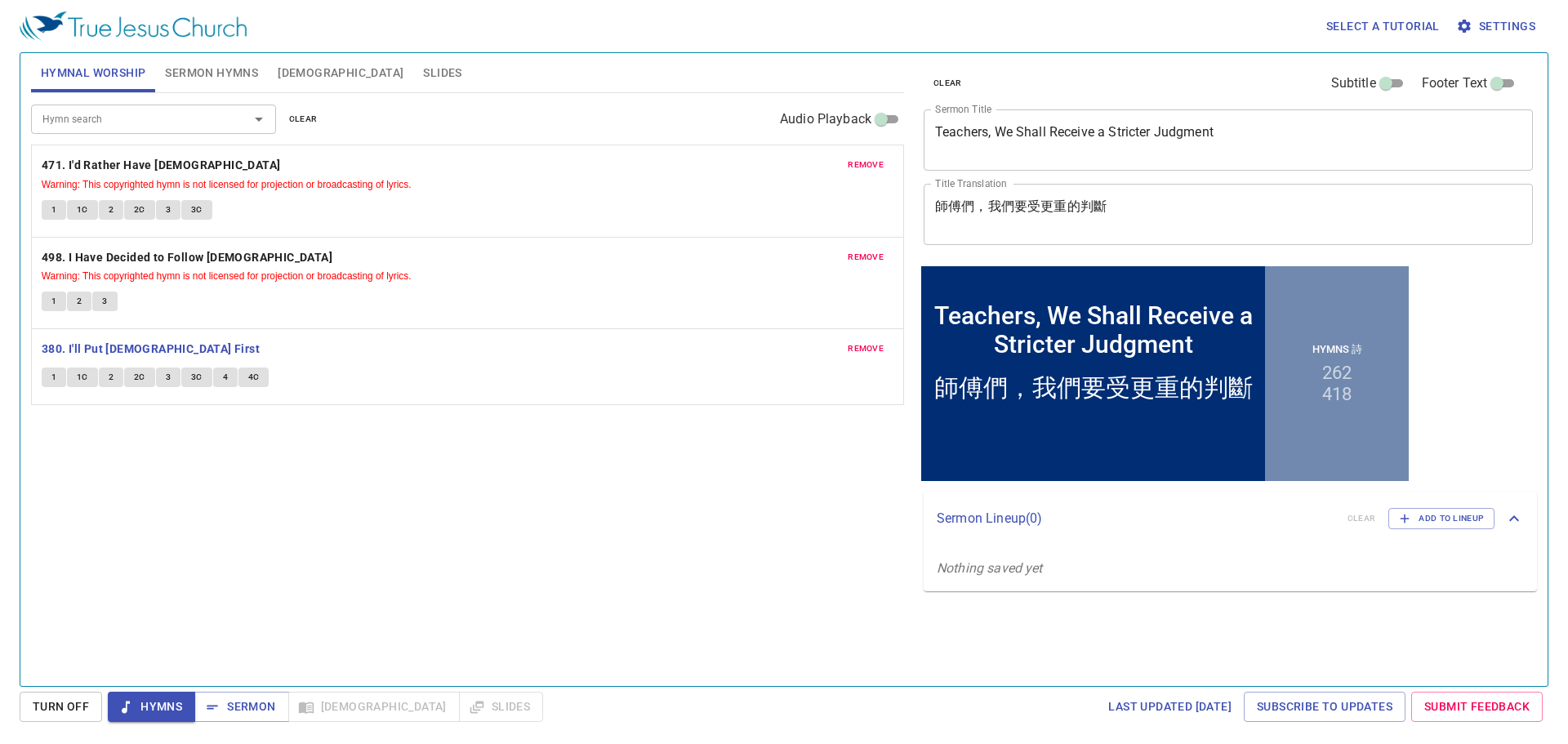
click at [462, 534] on div "Hymn search Hymn search clear Audio Playback remove 471. I'd Rather Have [DEMOG…" at bounding box center [467, 383] width 873 height 579
click at [465, 540] on div "Hymn search Hymn search clear Audio Playback remove 471. I'd Rather Have [DEMOG…" at bounding box center [467, 383] width 873 height 579
